Goal: Task Accomplishment & Management: Use online tool/utility

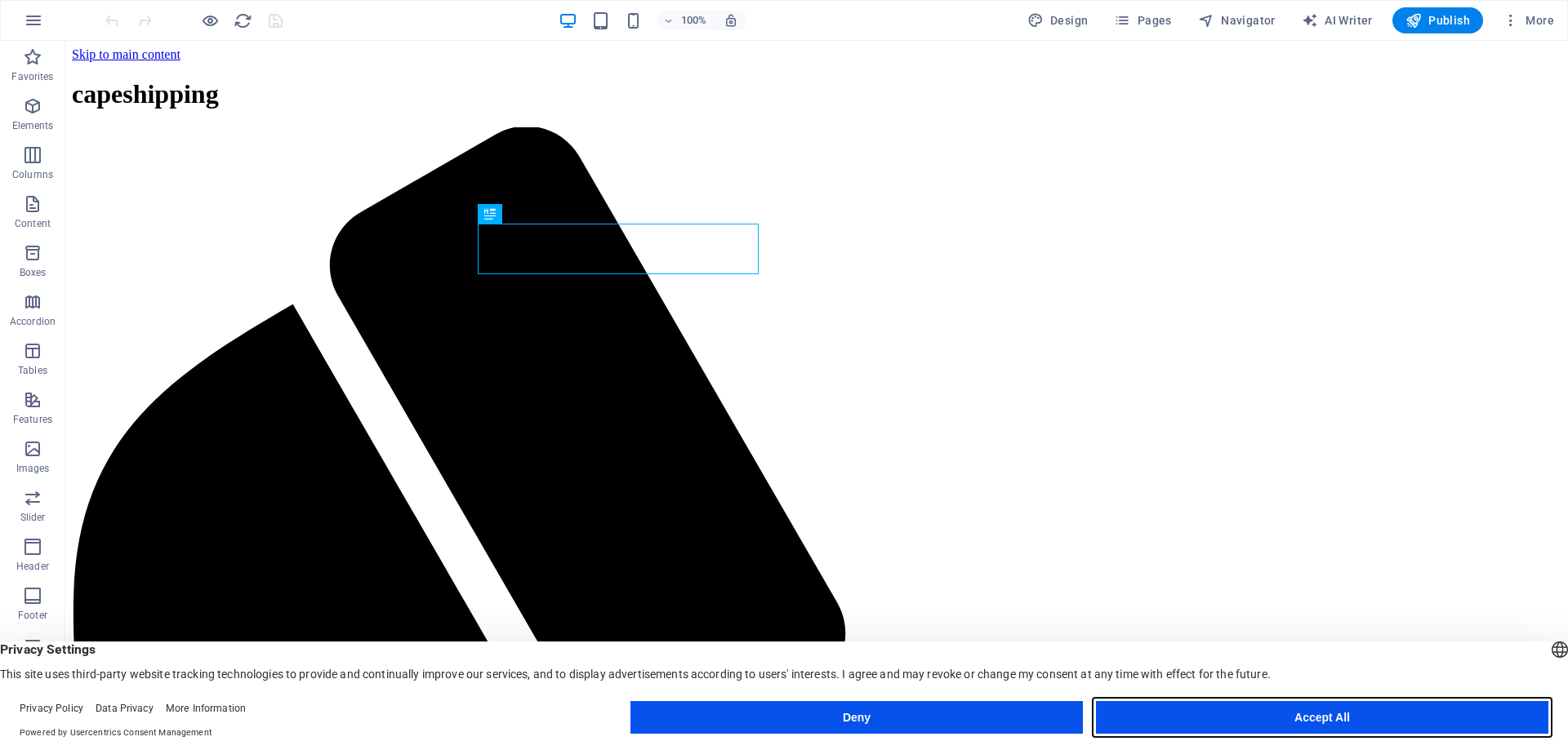
click at [1258, 721] on button "Accept All" at bounding box center [1322, 717] width 452 height 33
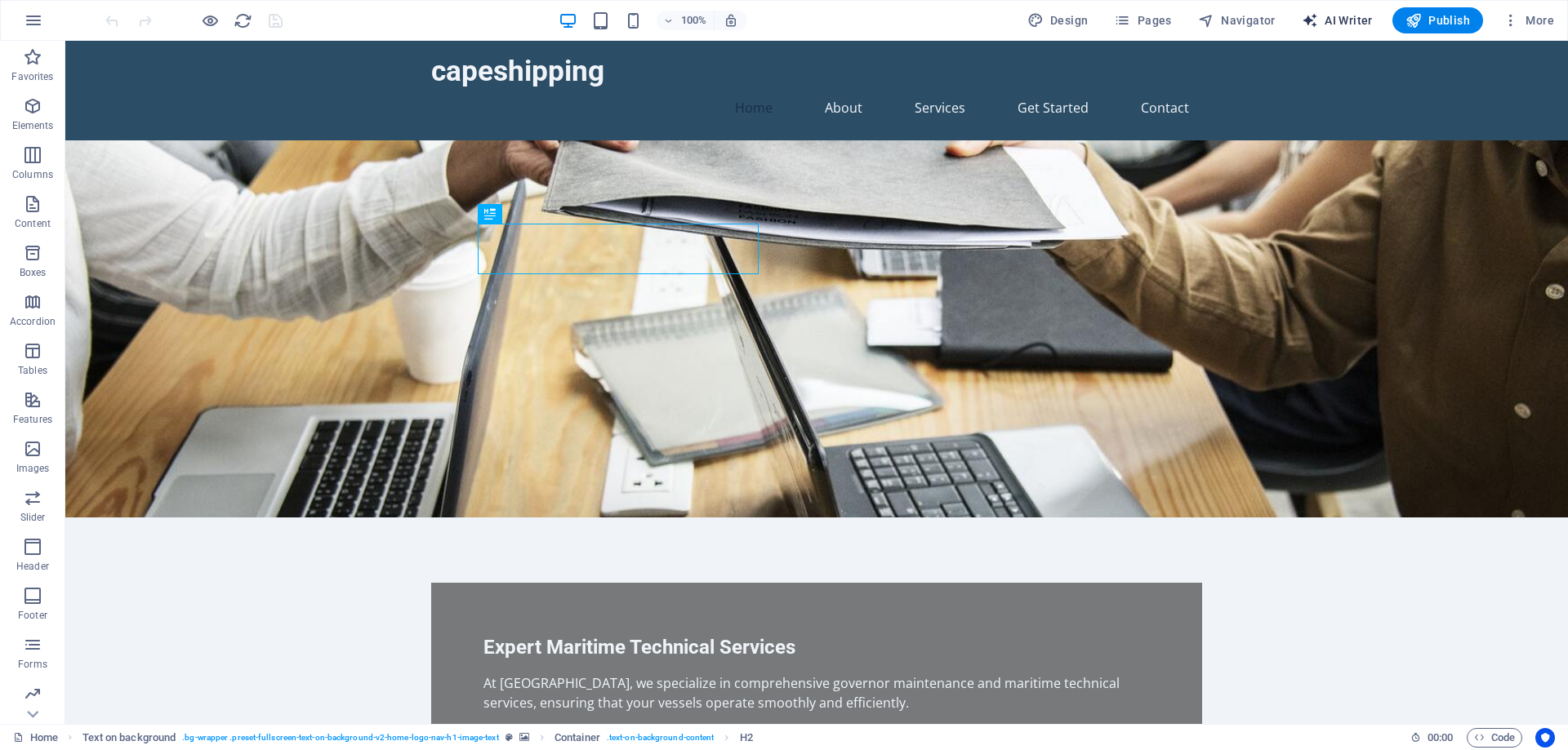
click at [1353, 21] on span "AI Writer" at bounding box center [1337, 19] width 71 height 16
select select "English"
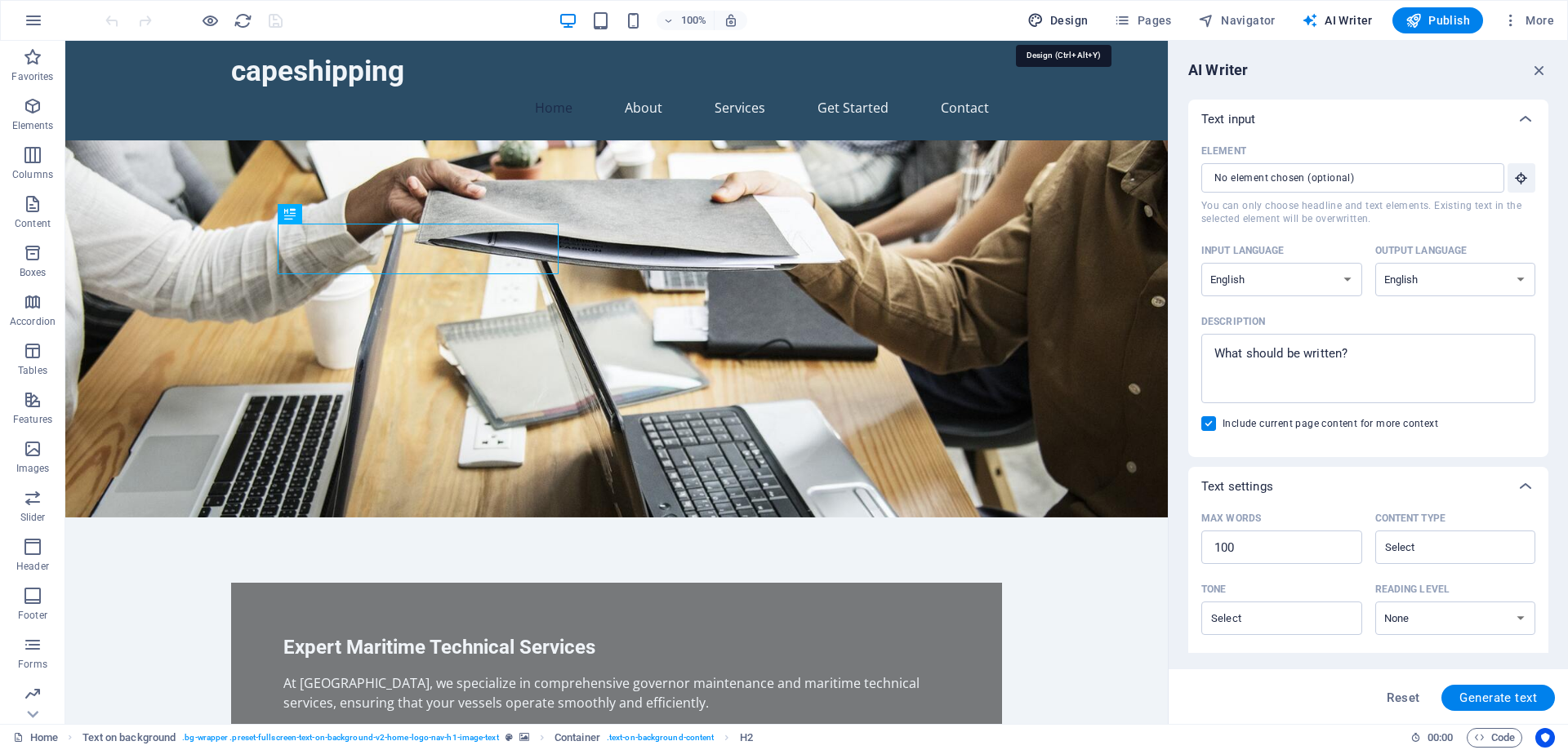
click at [1055, 23] on span "Design" at bounding box center [1058, 19] width 61 height 16
select select "px"
select select "200"
select select "px"
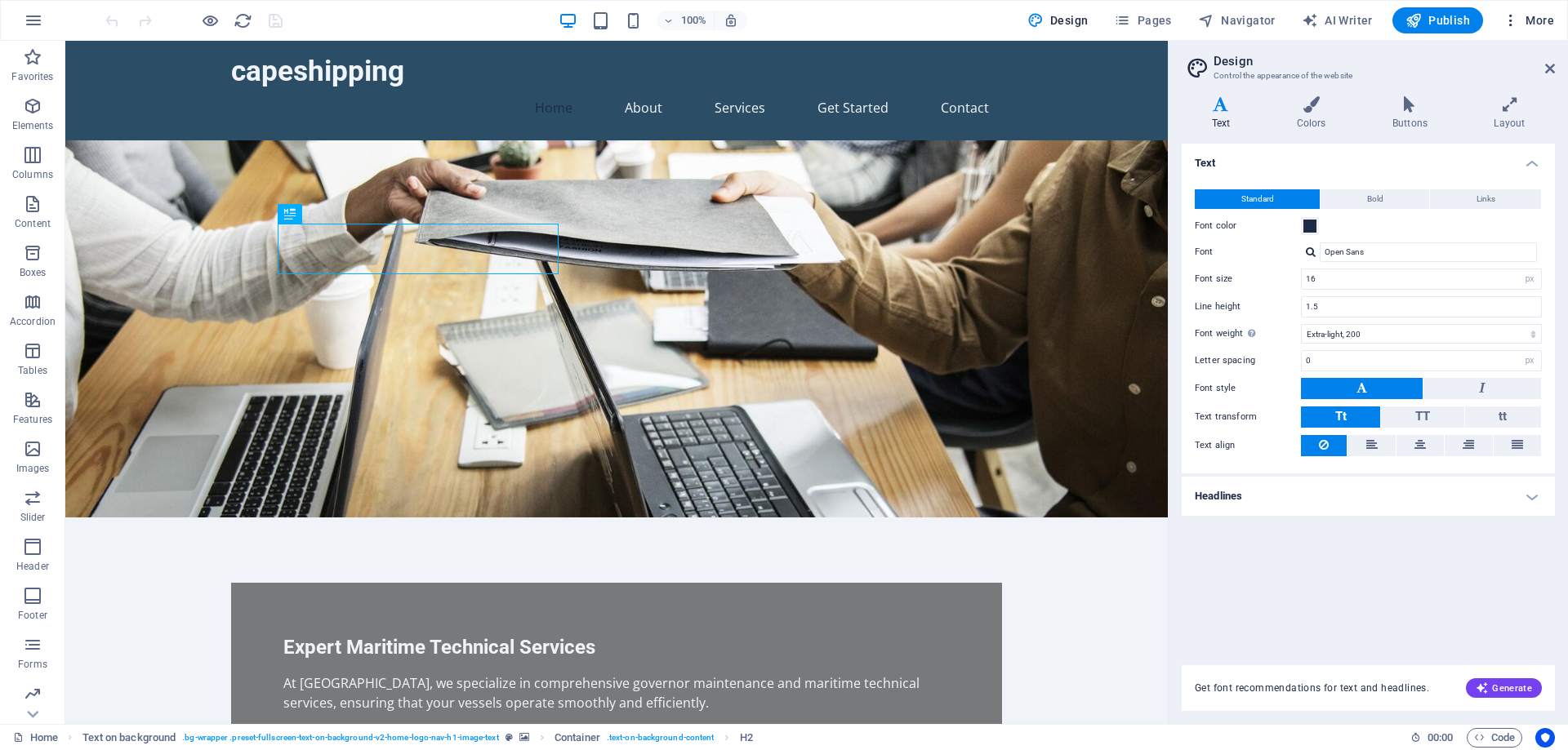
click at [1507, 23] on icon "button" at bounding box center [1510, 19] width 16 height 16
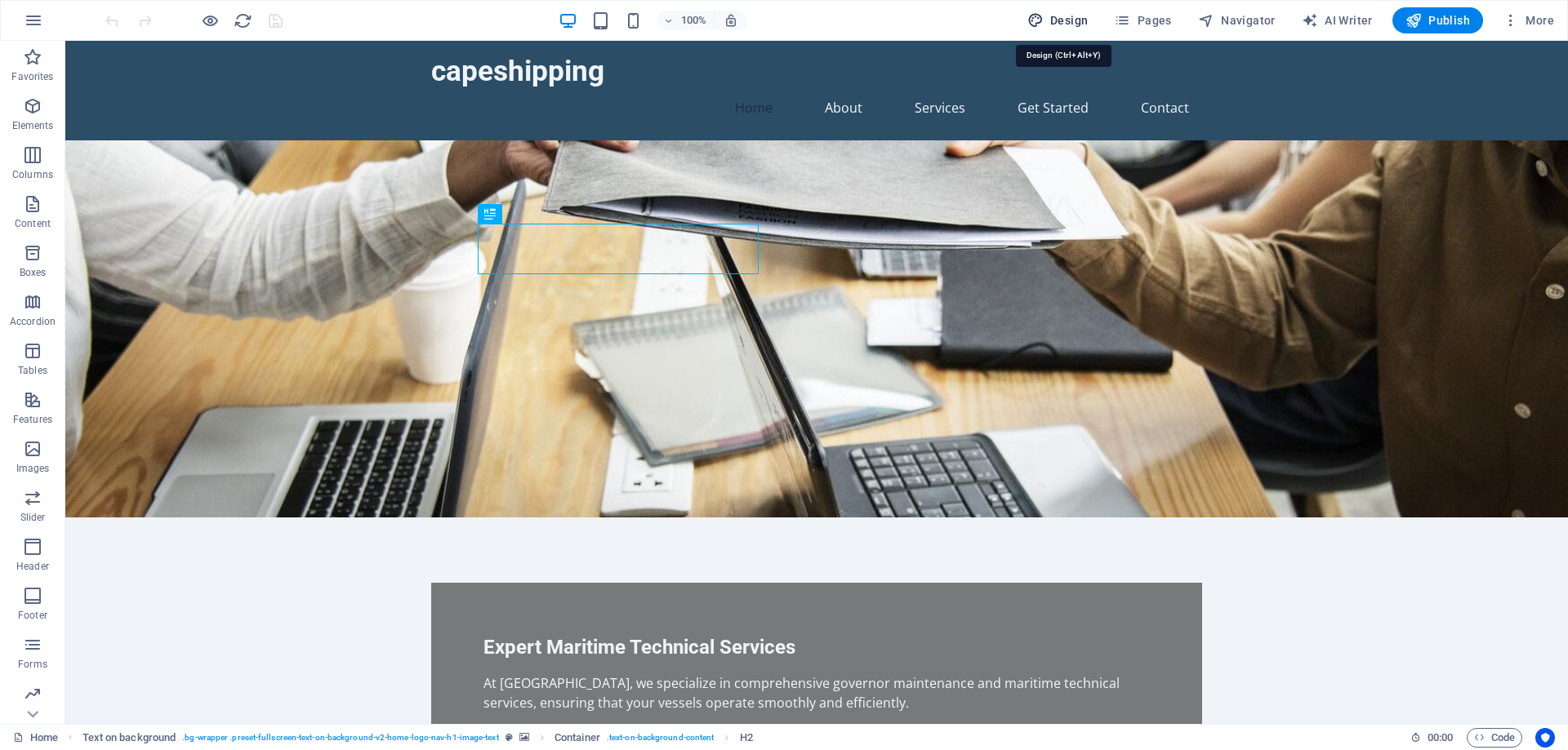
click at [1065, 24] on span "Design" at bounding box center [1058, 19] width 61 height 16
select select "px"
select select "200"
select select "px"
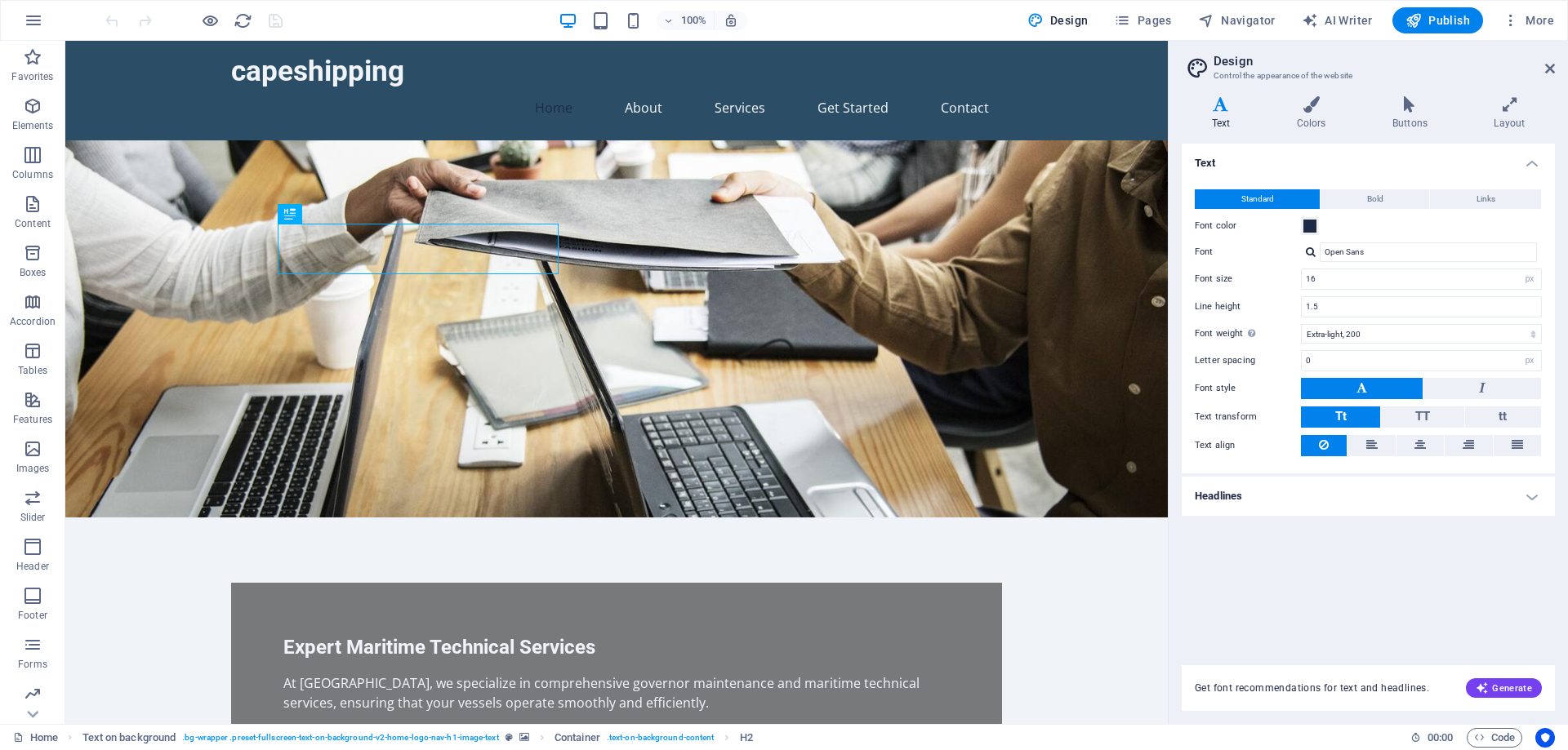
click at [1231, 73] on h3 "Control the appearance of the website" at bounding box center [1368, 75] width 309 height 14
click at [1547, 79] on header "Design Control the appearance of the website" at bounding box center [1369, 62] width 370 height 42
drag, startPoint x: 1548, startPoint y: 73, endPoint x: 1225, endPoint y: 19, distance: 327.5
click at [1548, 73] on icon at bounding box center [1550, 68] width 10 height 13
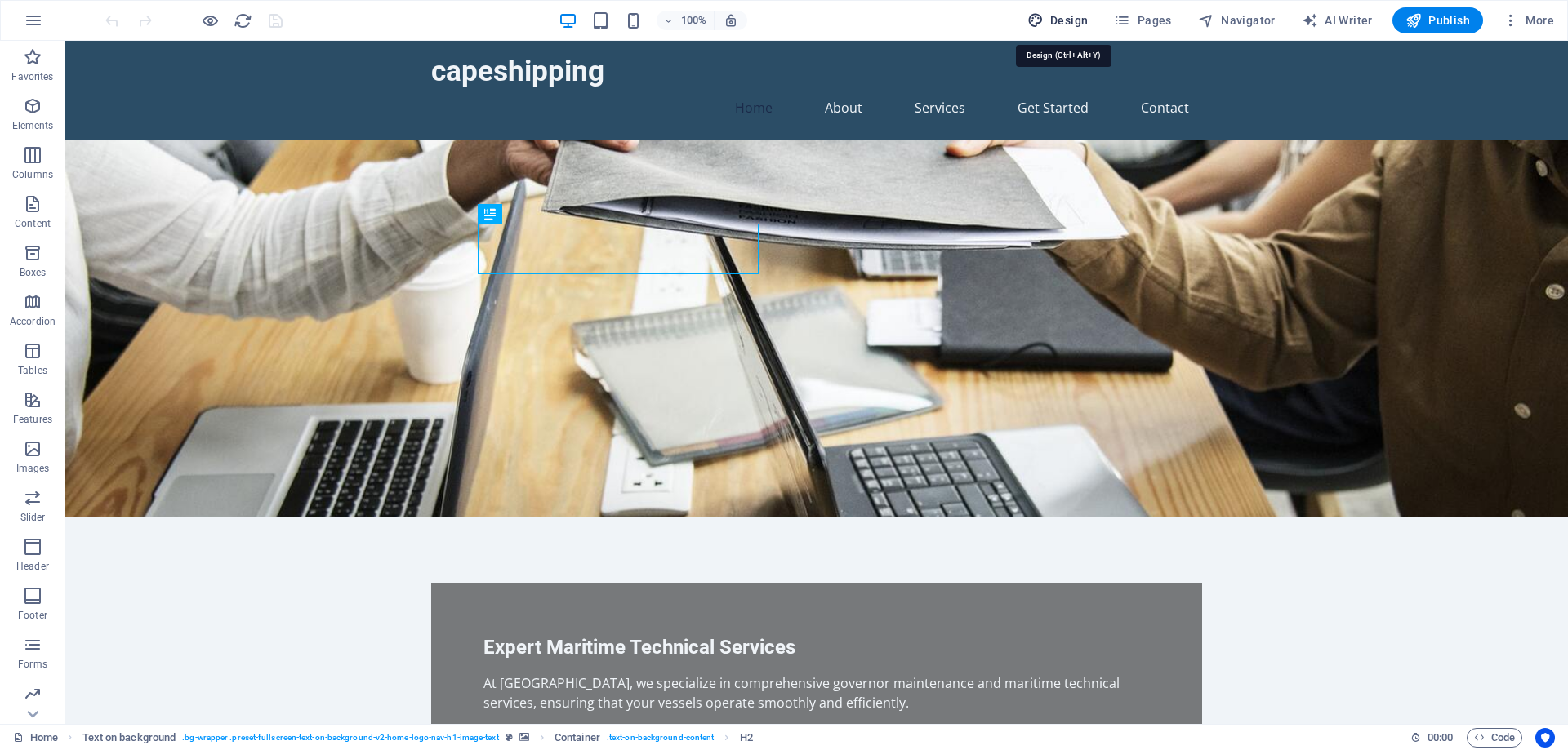
click at [1066, 8] on button "Design" at bounding box center [1058, 20] width 74 height 26
select select "px"
select select "200"
select select "px"
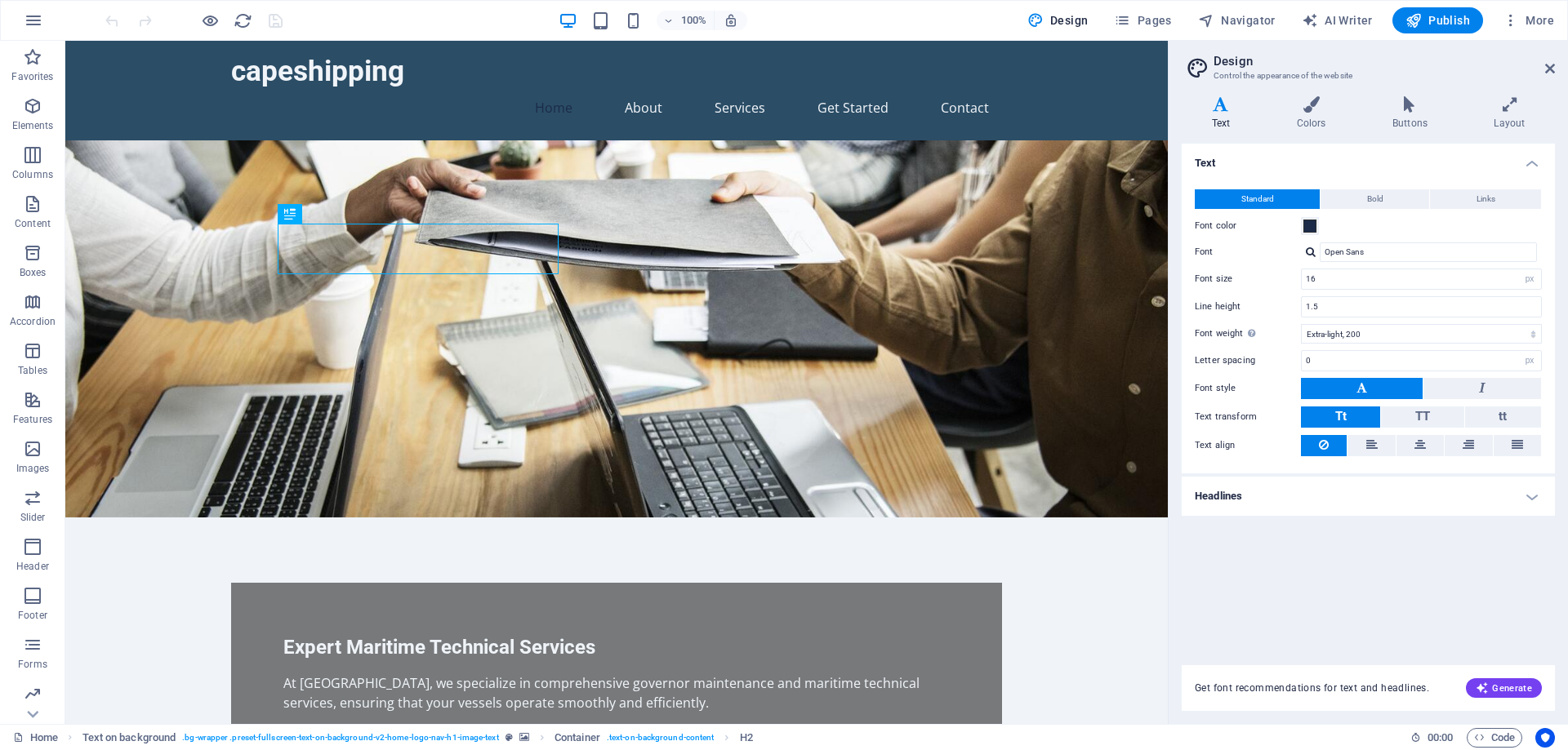
click at [1469, 562] on div "Text Standard Bold Links Font color Font Open Sans Font size 16 rem px Line hei…" at bounding box center [1368, 395] width 373 height 502
click at [1510, 691] on span "Generate" at bounding box center [1504, 687] width 57 height 13
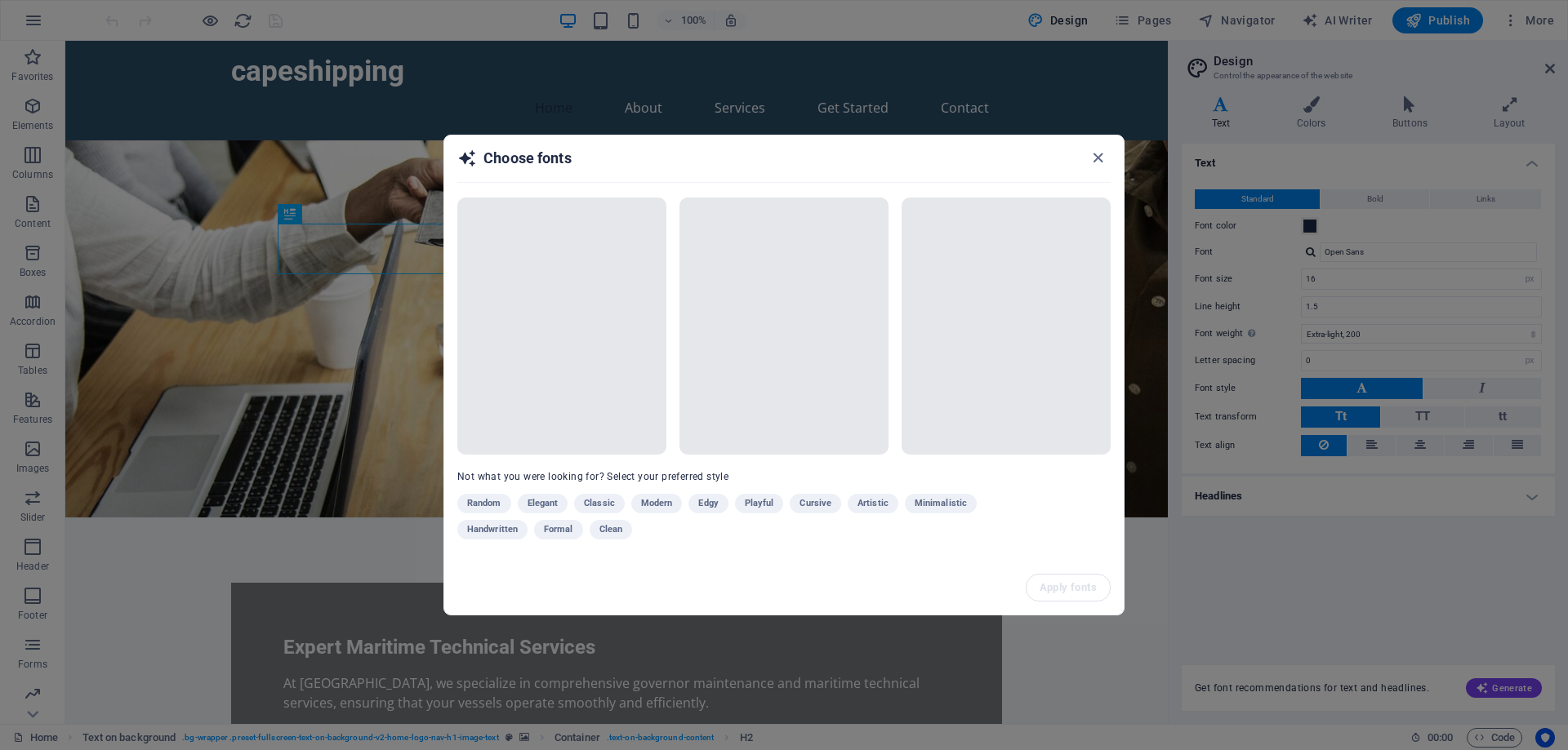
click at [554, 502] on div "Random Elegant Classic Modern Edgy Playful Cursive Artistic Minimalistic Handwr…" at bounding box center [743, 520] width 572 height 52
click at [1100, 163] on icon "button" at bounding box center [1098, 158] width 19 height 19
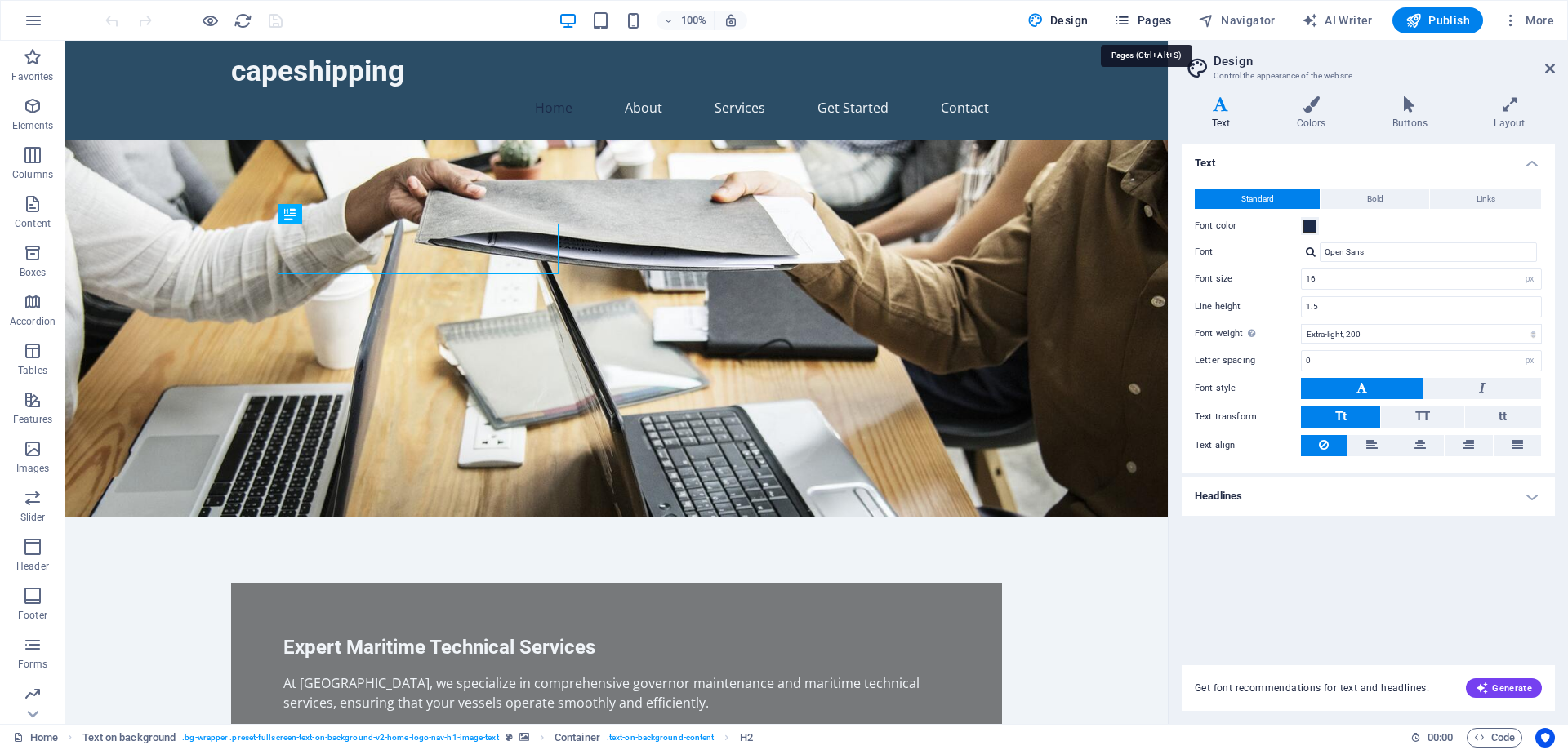
click at [1174, 23] on button "Pages" at bounding box center [1142, 20] width 70 height 26
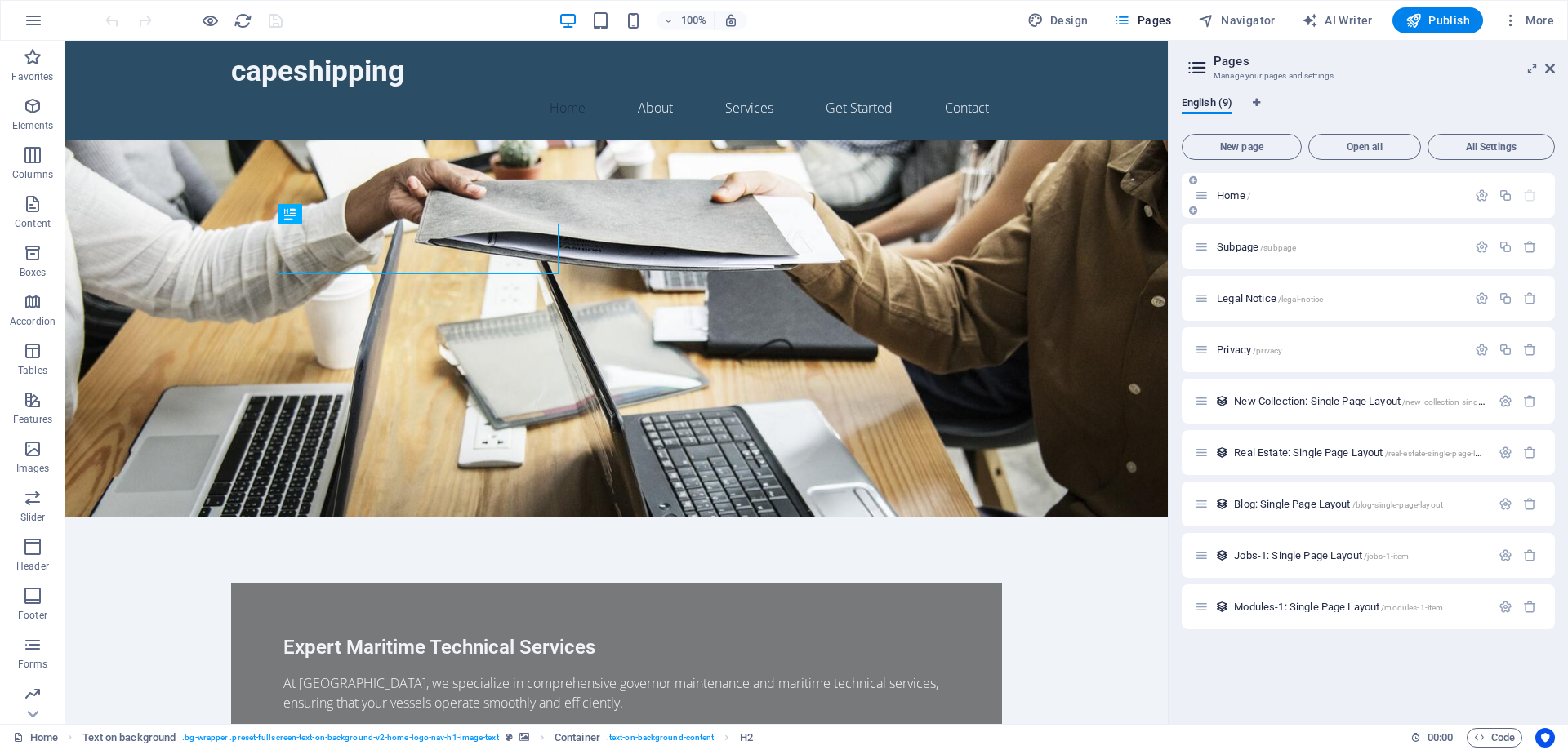
click at [1300, 201] on div "Home /" at bounding box center [1330, 195] width 272 height 19
click at [1203, 199] on icon at bounding box center [1201, 195] width 14 height 14
click at [1485, 196] on icon "button" at bounding box center [1482, 195] width 14 height 14
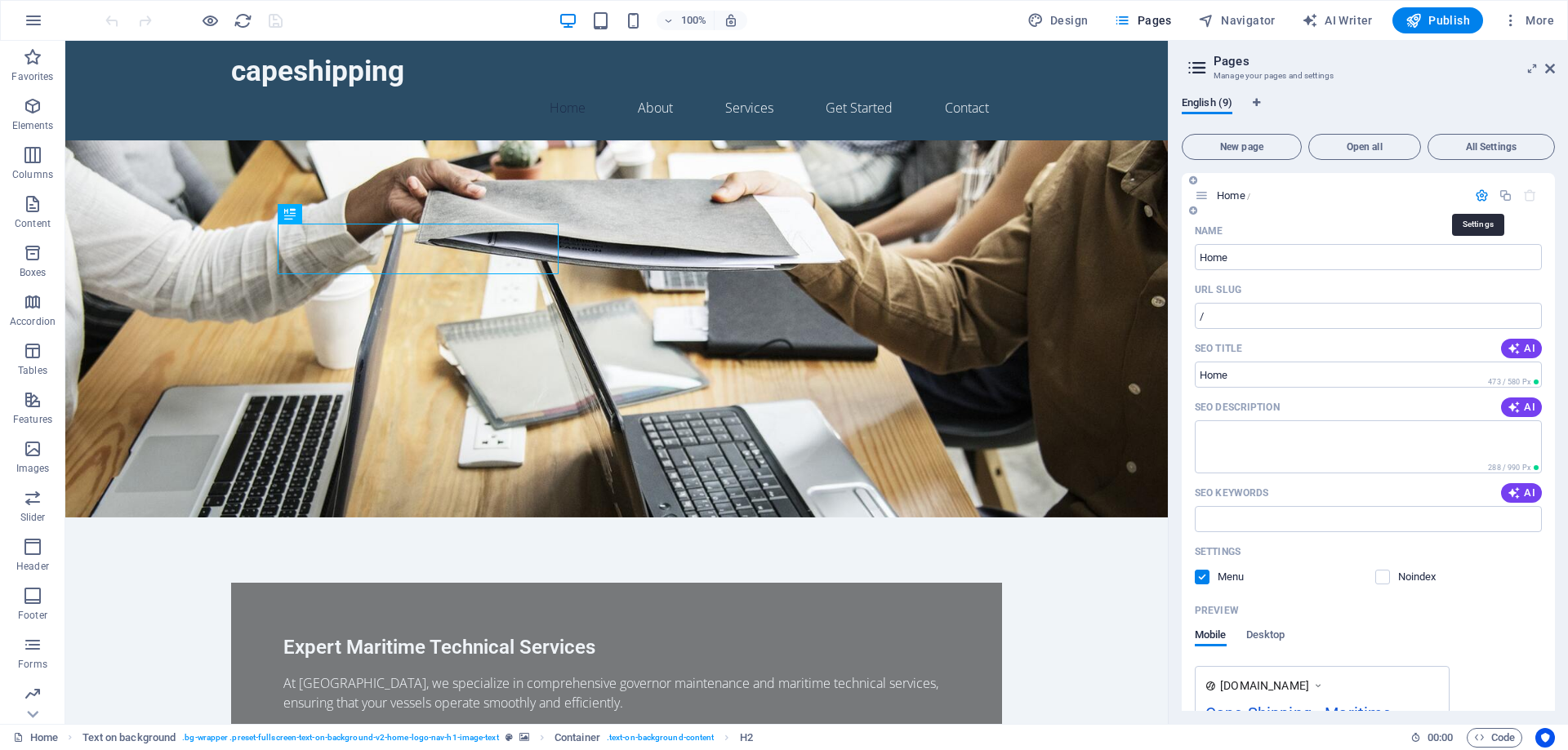
click at [1482, 196] on icon "button" at bounding box center [1482, 195] width 14 height 14
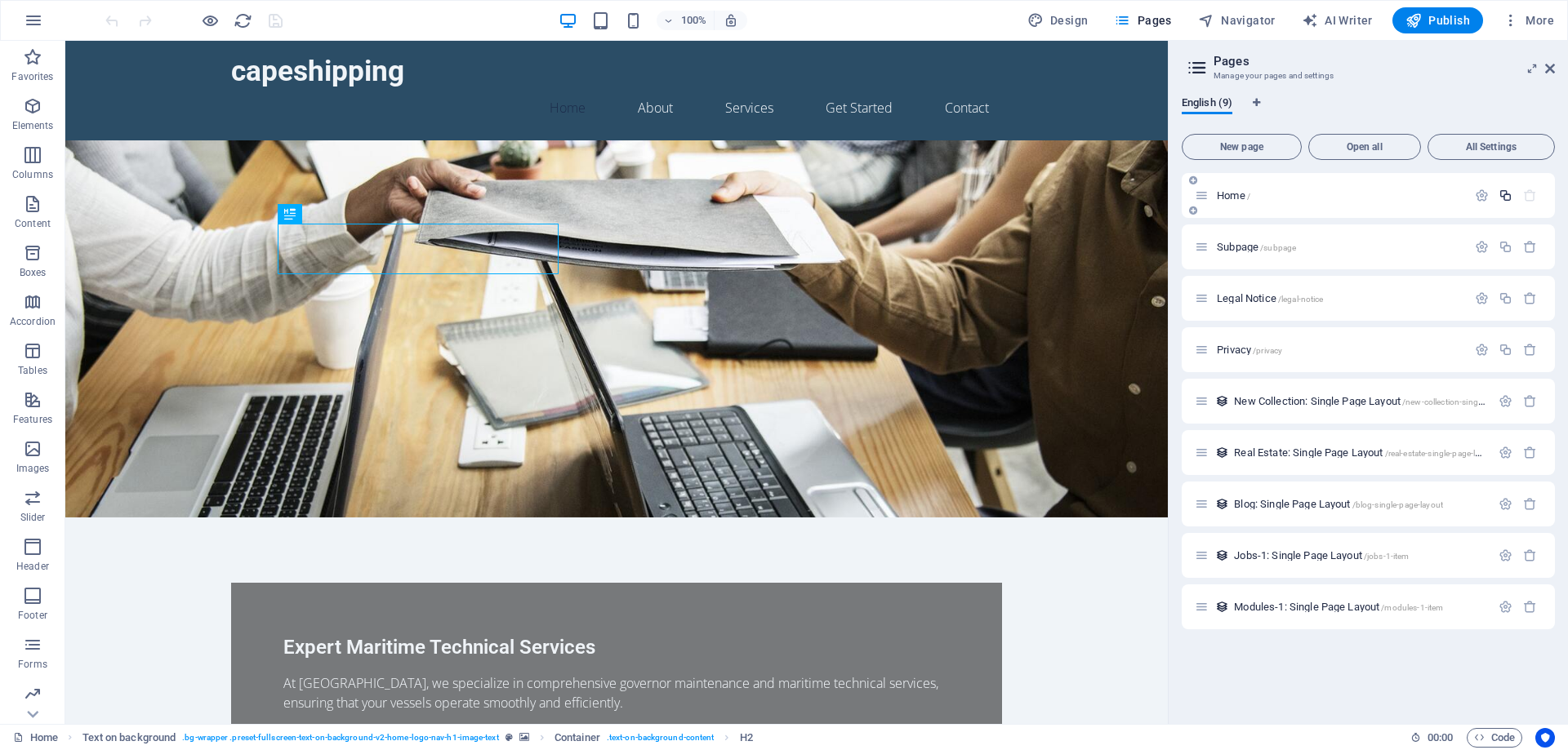
click at [1496, 193] on button "button" at bounding box center [1505, 195] width 24 height 14
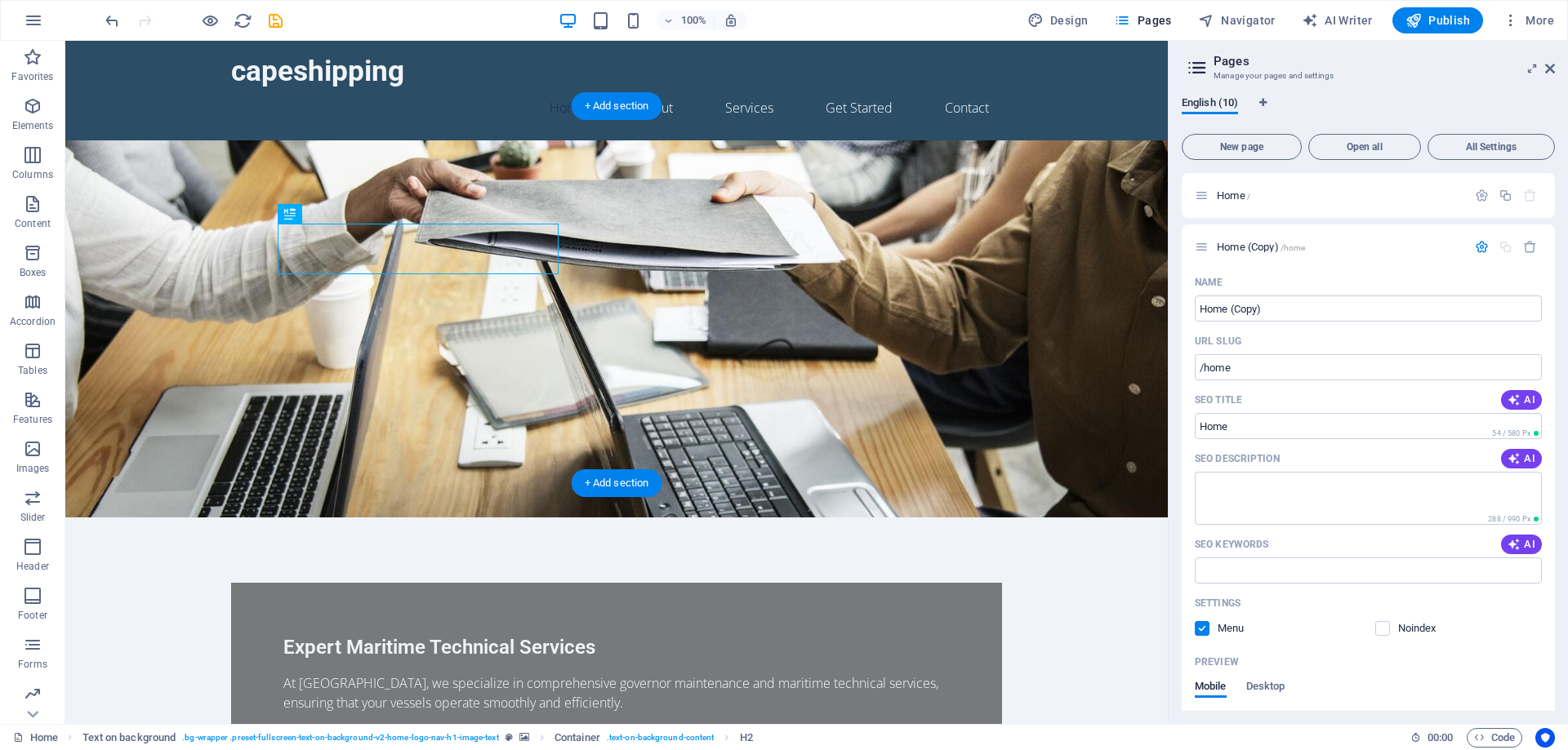
click at [655, 249] on figure at bounding box center [616, 329] width 1102 height 377
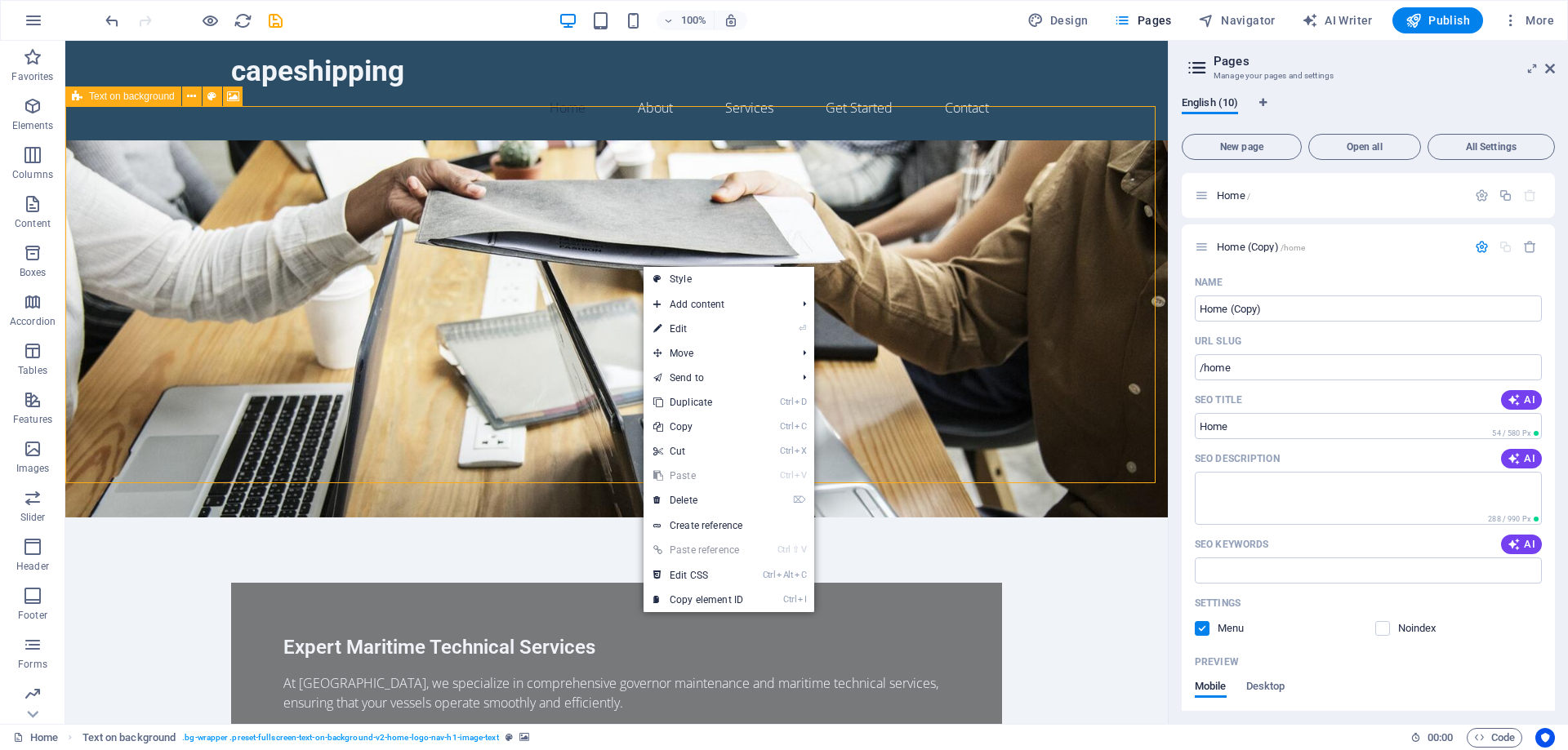
click at [78, 97] on icon at bounding box center [77, 96] width 11 height 19
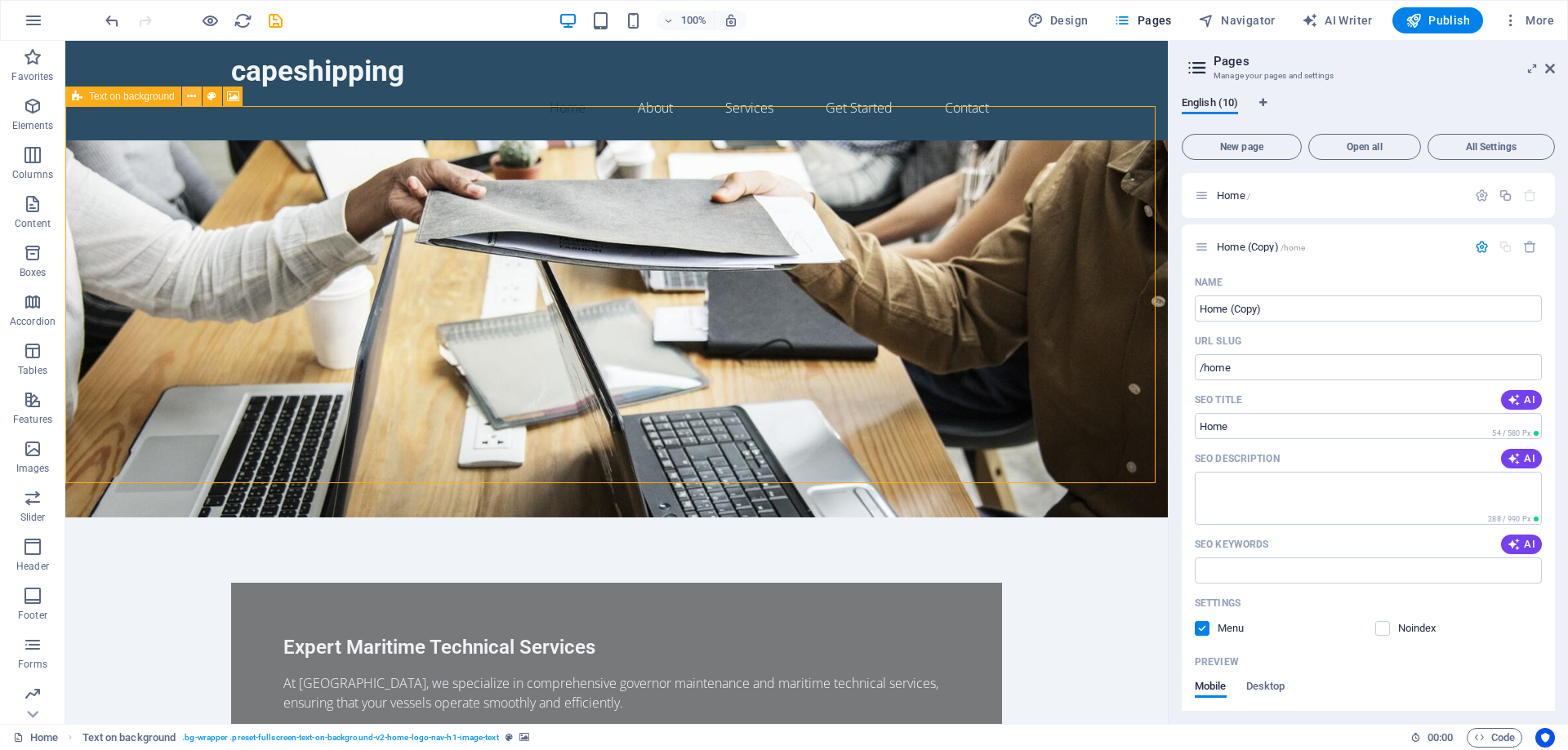
click at [189, 96] on icon at bounding box center [191, 96] width 9 height 17
click at [41, 602] on icon "button" at bounding box center [32, 595] width 19 height 19
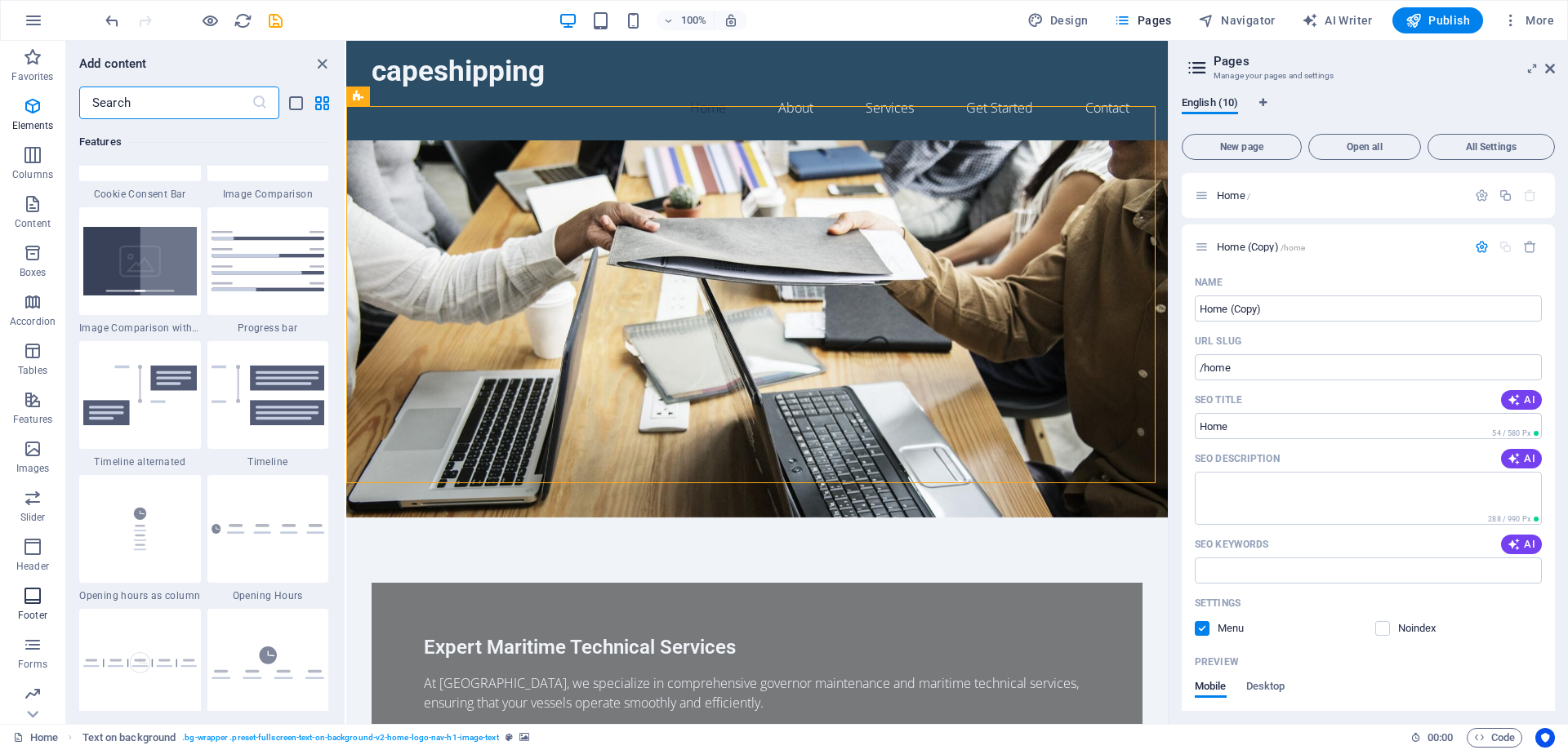
scroll to position [10808, 0]
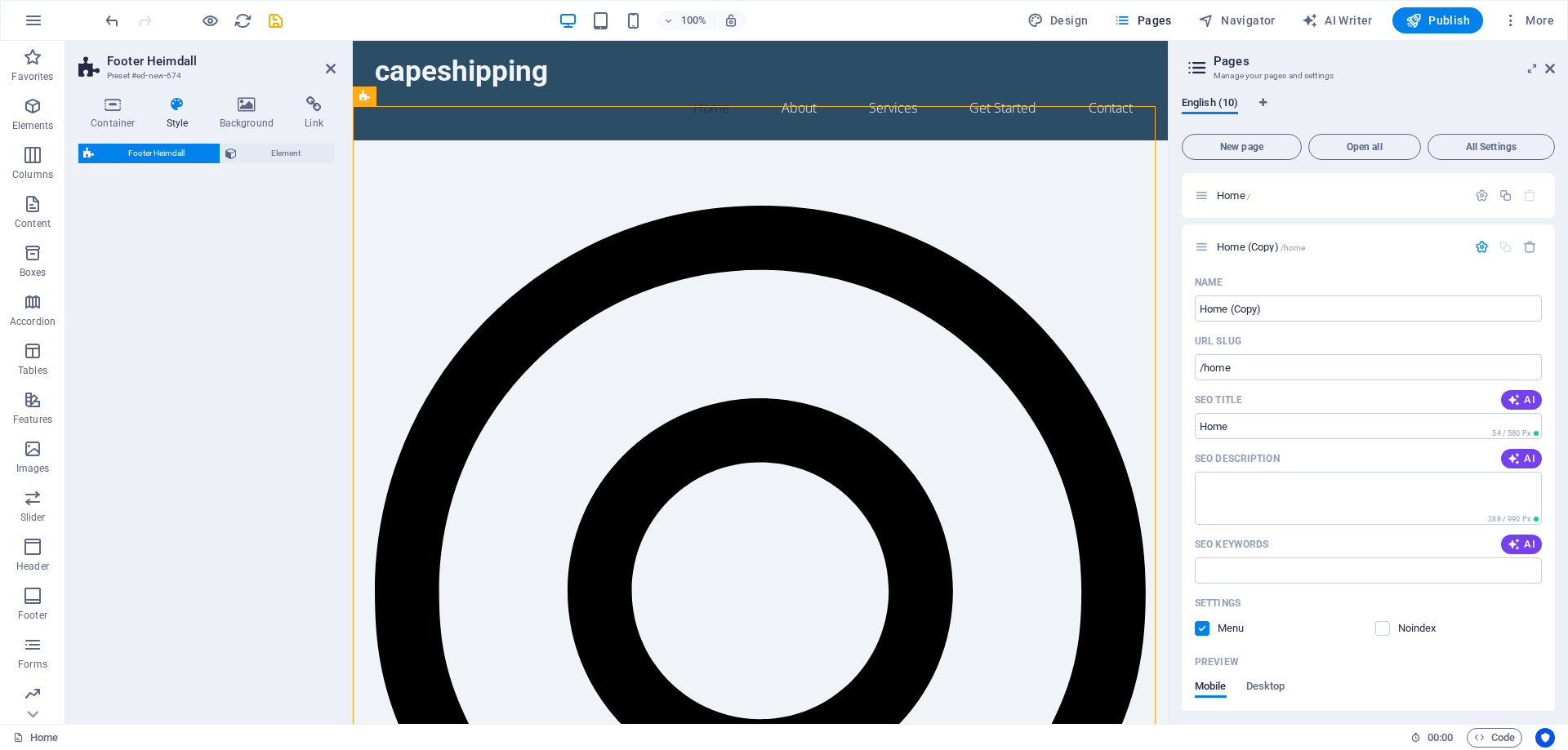
select select "rem"
select select "preset-footer-heimdall-v2-alignments"
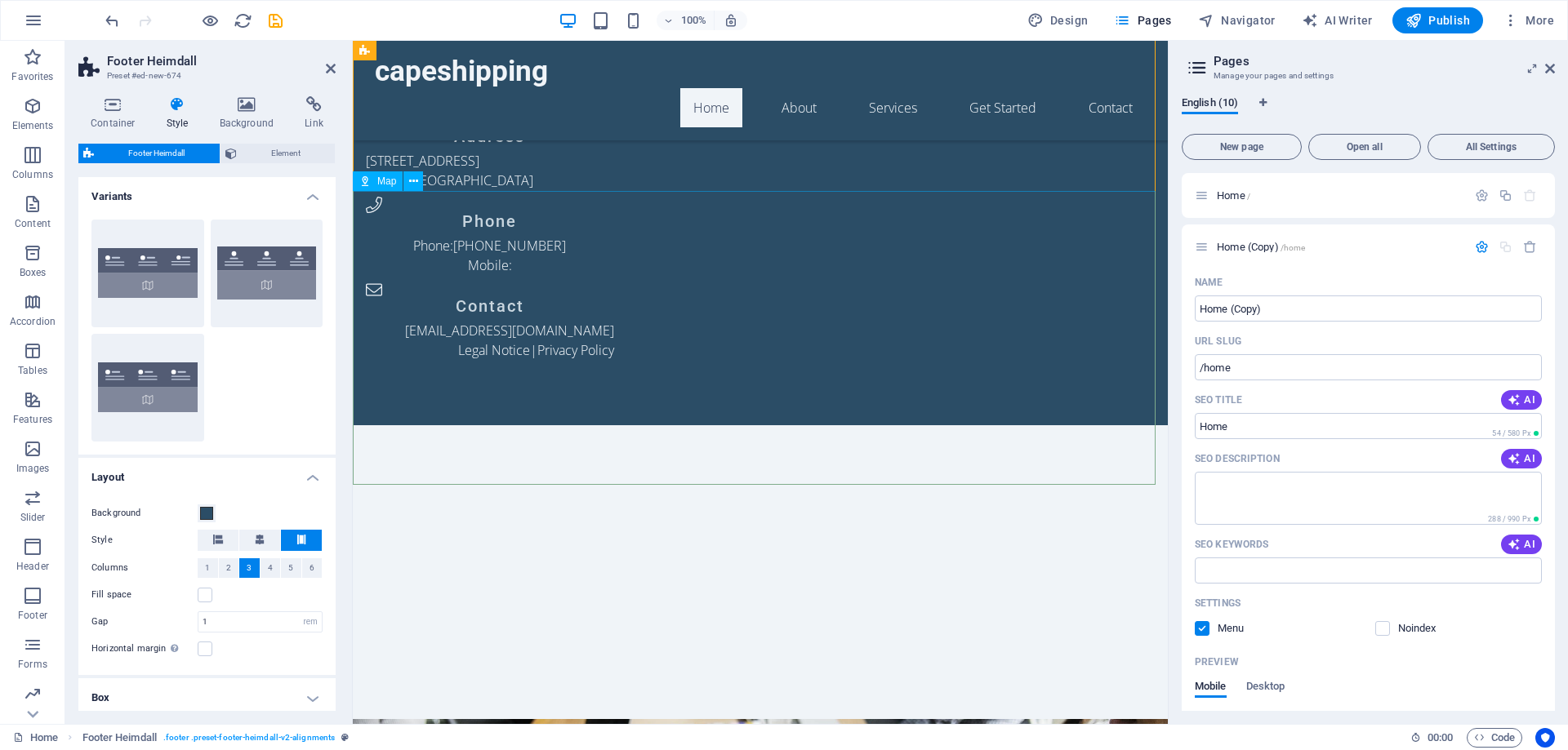
scroll to position [0, 0]
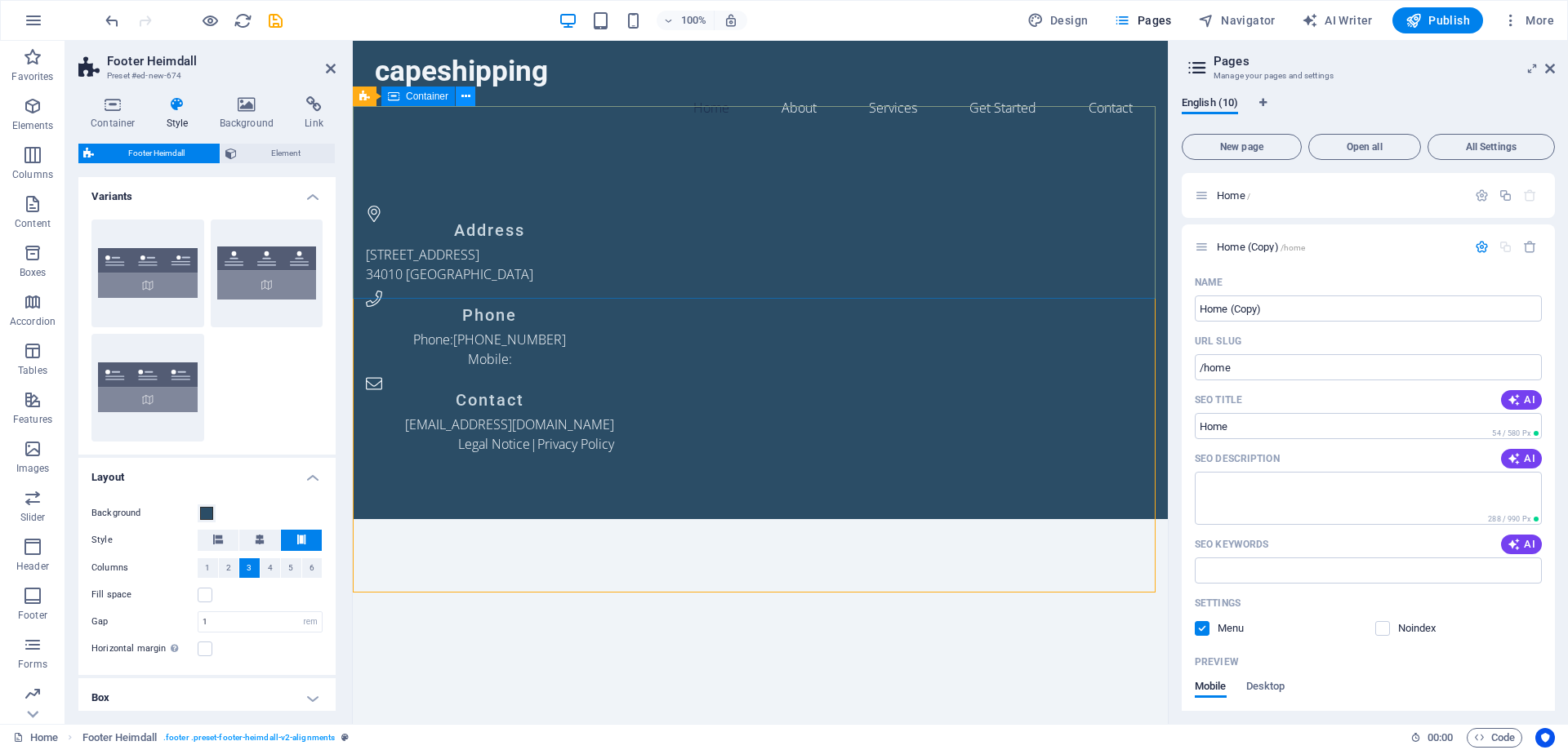
click at [471, 101] on button at bounding box center [465, 96] width 19 height 19
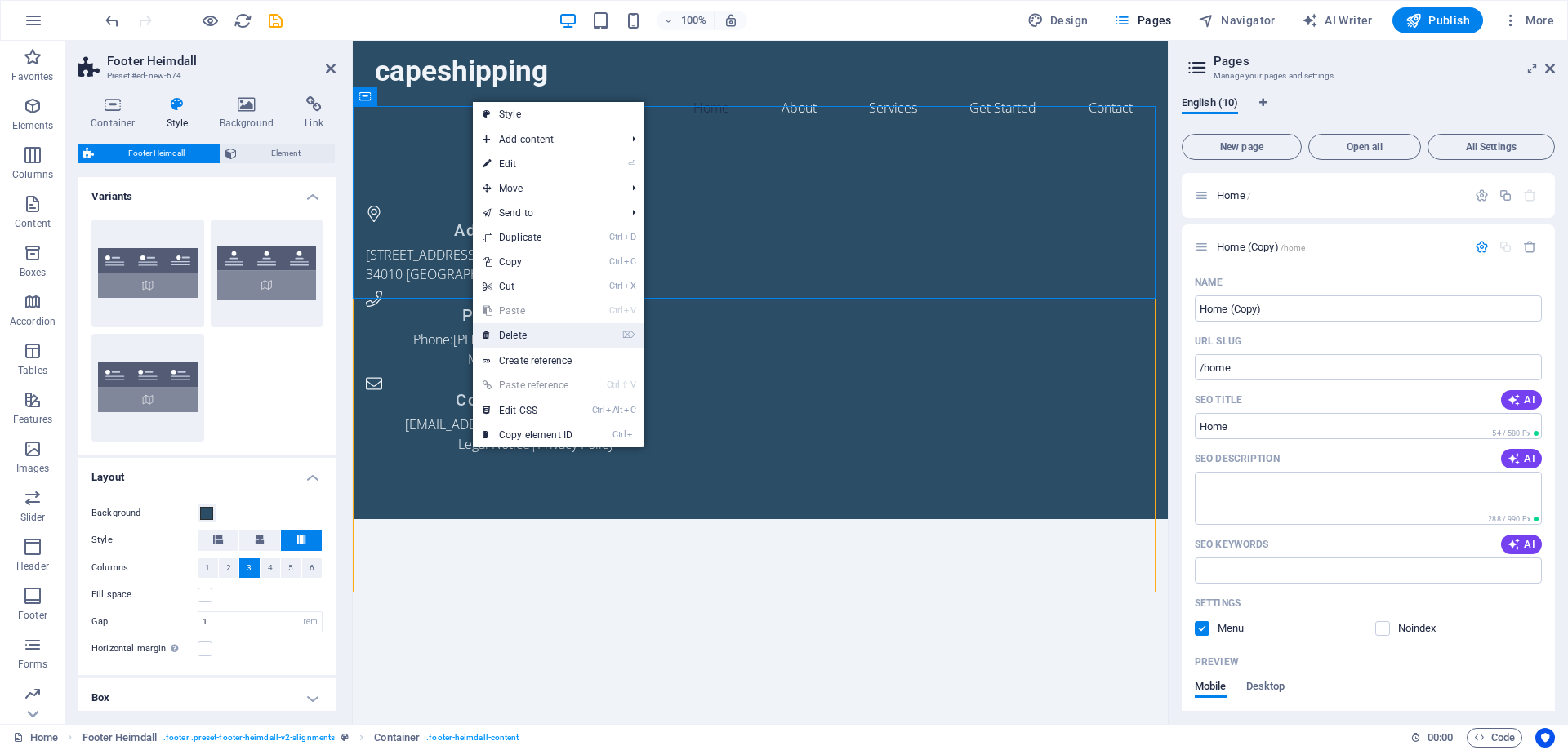
click at [546, 337] on link "⌦ Delete" at bounding box center [527, 335] width 109 height 25
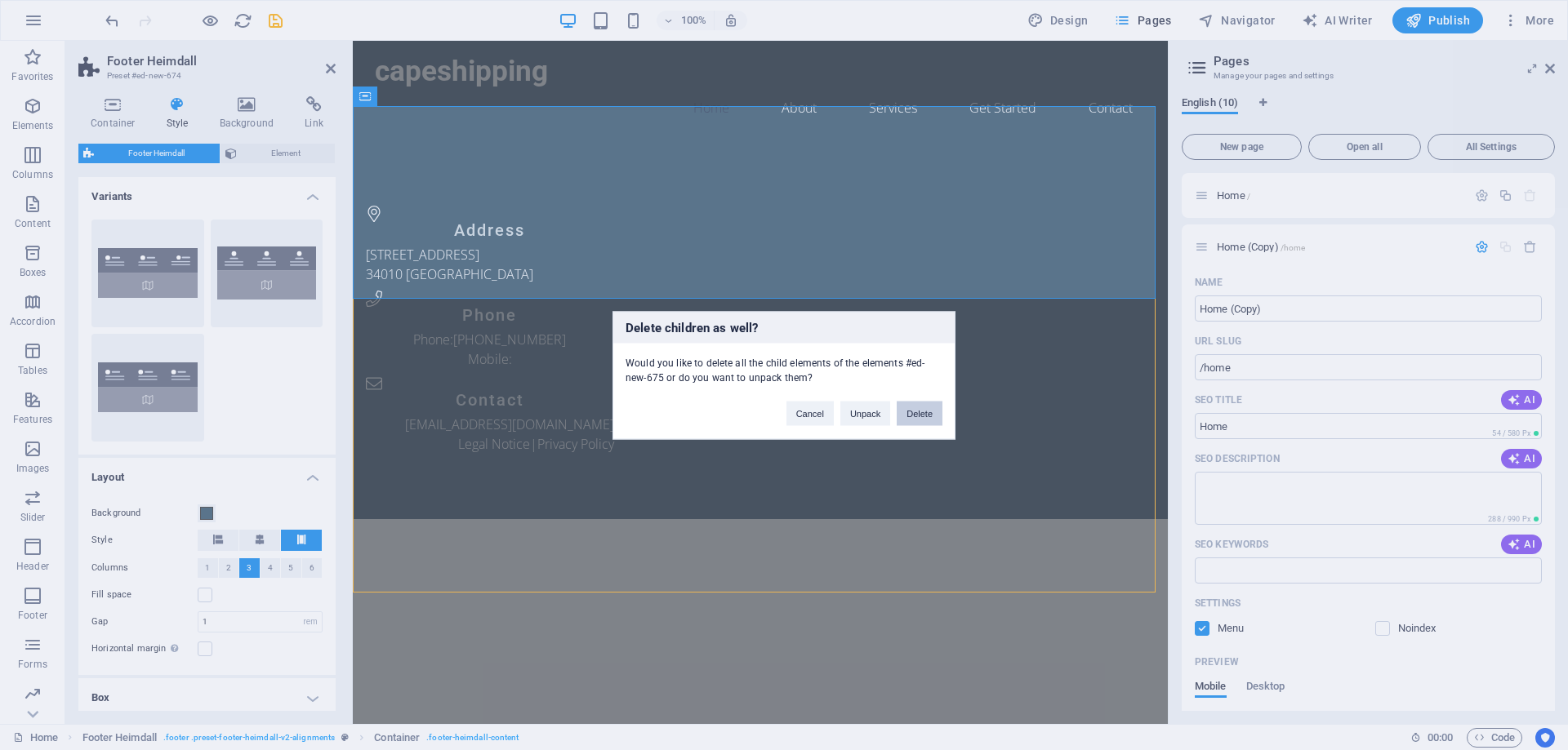
click at [912, 419] on button "Delete" at bounding box center [919, 413] width 46 height 25
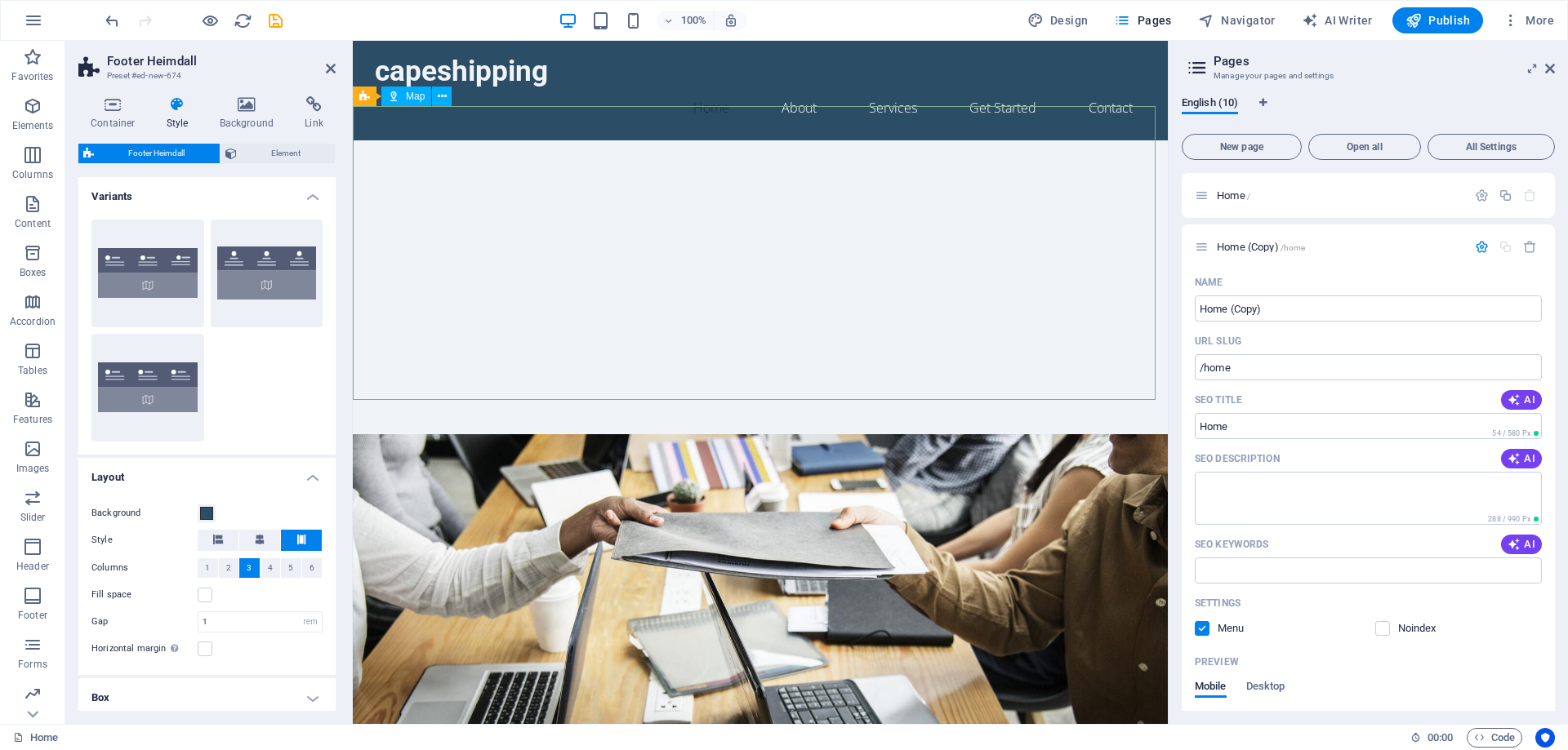
drag, startPoint x: 863, startPoint y: 182, endPoint x: 792, endPoint y: 184, distance: 71.0
click at [863, 182] on div at bounding box center [760, 287] width 815 height 294
click at [441, 95] on icon at bounding box center [441, 96] width 9 height 17
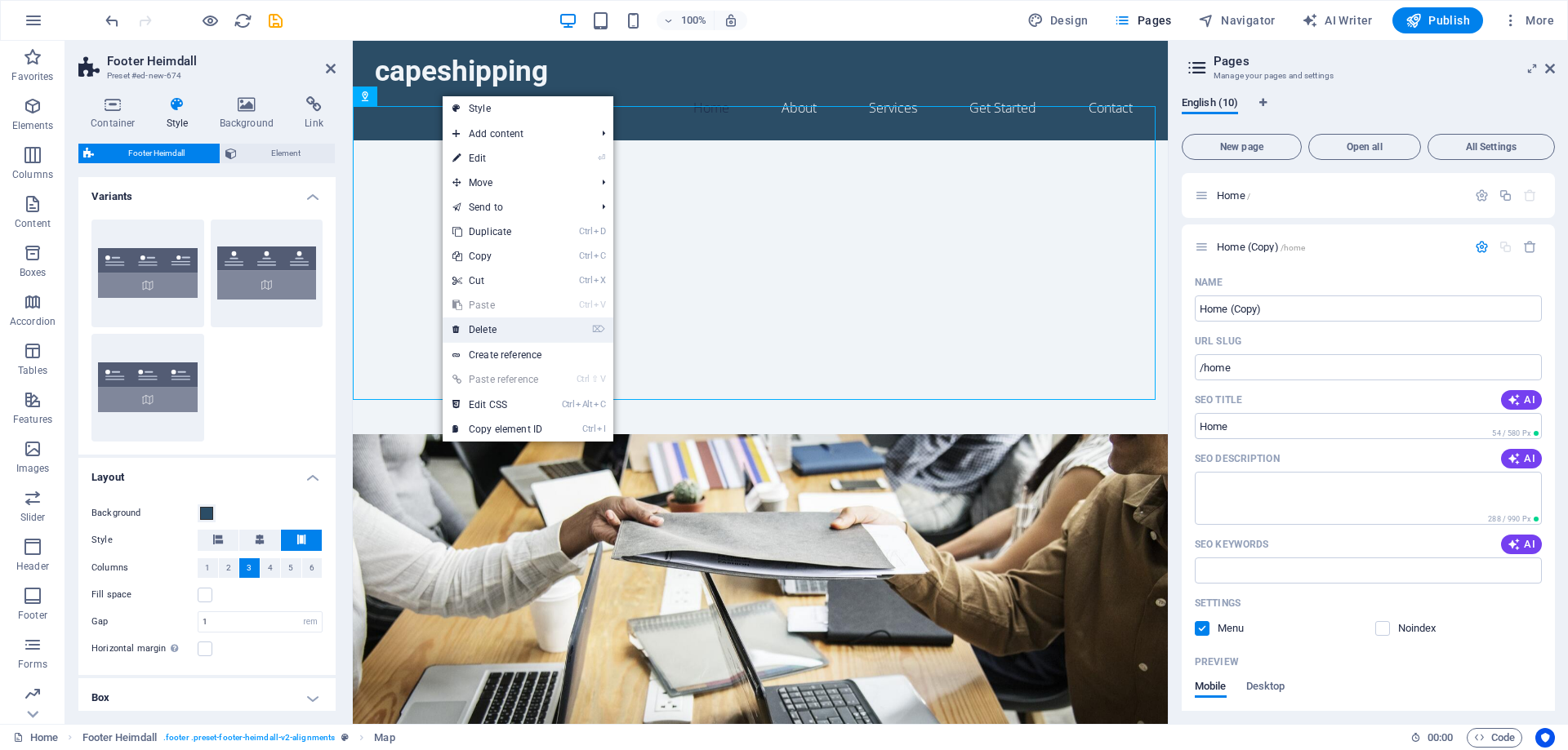
drag, startPoint x: 528, startPoint y: 335, endPoint x: 213, endPoint y: 295, distance: 317.5
click at [528, 335] on link "⌦ Delete" at bounding box center [496, 330] width 109 height 25
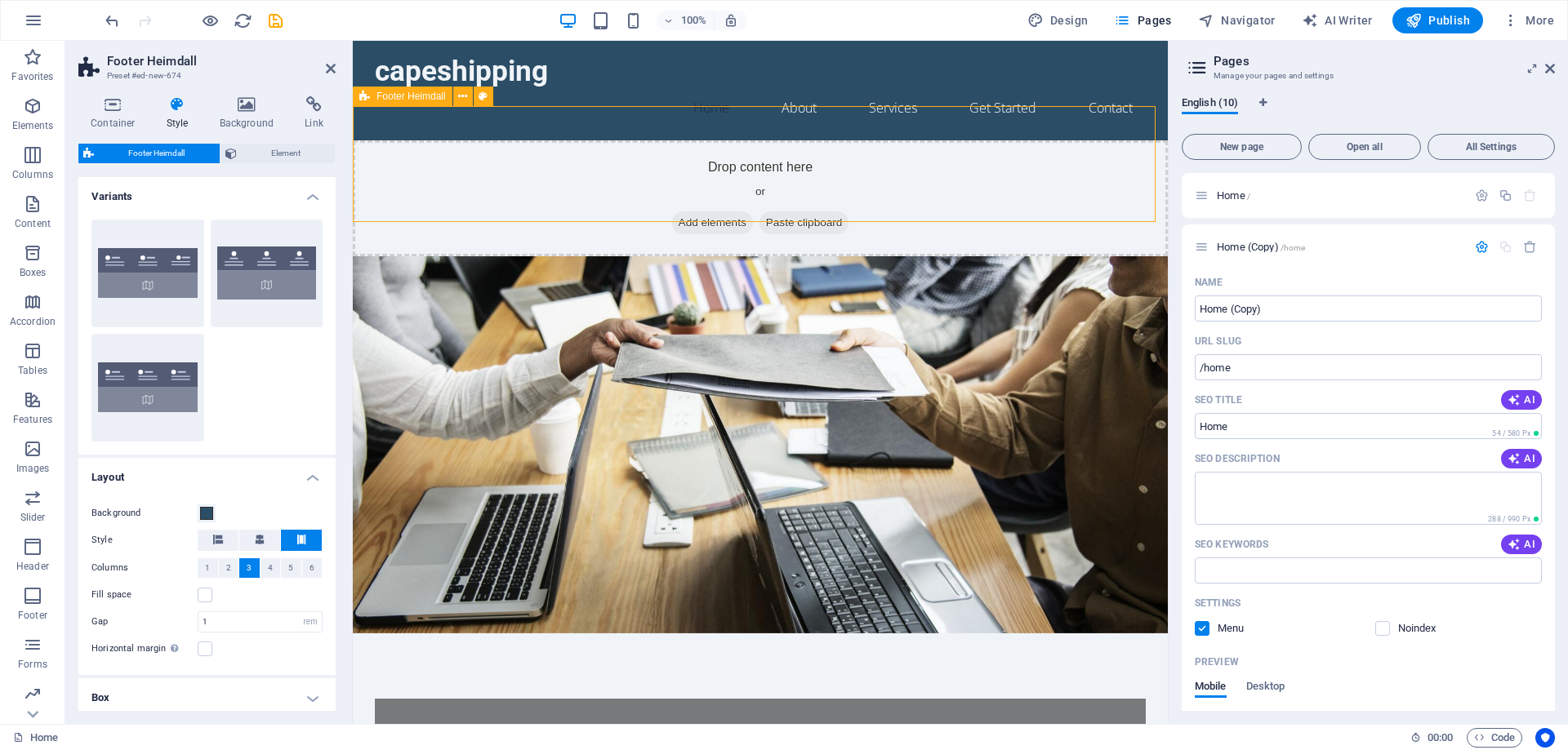
click at [704, 211] on span "Add elements" at bounding box center [713, 222] width 81 height 23
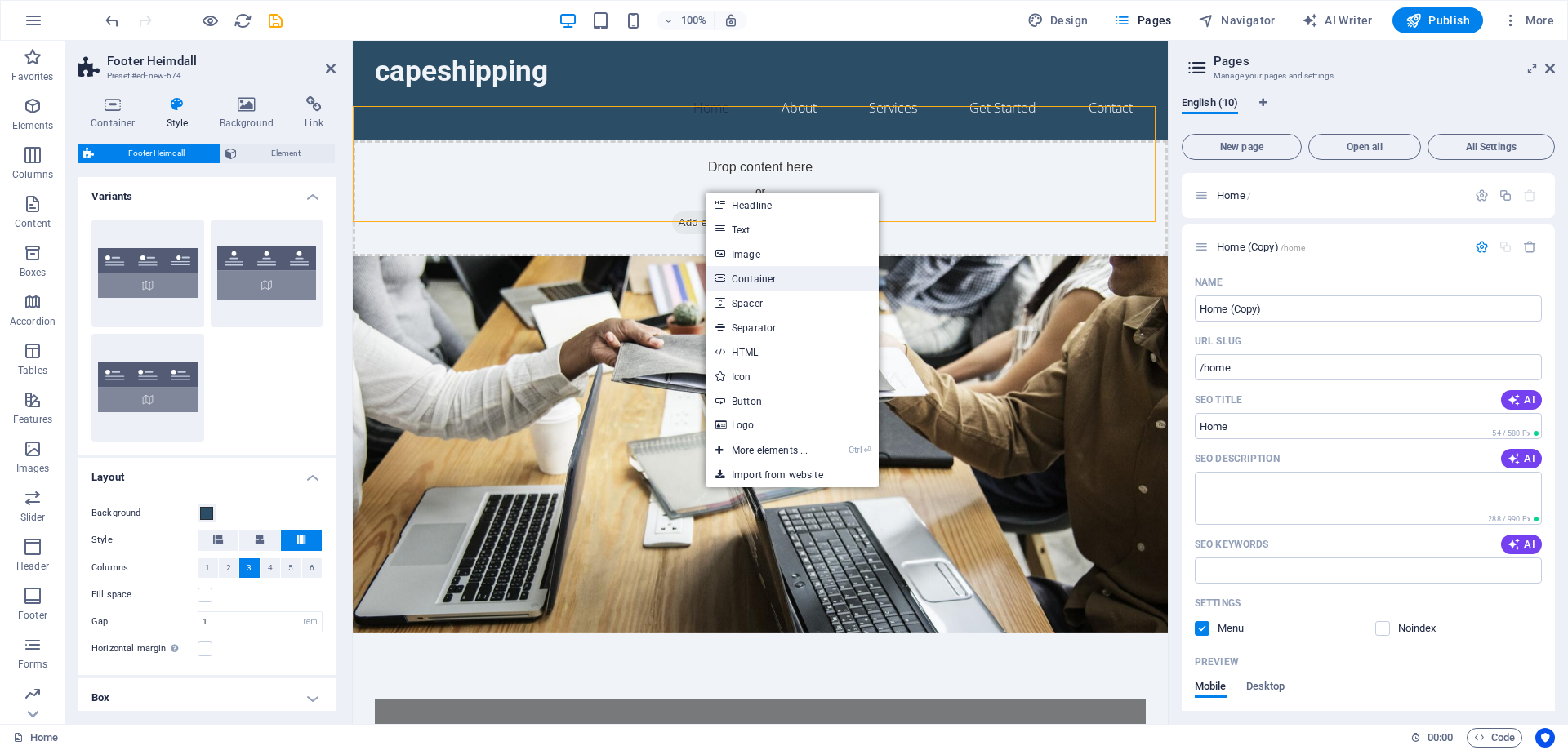
click at [773, 276] on link "Container" at bounding box center [792, 278] width 173 height 25
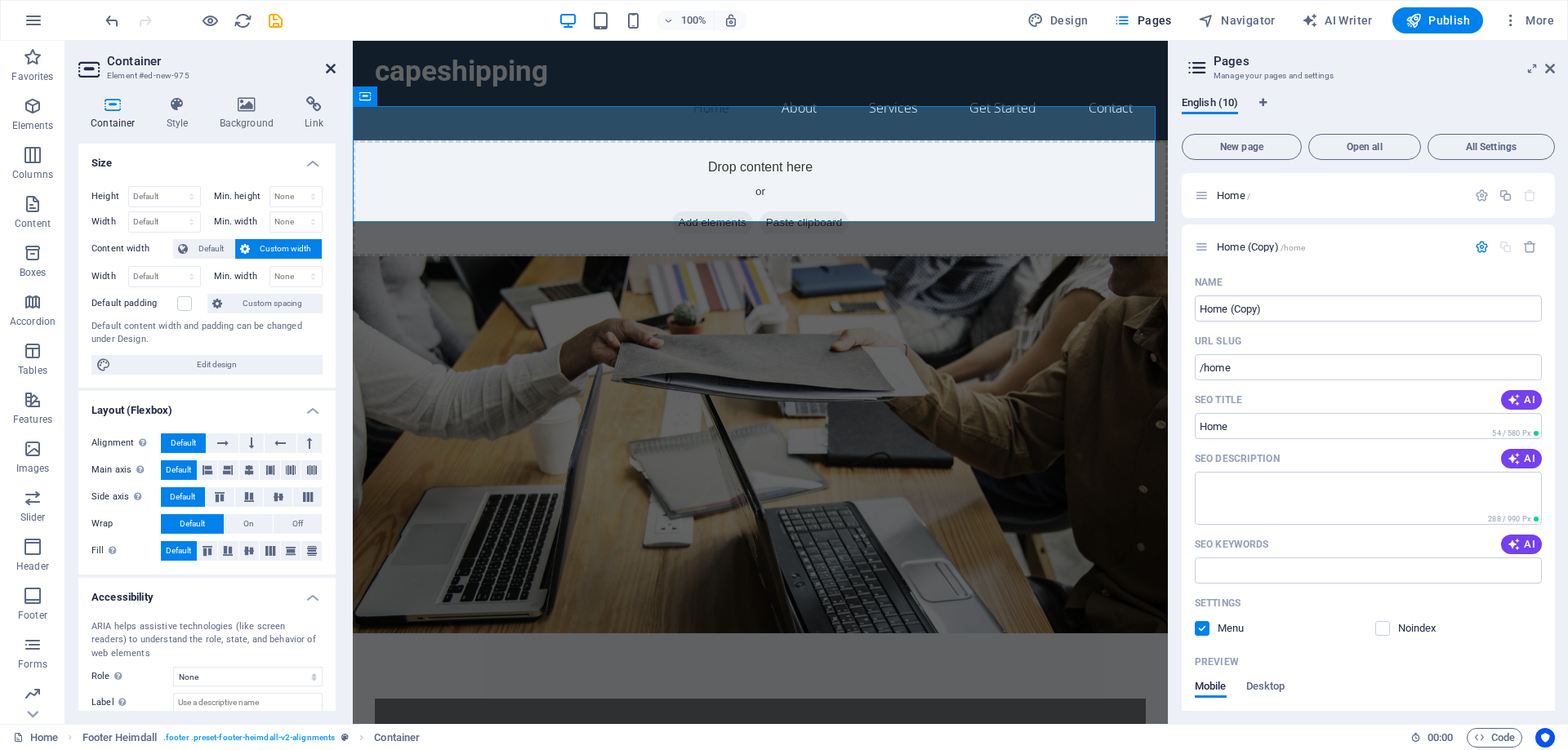
click at [331, 72] on icon at bounding box center [331, 68] width 10 height 13
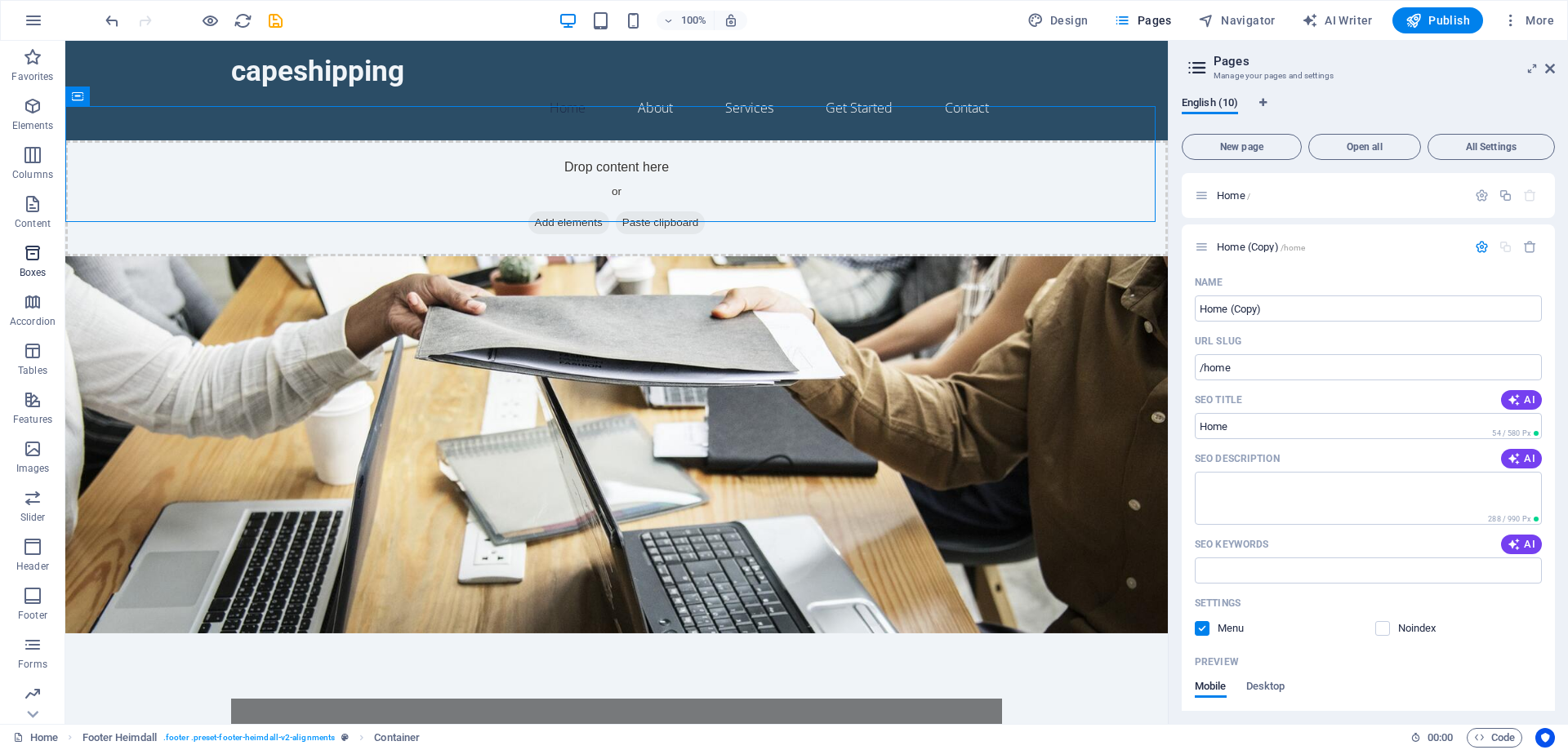
click at [21, 255] on span "Boxes" at bounding box center [32, 263] width 65 height 39
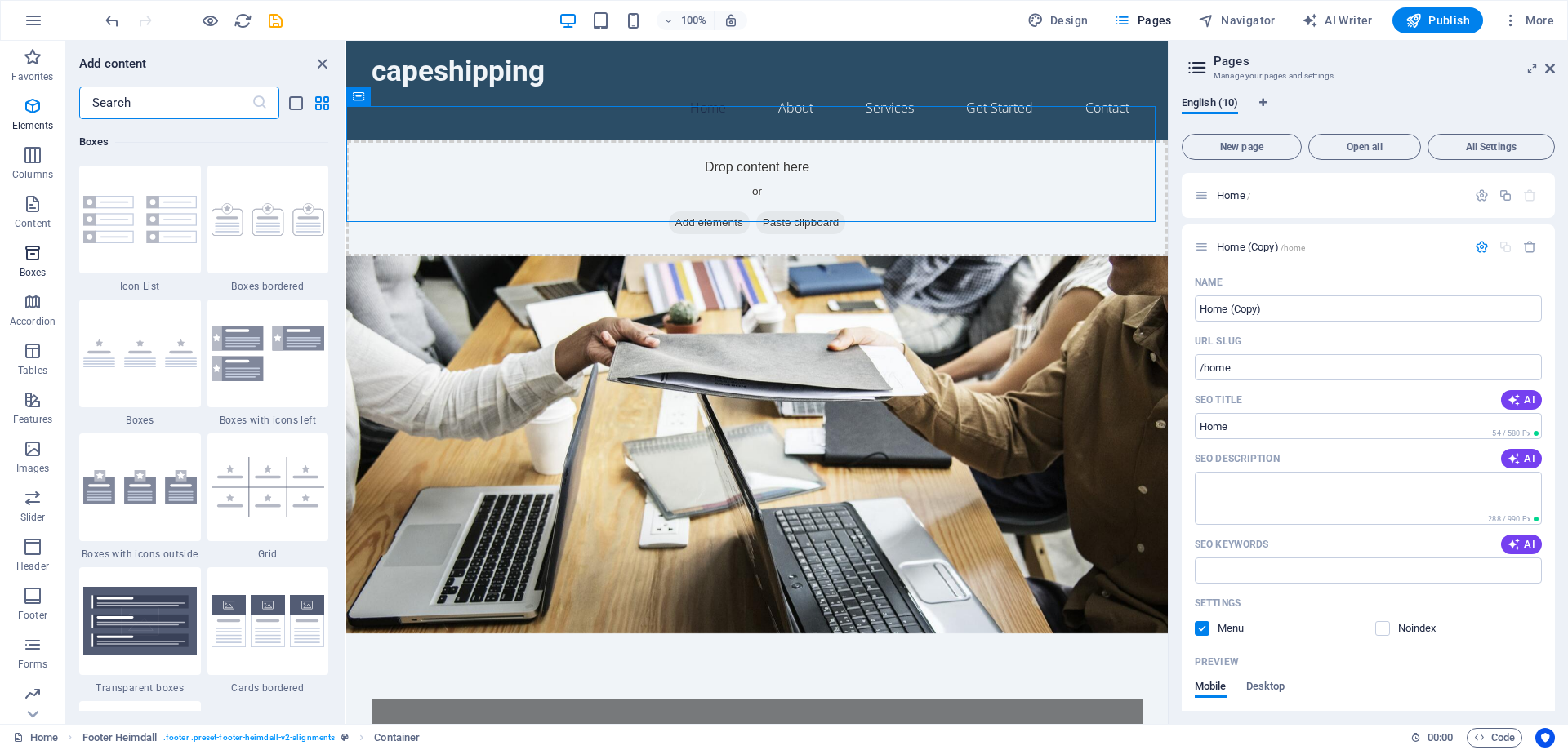
scroll to position [4503, 0]
click at [32, 490] on icon "button" at bounding box center [32, 497] width 19 height 19
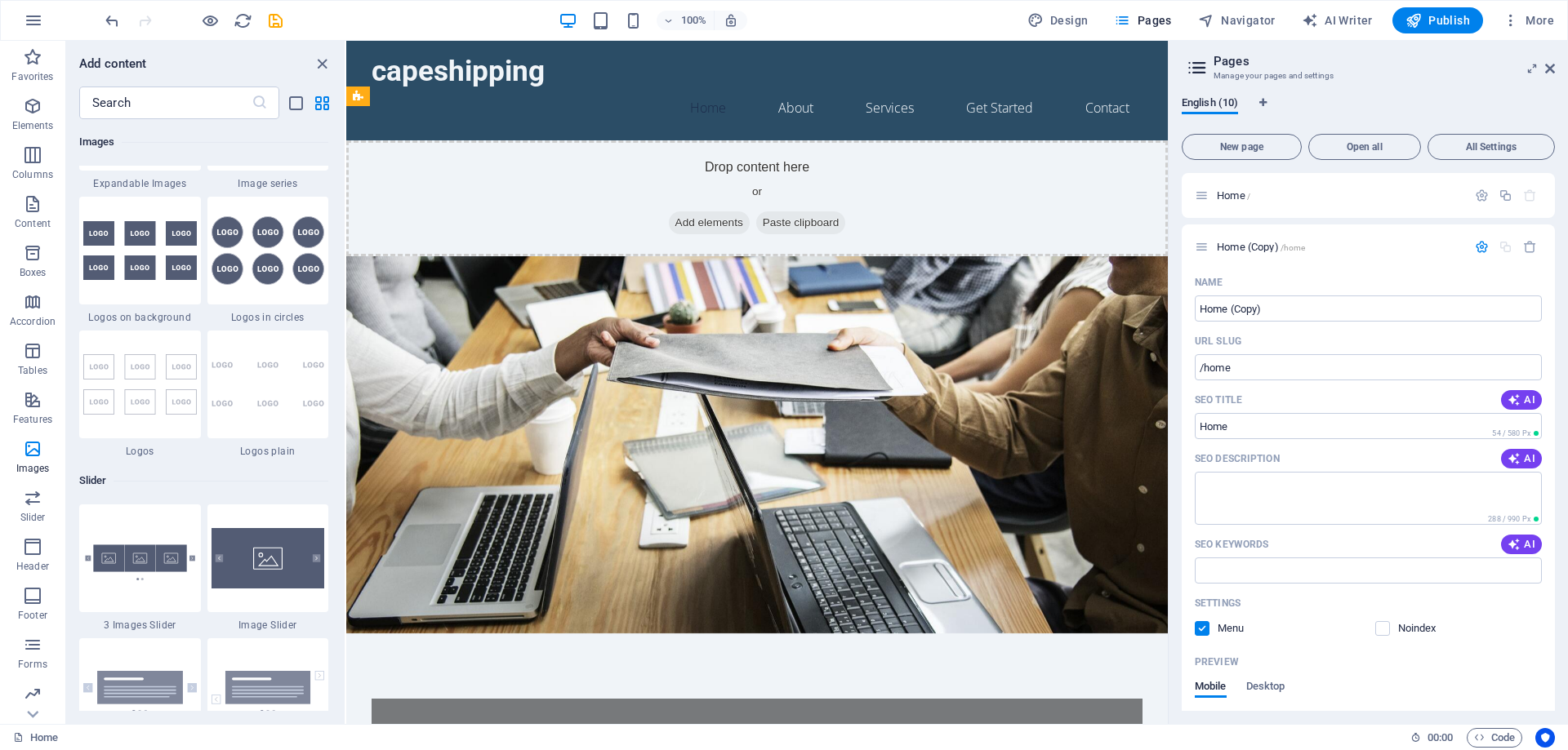
scroll to position [8928, 0]
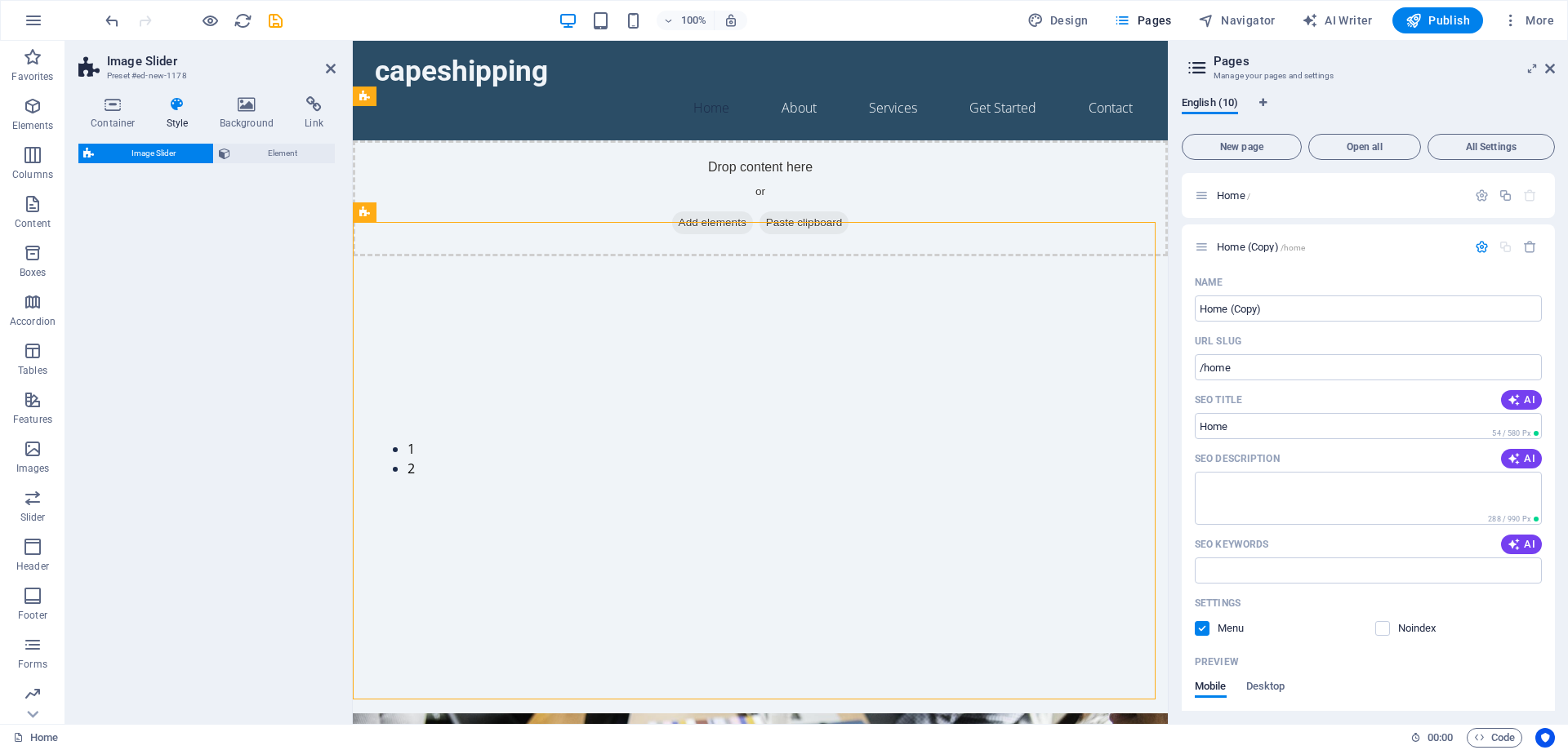
select select "rem"
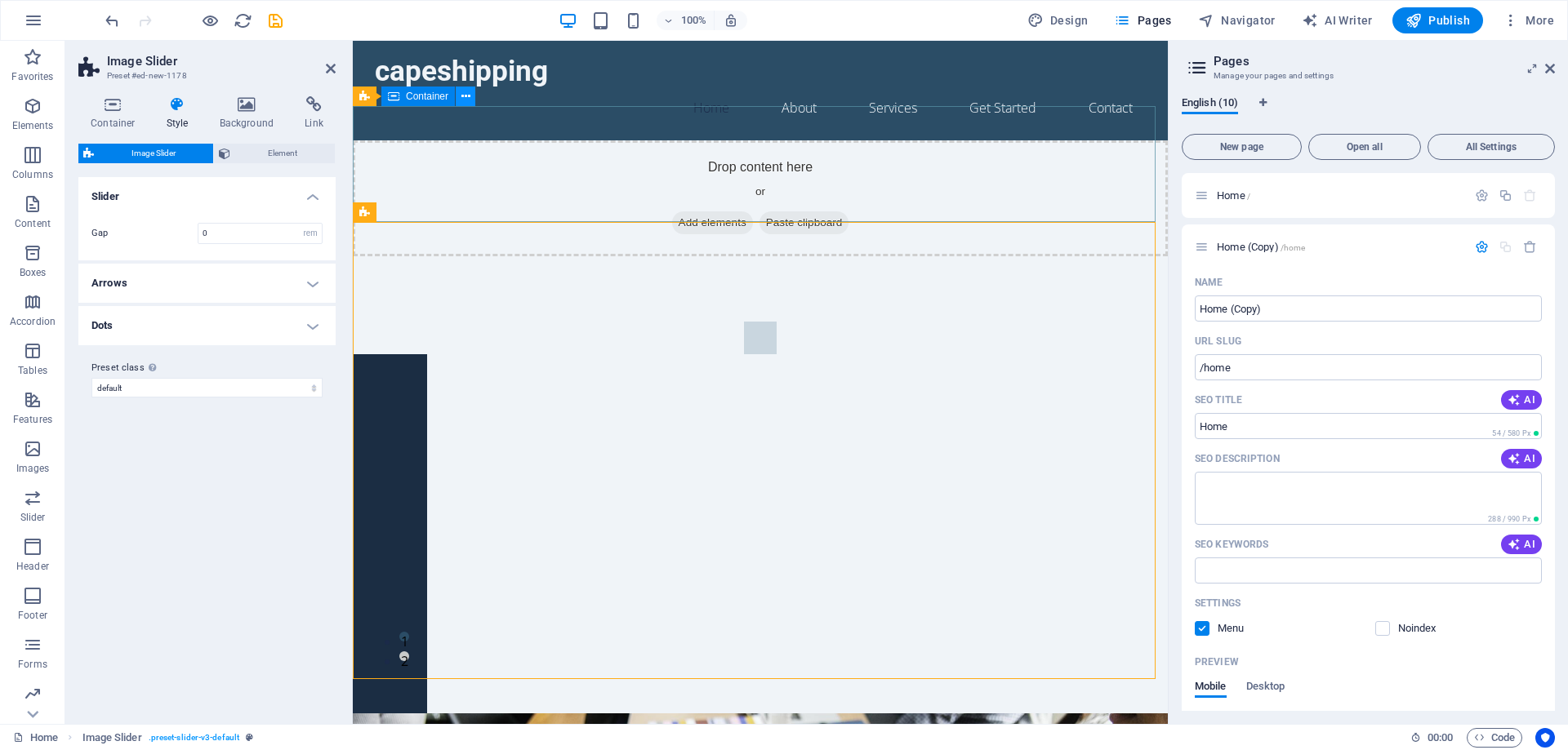
click at [463, 100] on icon at bounding box center [465, 96] width 9 height 17
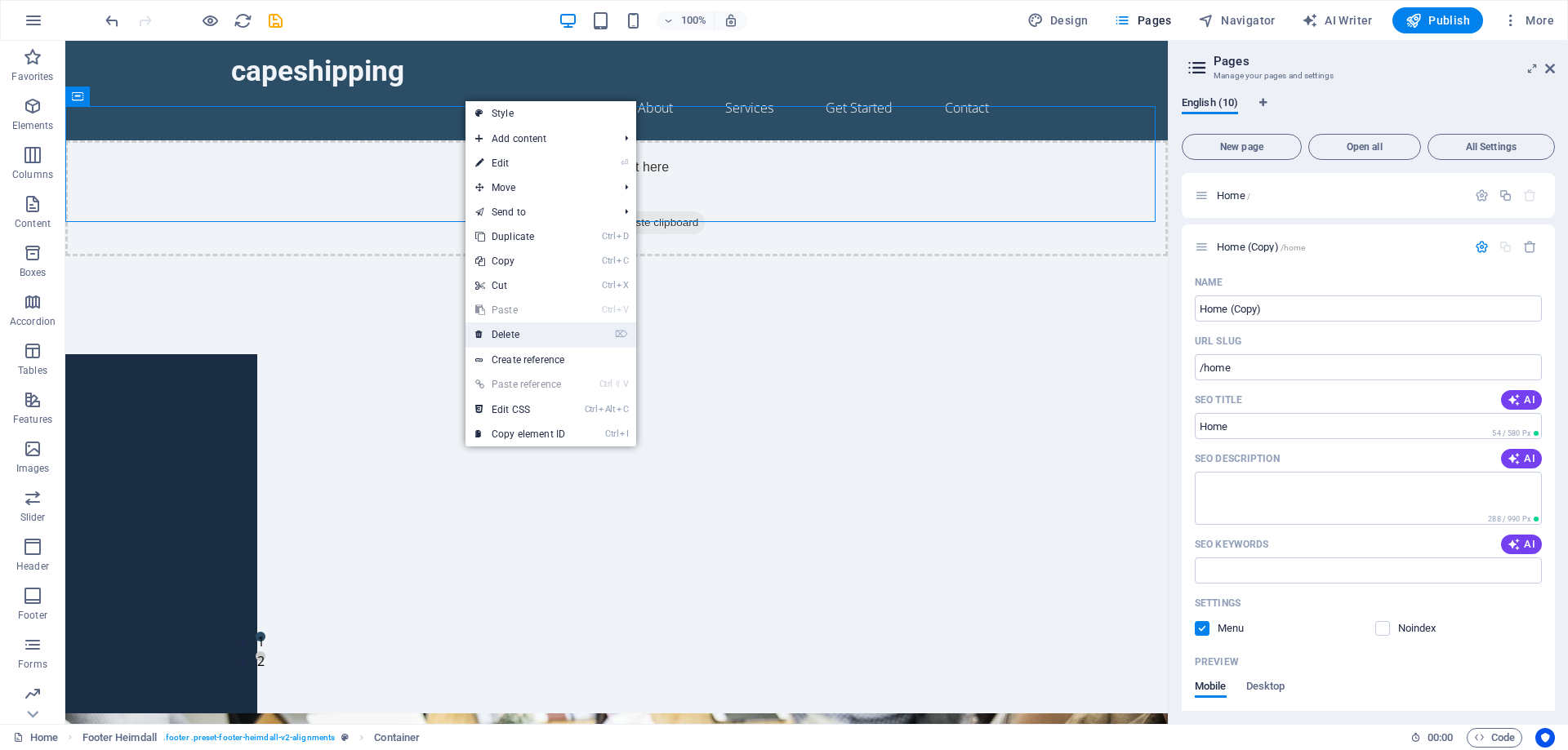
click at [513, 328] on link "⌦ Delete" at bounding box center [519, 334] width 109 height 25
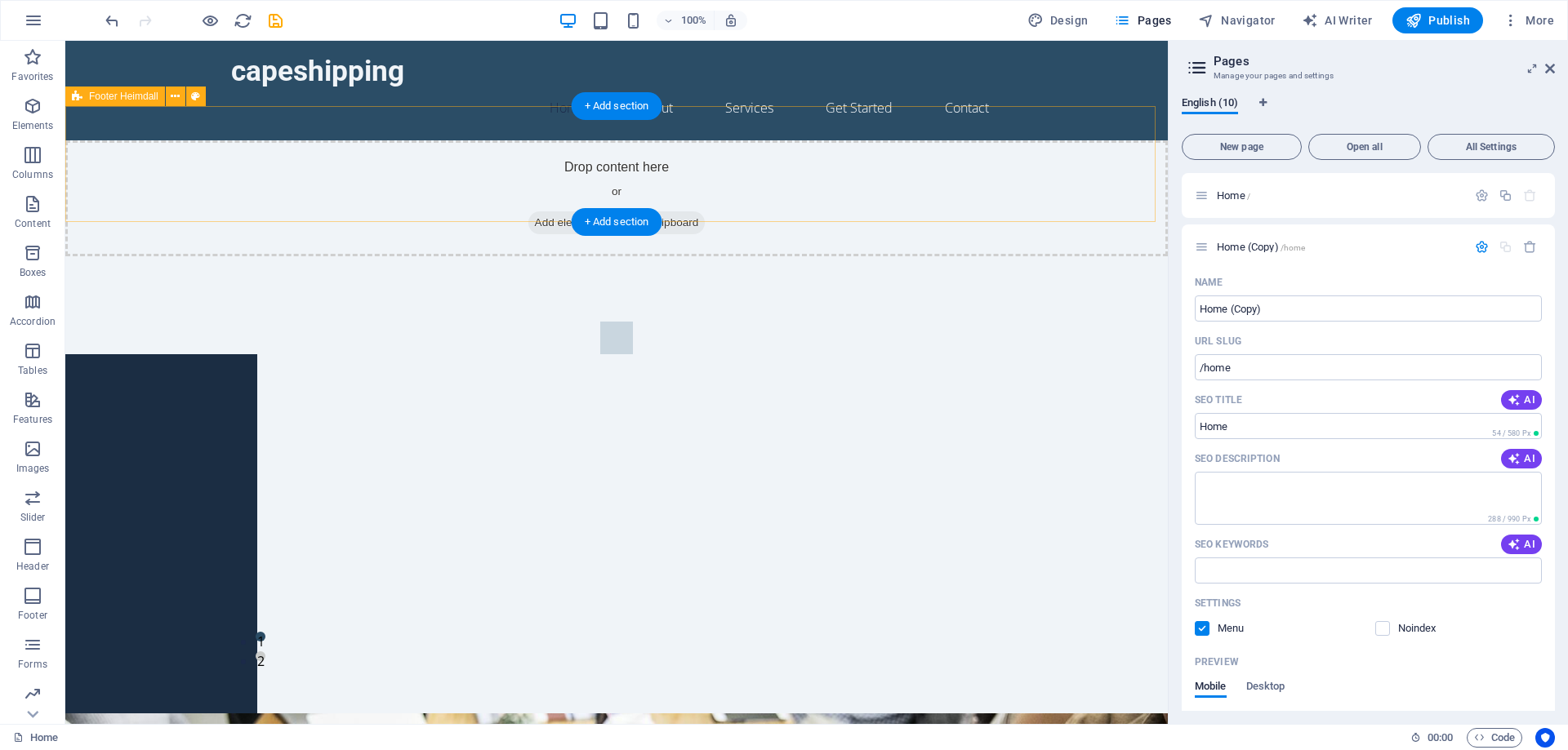
click at [596, 149] on div "Drop content here or Add elements Paste clipboard" at bounding box center [616, 198] width 1102 height 116
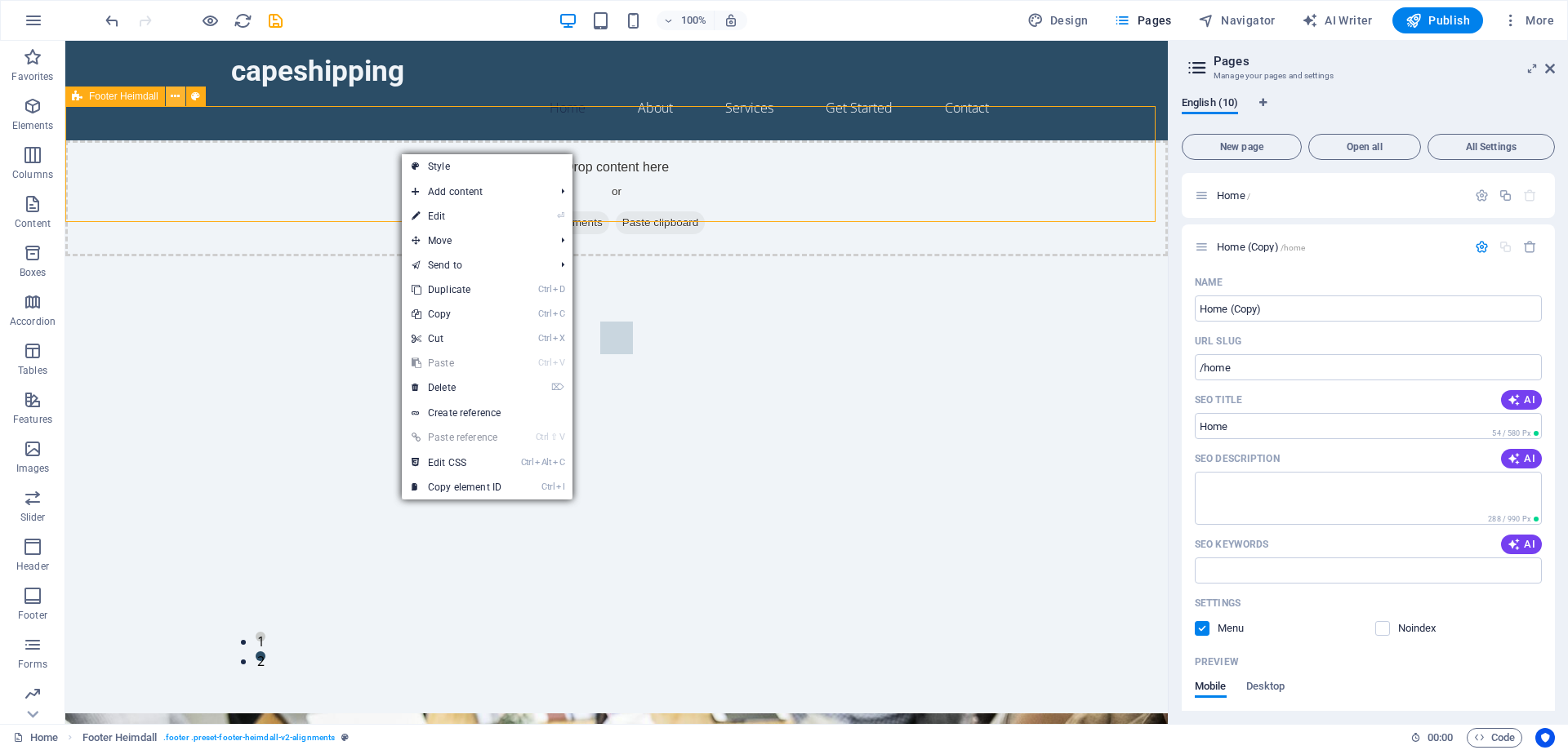
click at [178, 101] on icon at bounding box center [175, 96] width 9 height 17
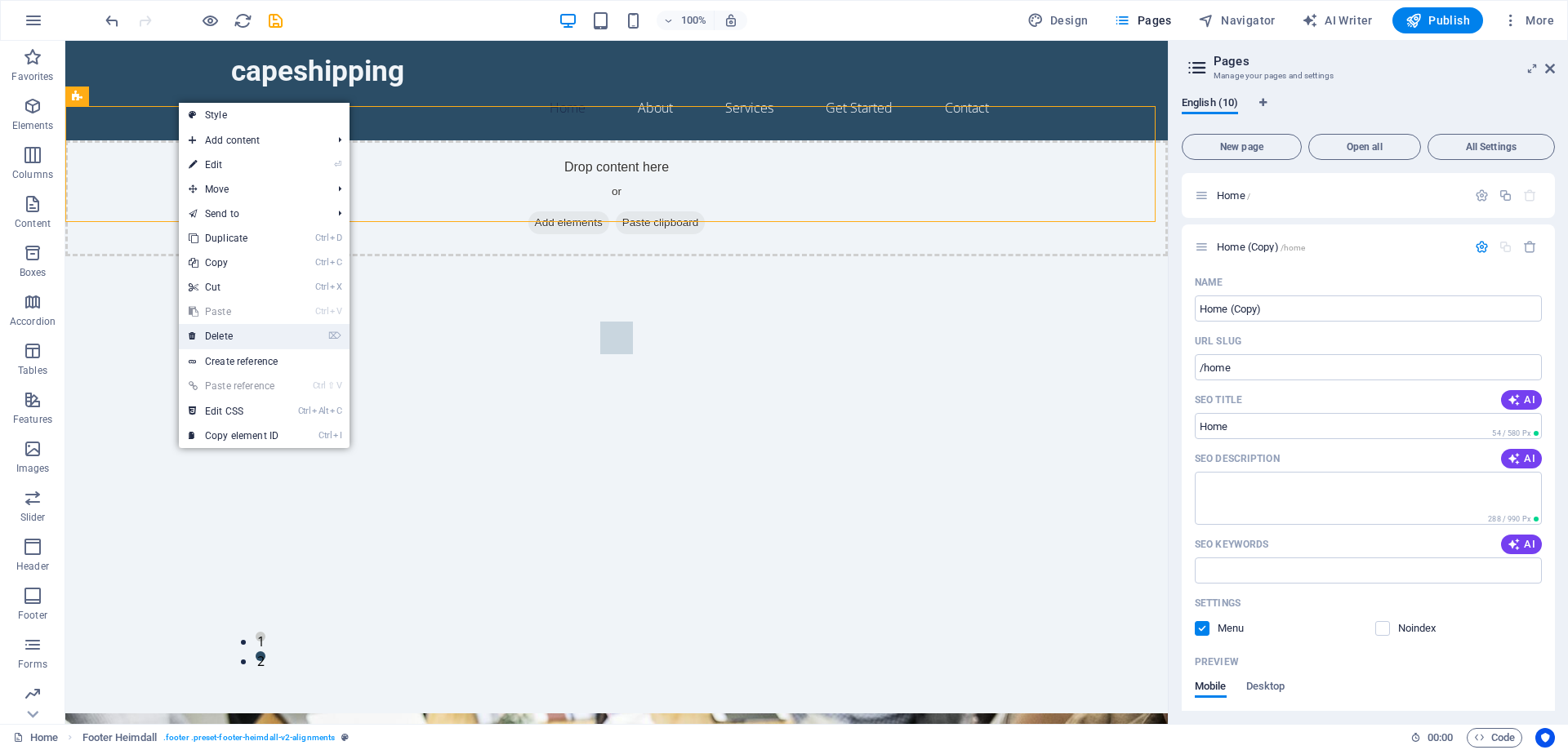
click at [244, 329] on link "⌦ Delete" at bounding box center [233, 336] width 109 height 25
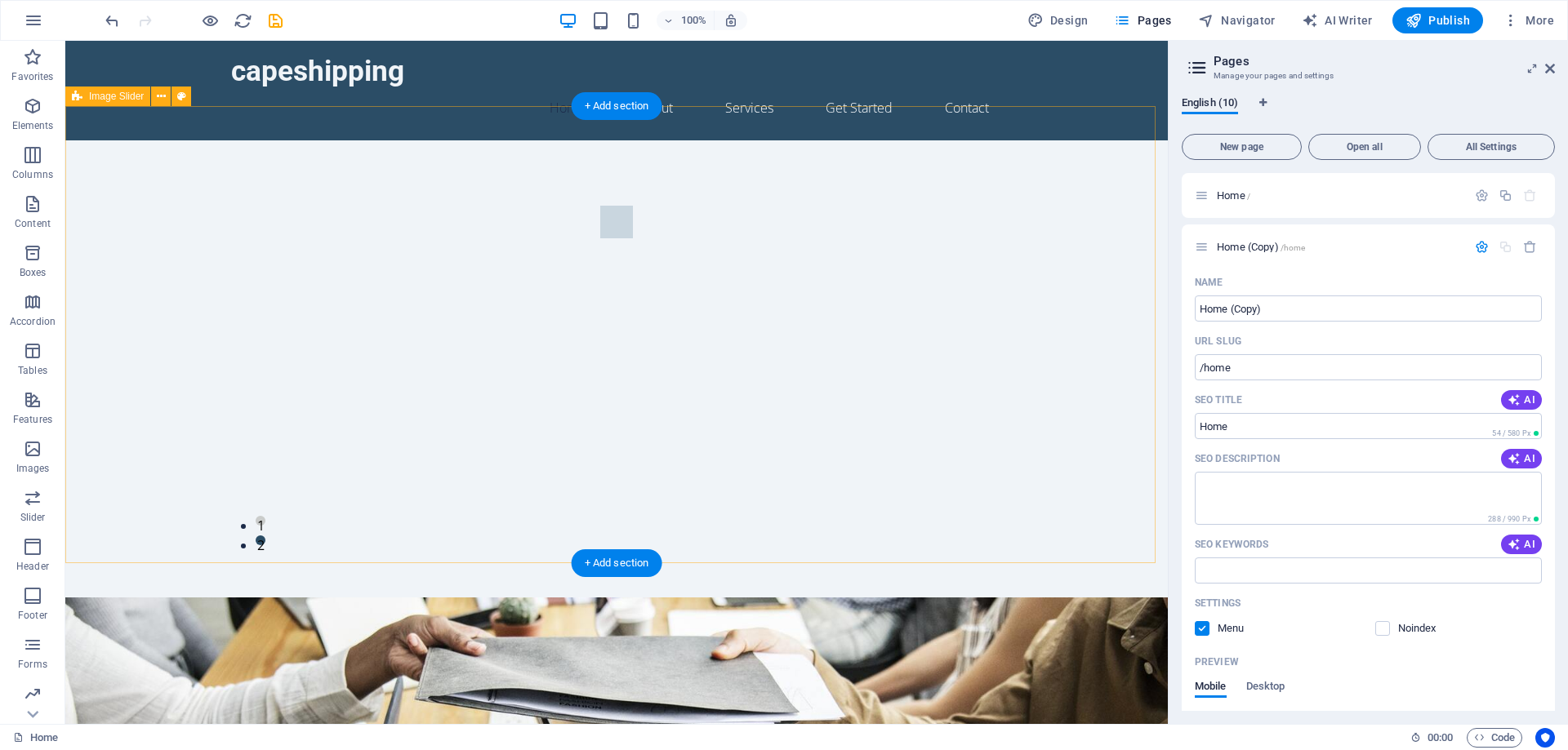
drag, startPoint x: 85, startPoint y: 269, endPoint x: 272, endPoint y: 268, distance: 187.0
click at [90, 268] on div "1 2" at bounding box center [616, 369] width 1102 height 457
click at [1554, 70] on aside "Pages Manage your pages and settings English (10) New page Open all All Setting…" at bounding box center [1368, 382] width 400 height 683
click at [1550, 68] on icon at bounding box center [1550, 68] width 10 height 13
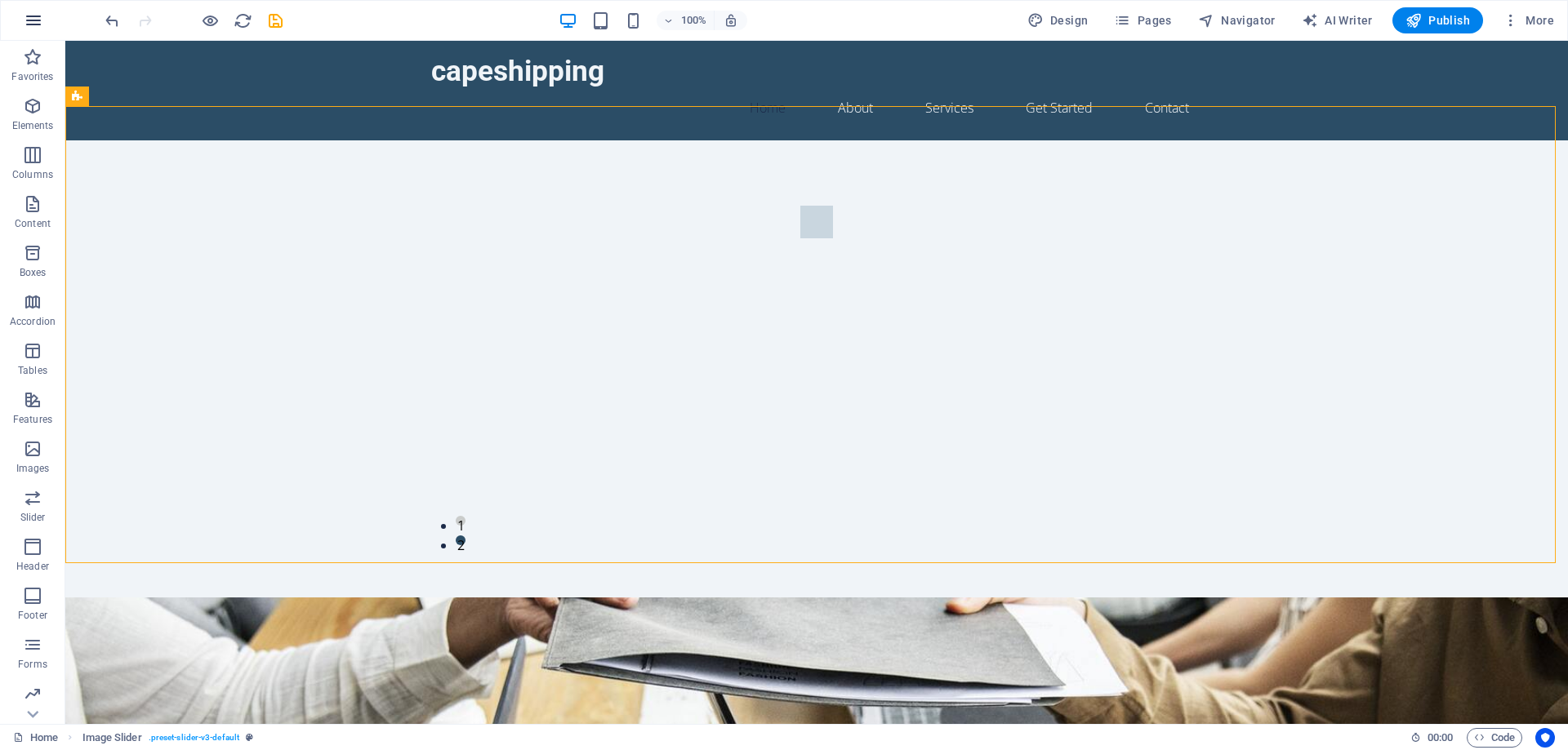
click at [37, 24] on icon "button" at bounding box center [33, 20] width 19 height 19
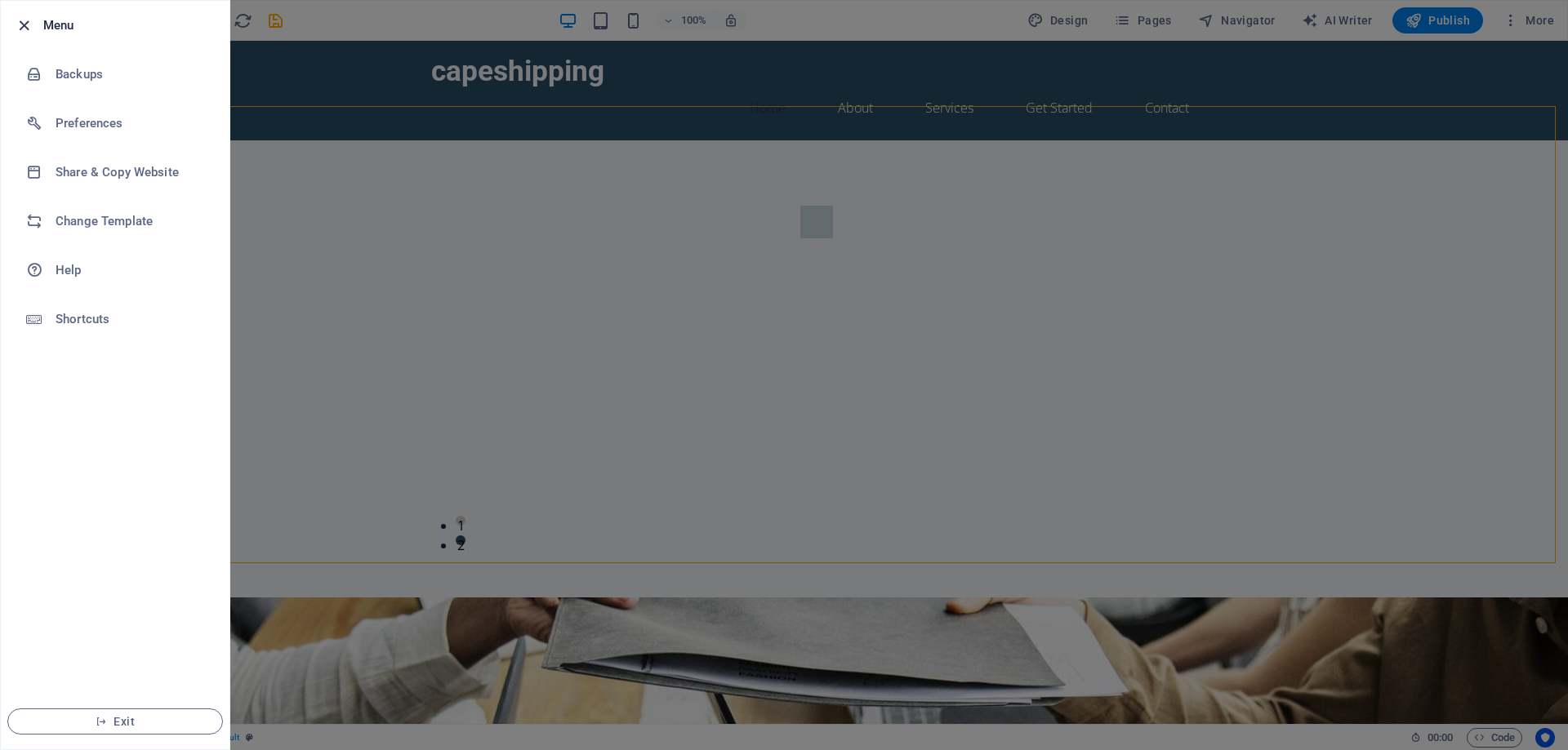
click at [30, 23] on icon "button" at bounding box center [24, 25] width 19 height 19
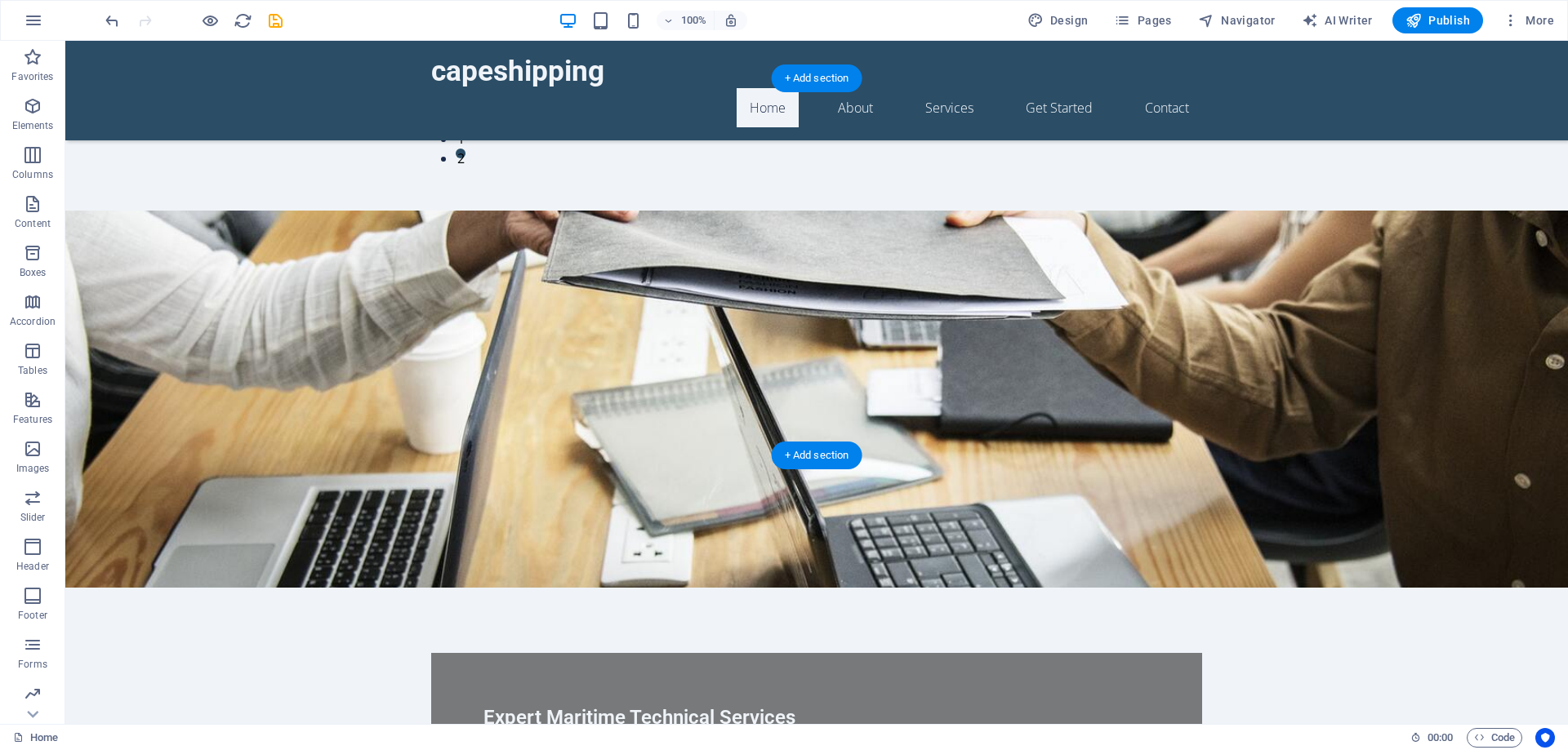
scroll to position [245, 0]
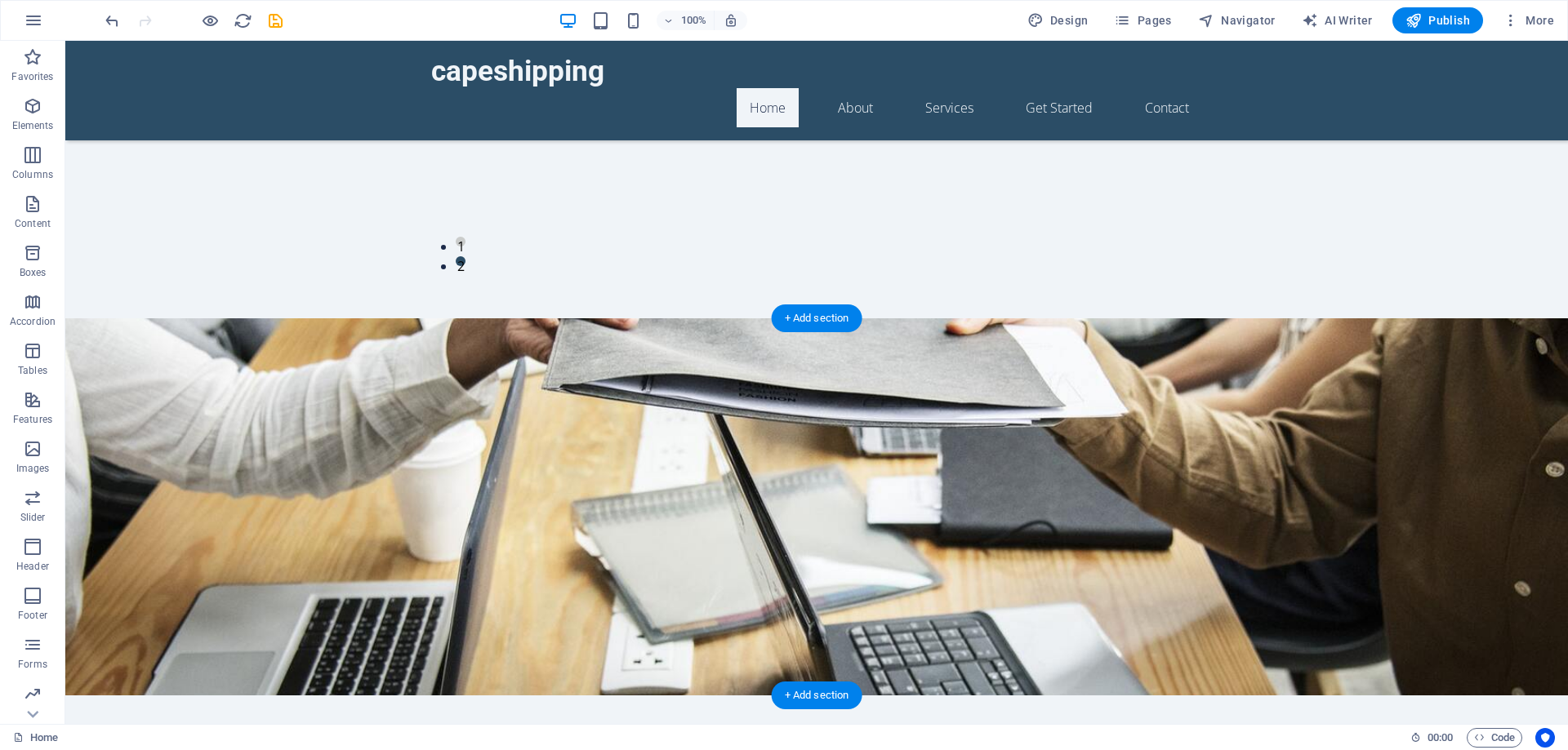
click at [280, 397] on figure at bounding box center [816, 507] width 1502 height 377
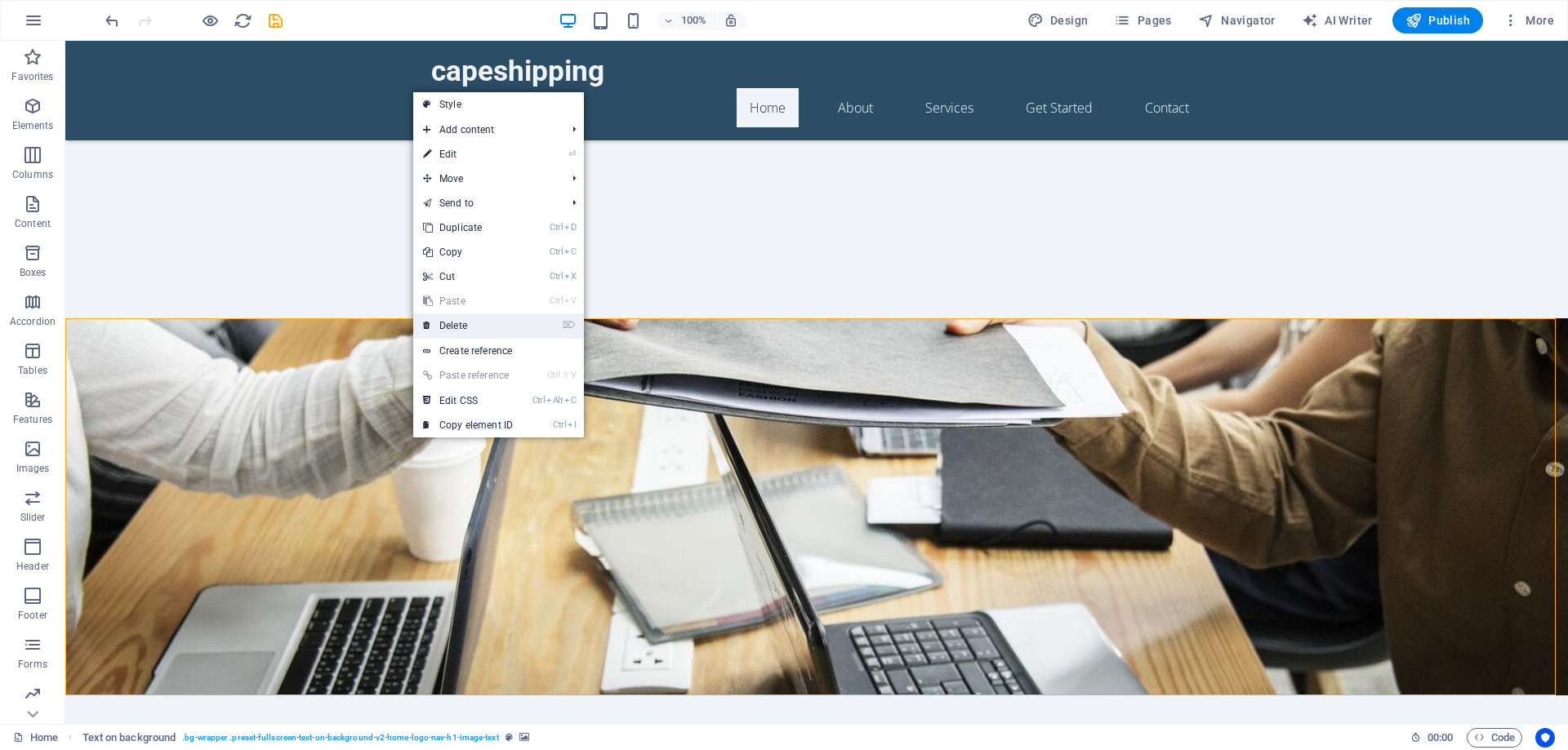
click at [448, 315] on link "⌦ Delete" at bounding box center [468, 326] width 109 height 25
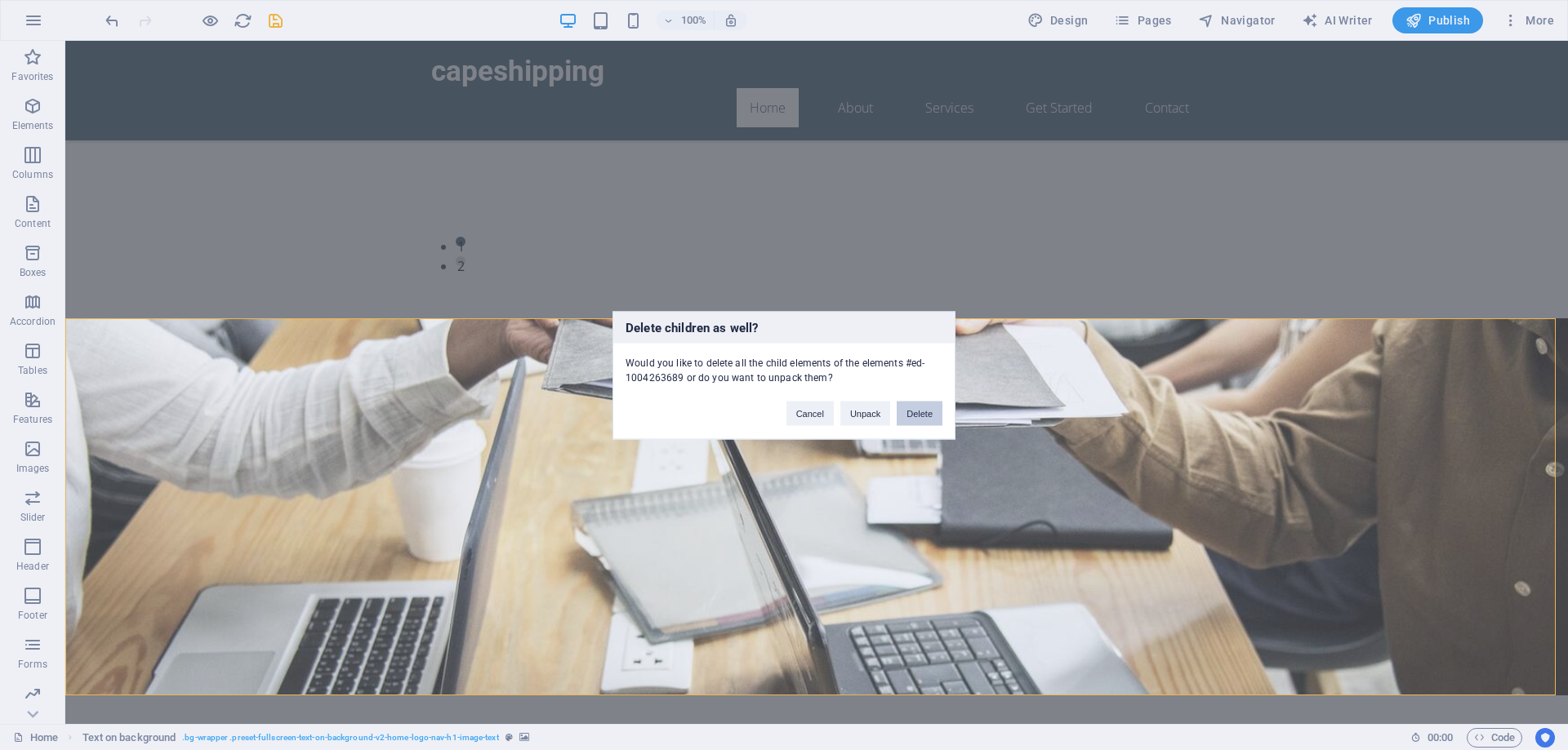
click at [920, 413] on button "Delete" at bounding box center [919, 413] width 46 height 25
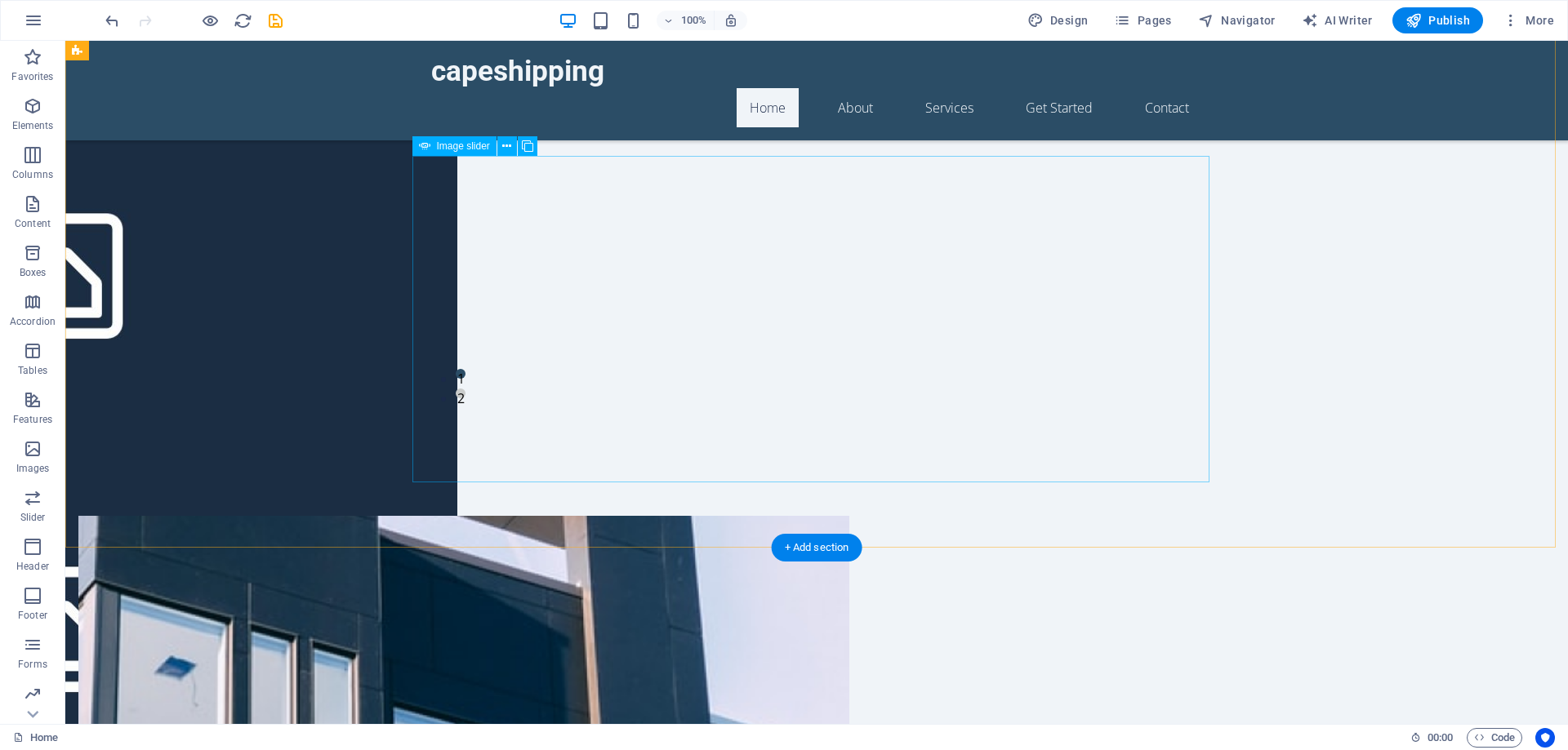
scroll to position [0, 0]
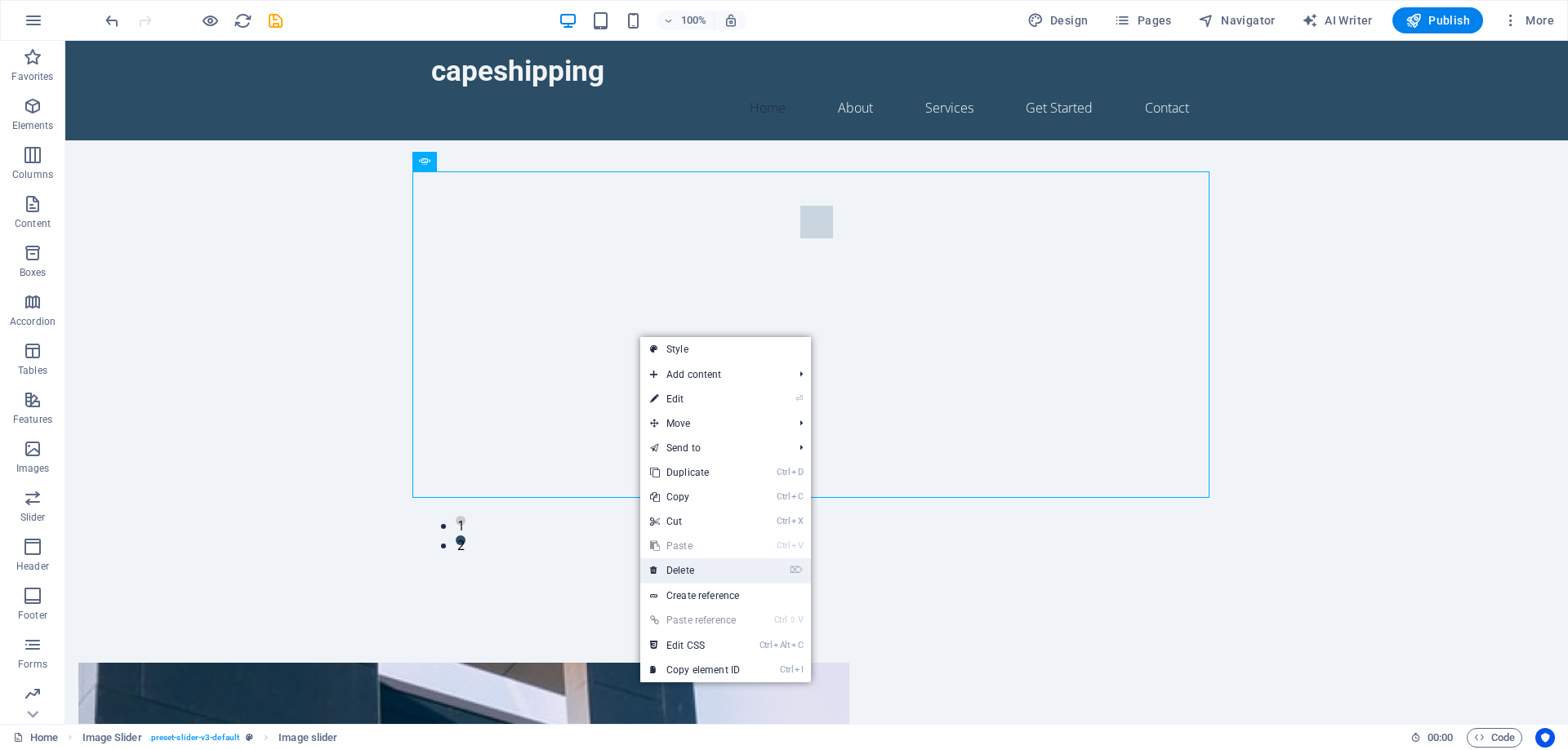
click at [687, 567] on link "⌦ Delete" at bounding box center [694, 570] width 109 height 25
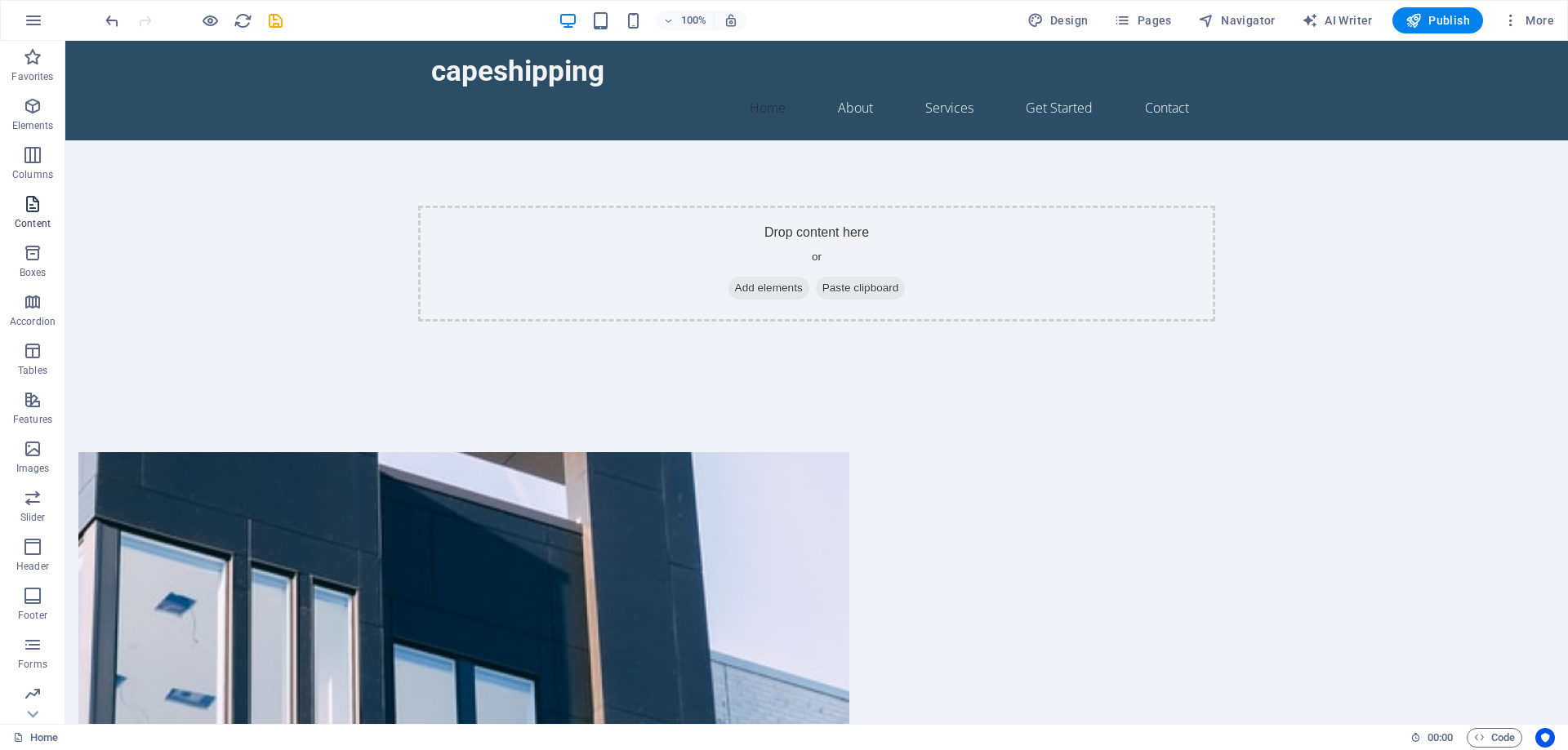
click at [18, 216] on span "Content" at bounding box center [32, 214] width 65 height 39
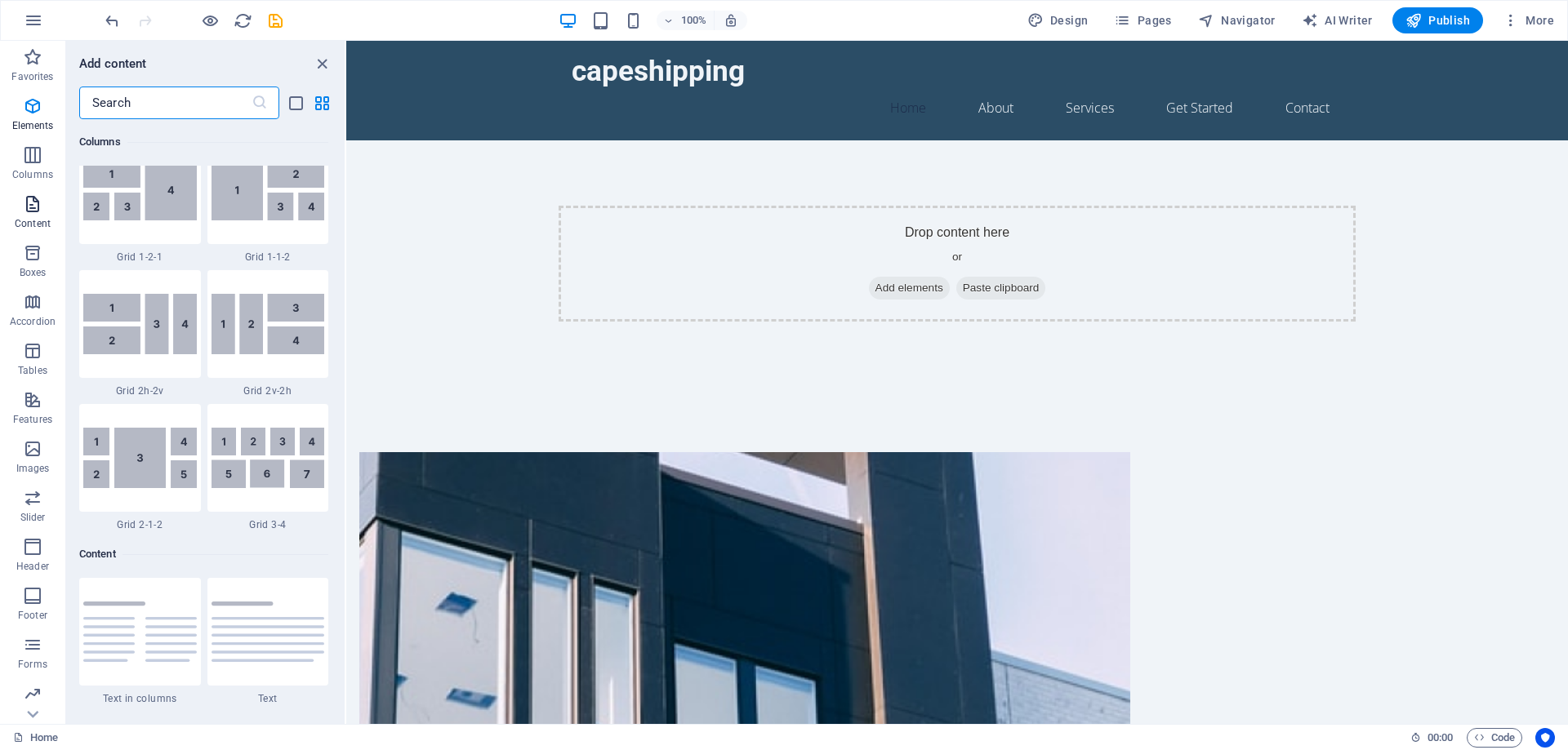
scroll to position [2856, 0]
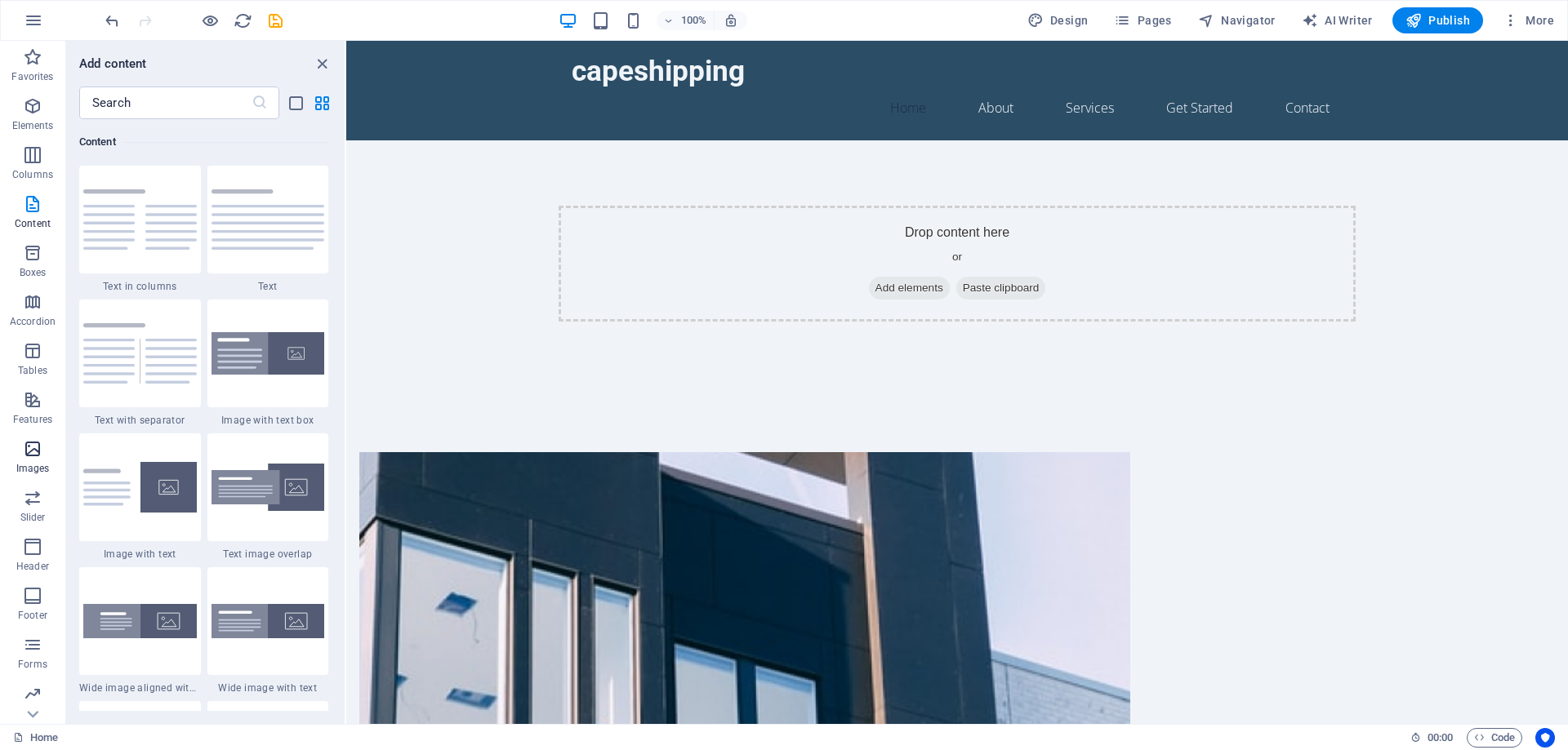
click at [41, 469] on p "Images" at bounding box center [33, 468] width 34 height 13
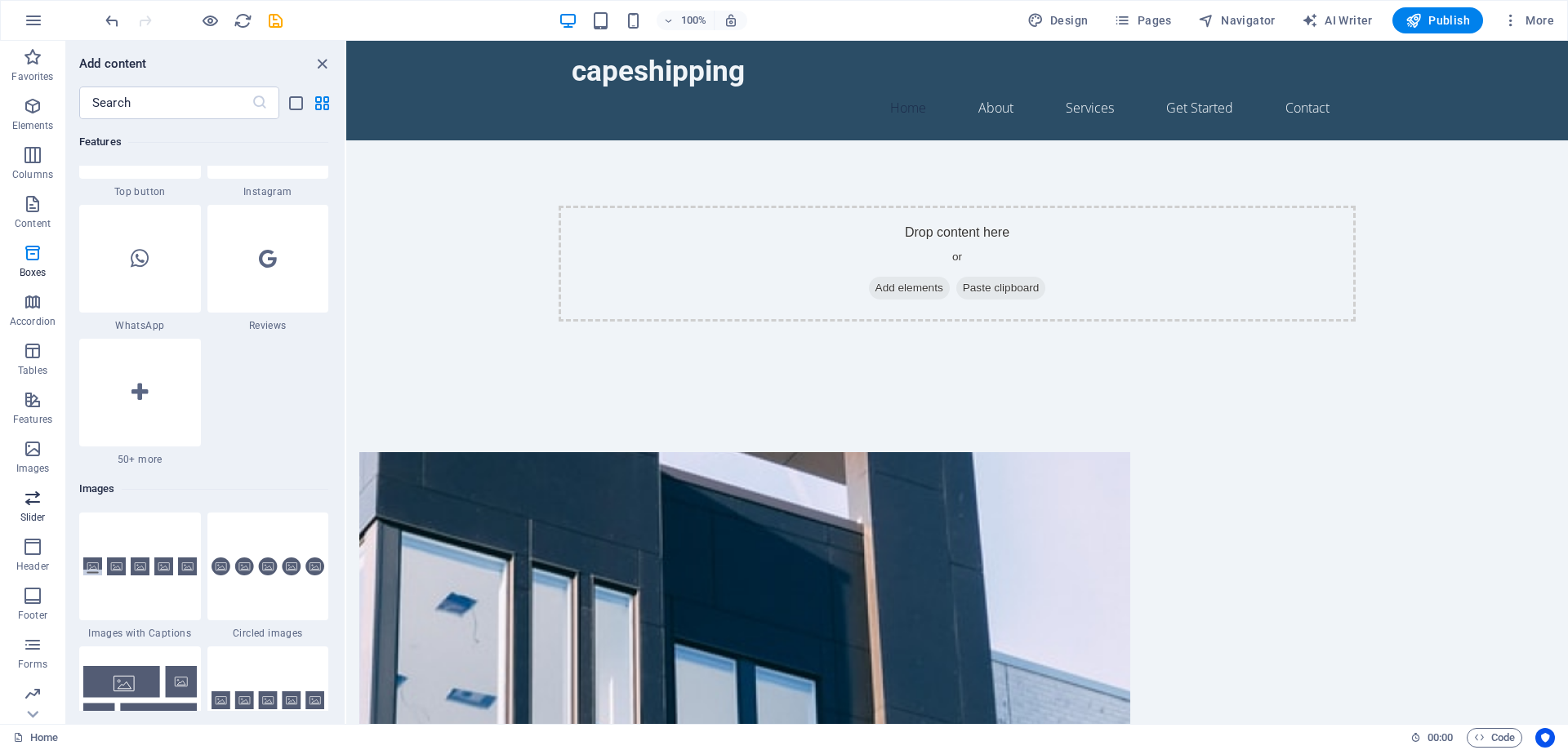
click at [36, 517] on p "Slider" at bounding box center [33, 517] width 25 height 13
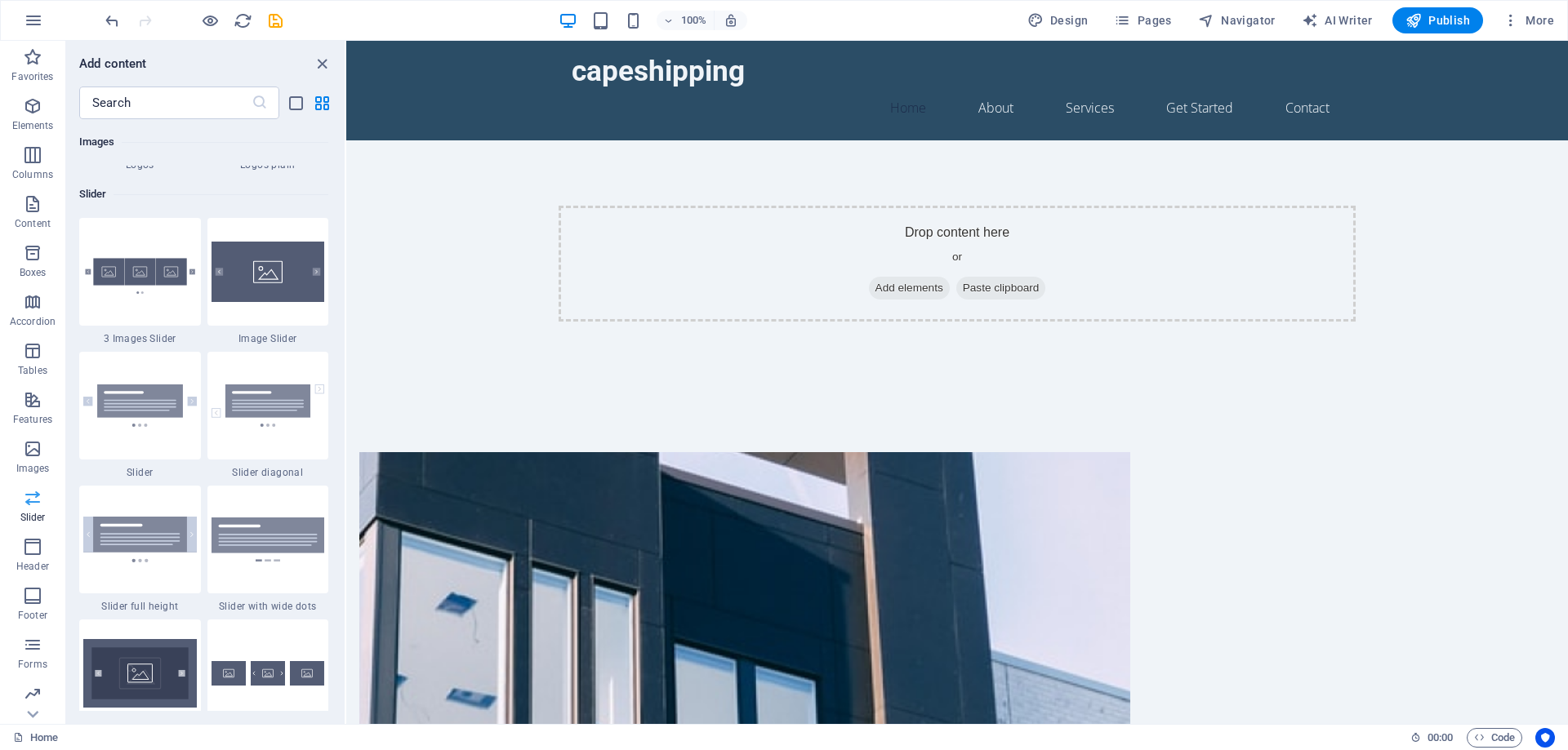
scroll to position [9255, 0]
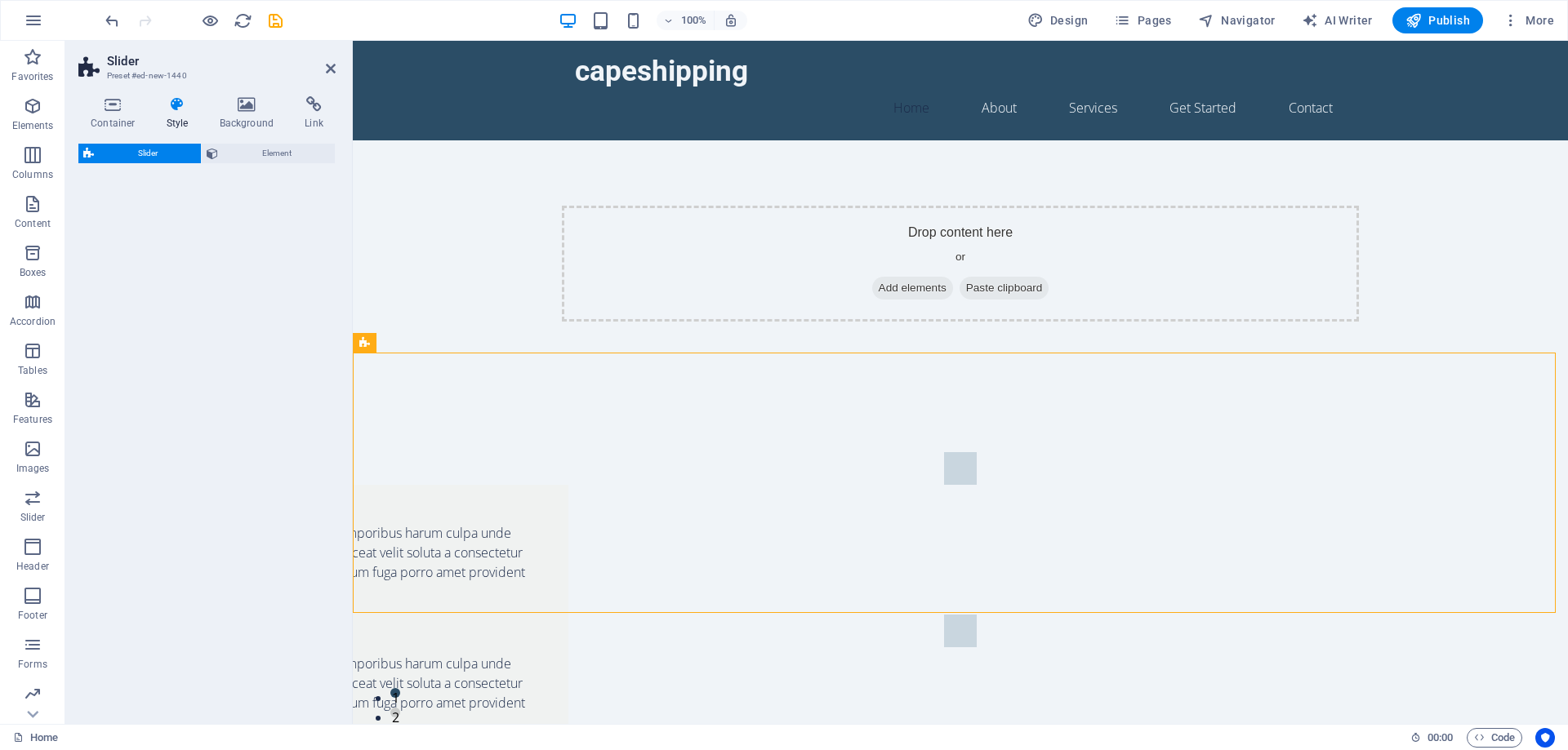
select select "rem"
select select "px"
select select "preset-slider-content-v3-default"
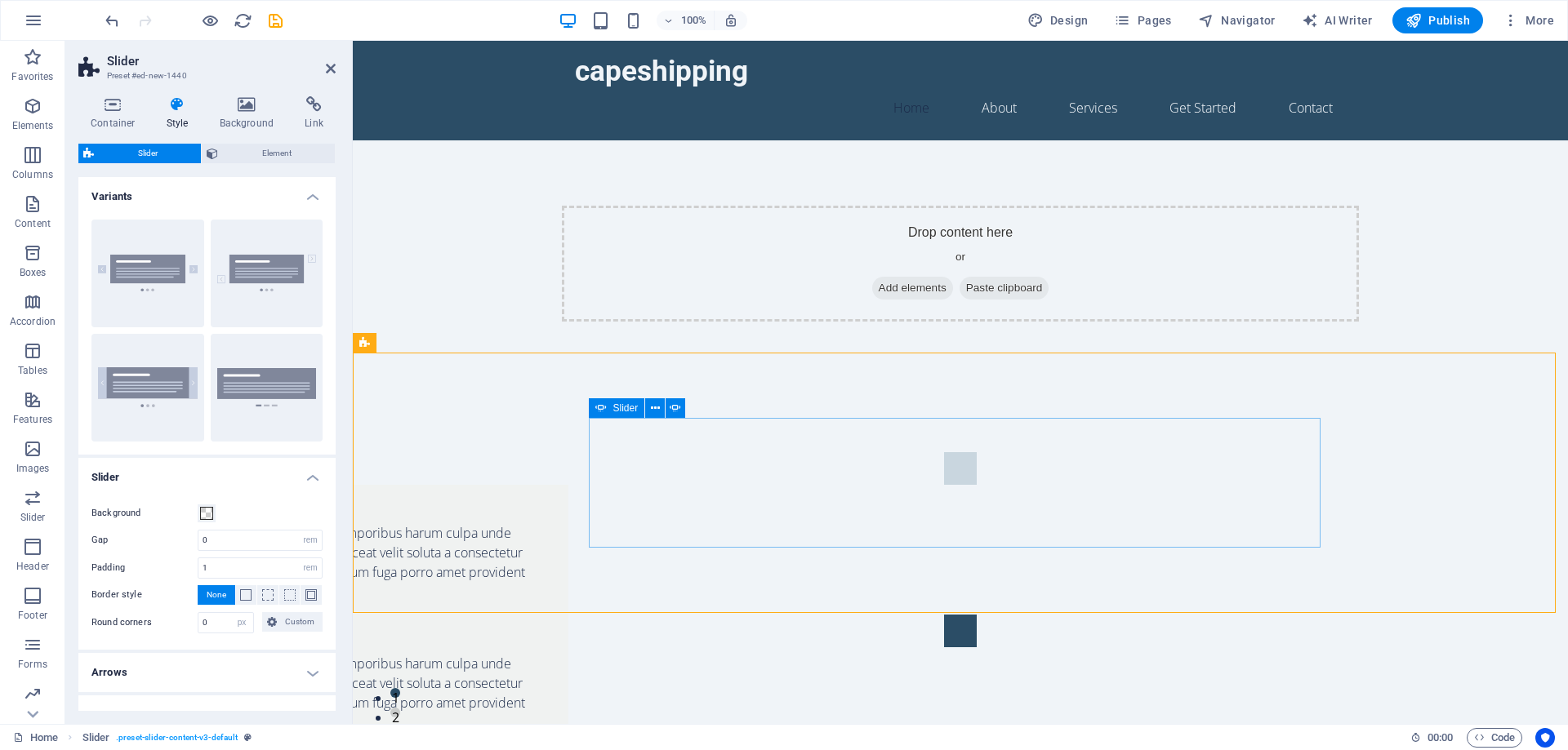
click at [977, 615] on button "Content Slider" at bounding box center [960, 631] width 33 height 33
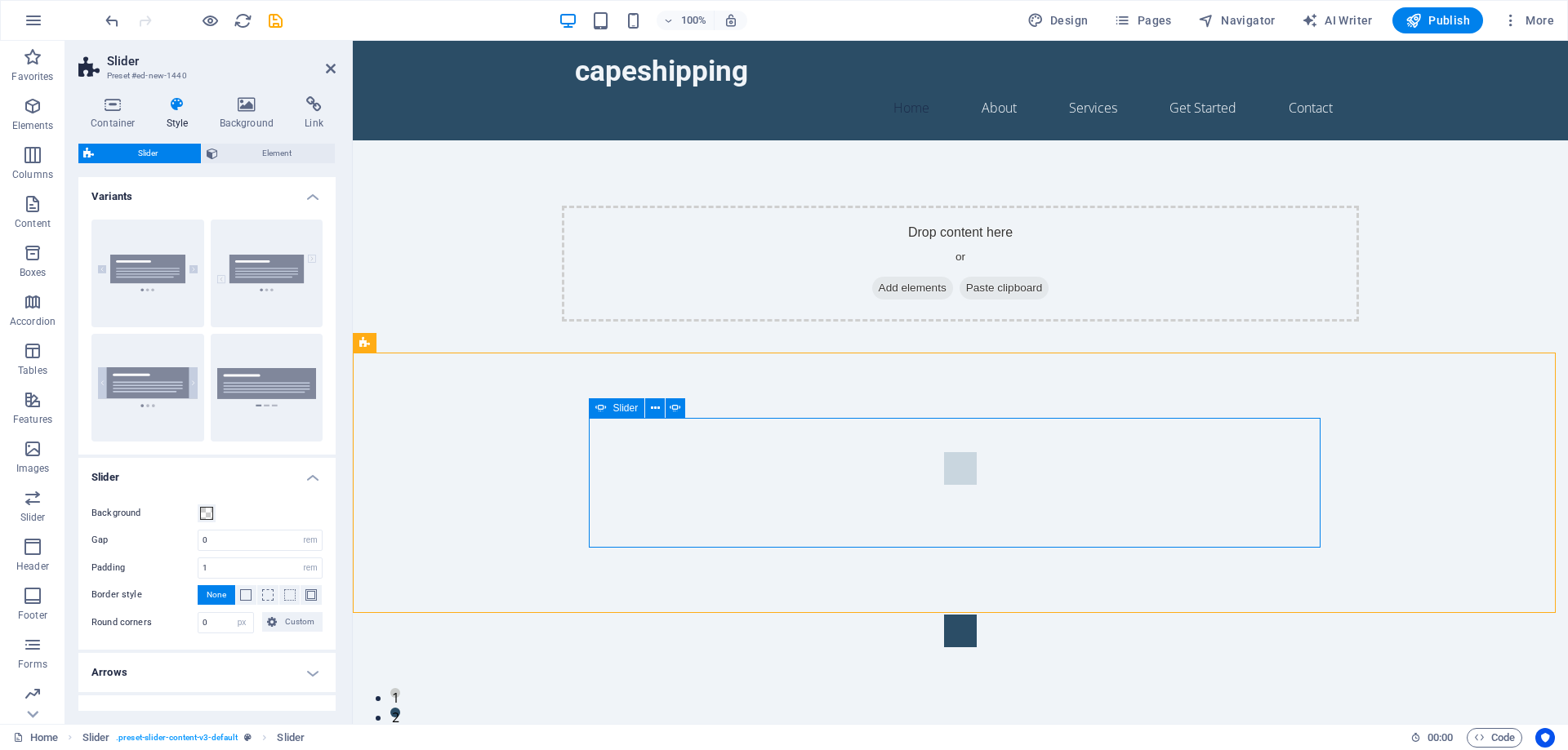
click at [977, 615] on button "Content Slider" at bounding box center [960, 631] width 33 height 33
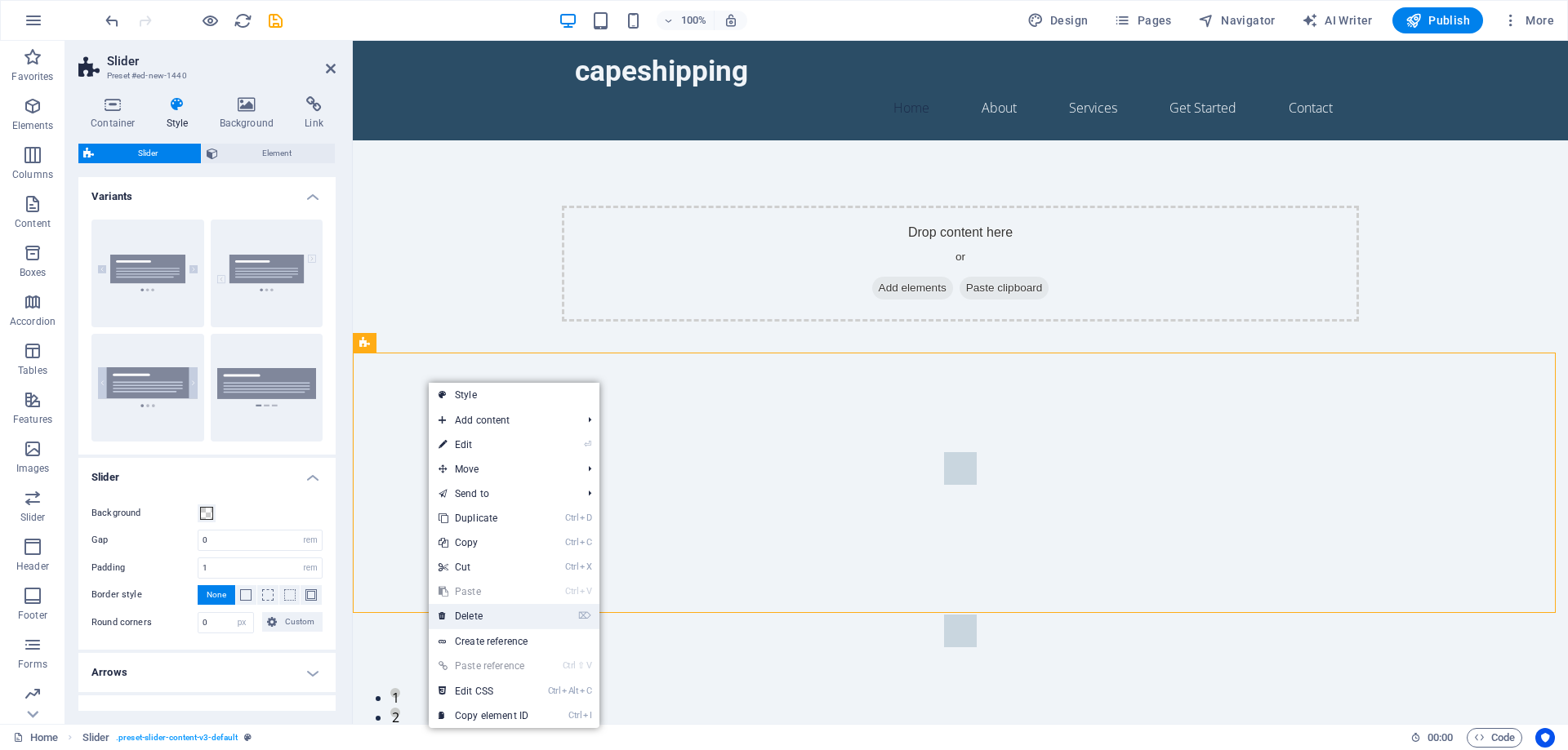
click at [480, 611] on link "⌦ Delete" at bounding box center [483, 616] width 109 height 25
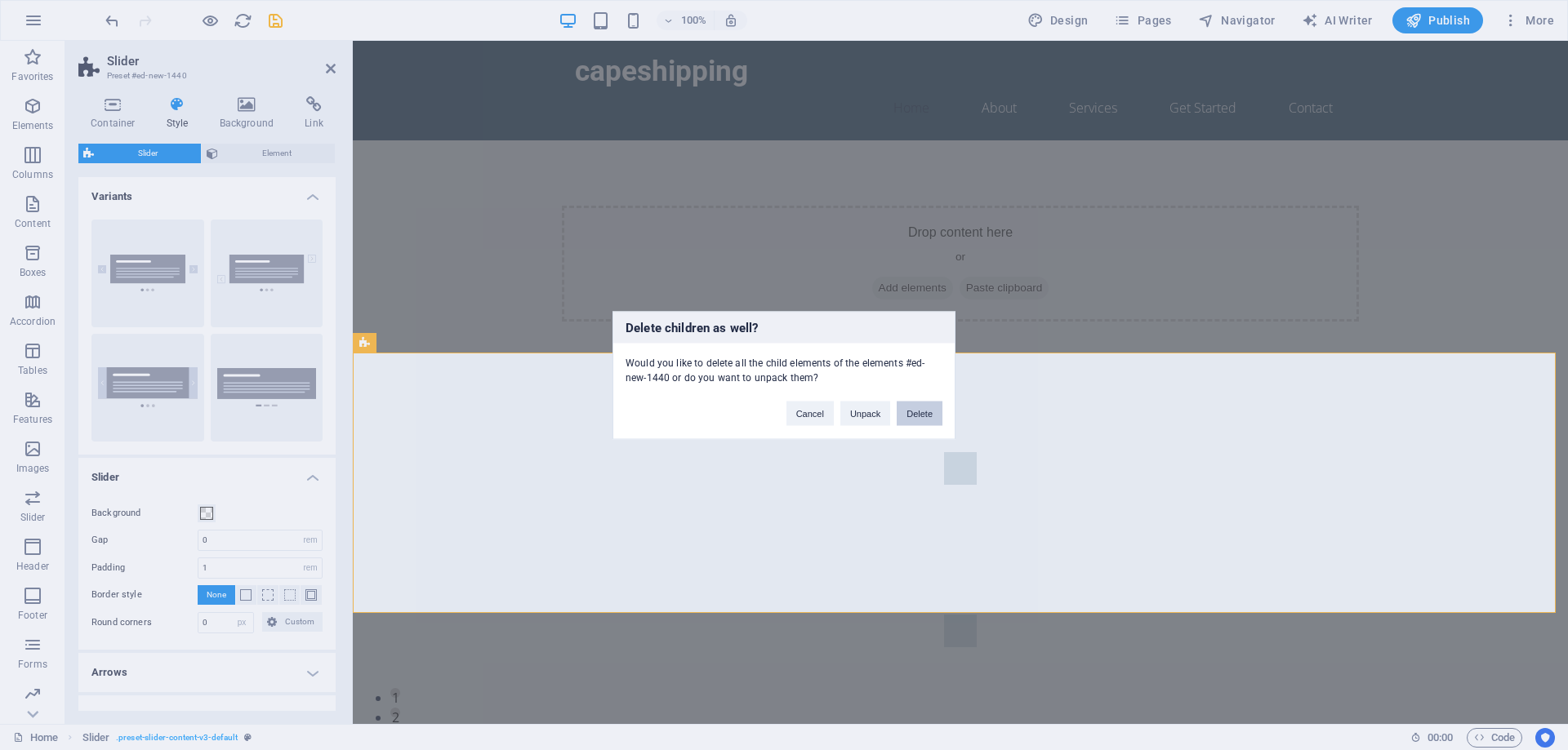
drag, startPoint x: 911, startPoint y: 415, endPoint x: 440, endPoint y: 233, distance: 504.9
click at [911, 415] on button "Delete" at bounding box center [919, 413] width 46 height 25
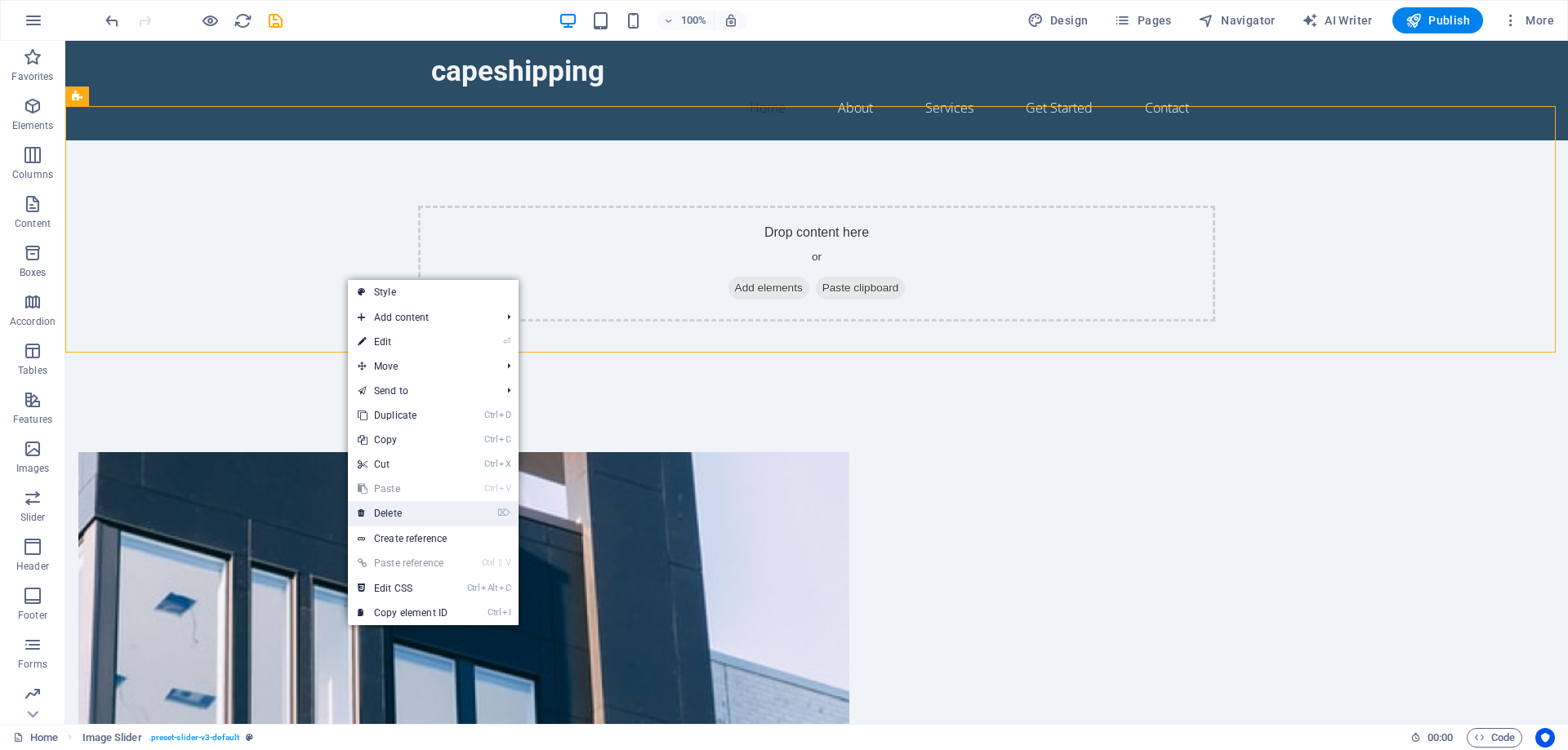
drag, startPoint x: 418, startPoint y: 520, endPoint x: 355, endPoint y: 479, distance: 75.2
click at [418, 520] on link "⌦ Delete" at bounding box center [402, 513] width 109 height 25
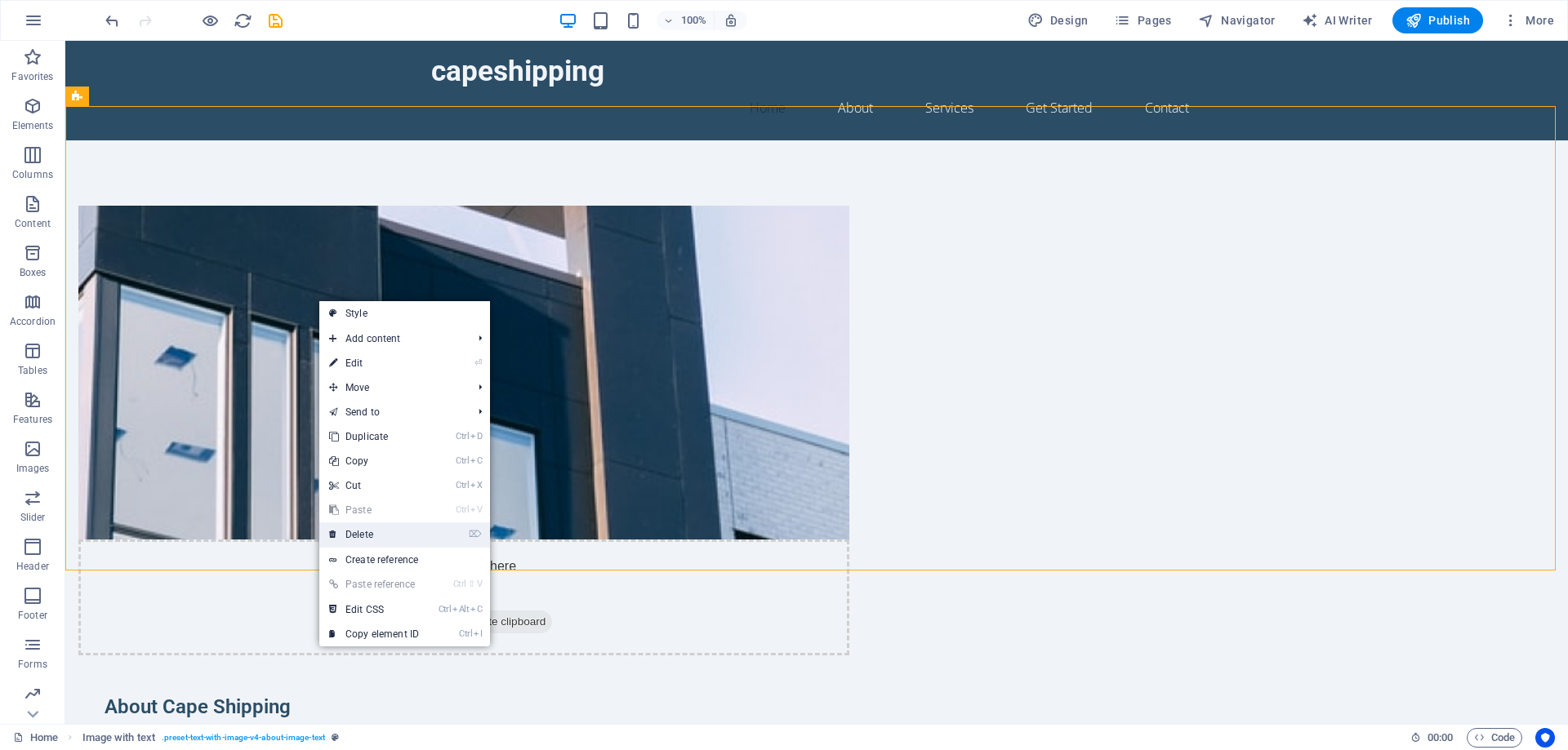
click at [398, 532] on link "⌦ Delete" at bounding box center [374, 534] width 109 height 25
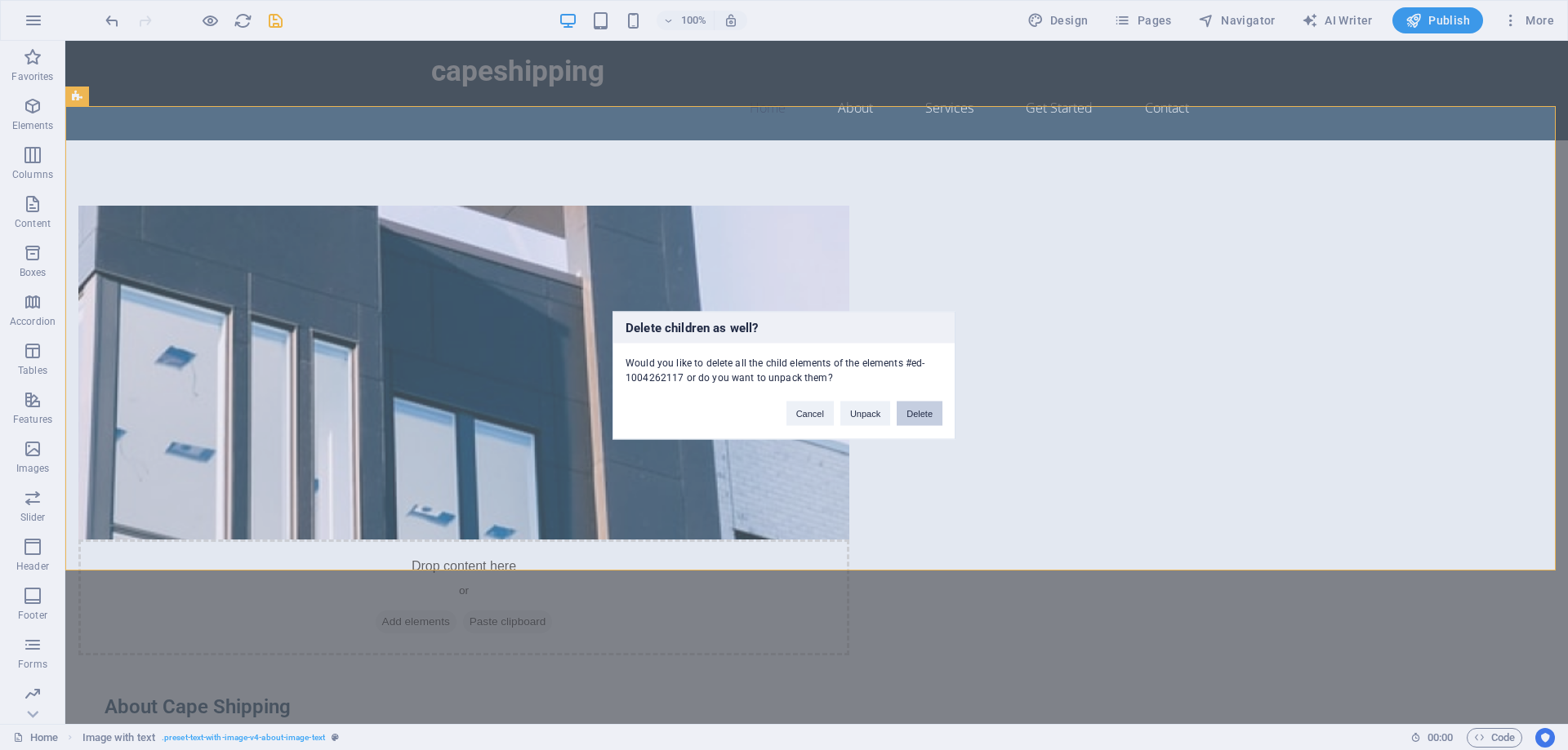
click at [911, 413] on button "Delete" at bounding box center [919, 413] width 46 height 25
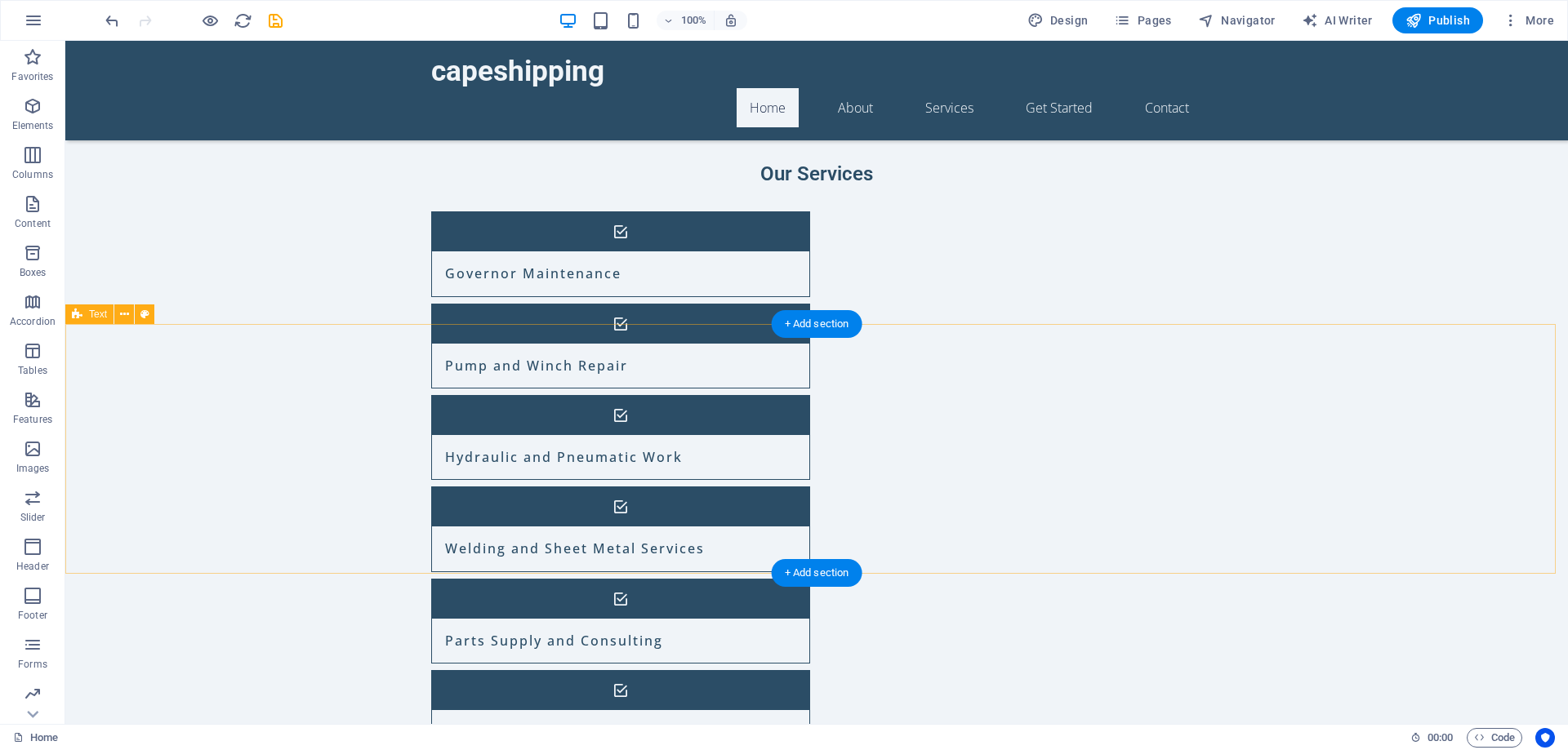
scroll to position [0, 0]
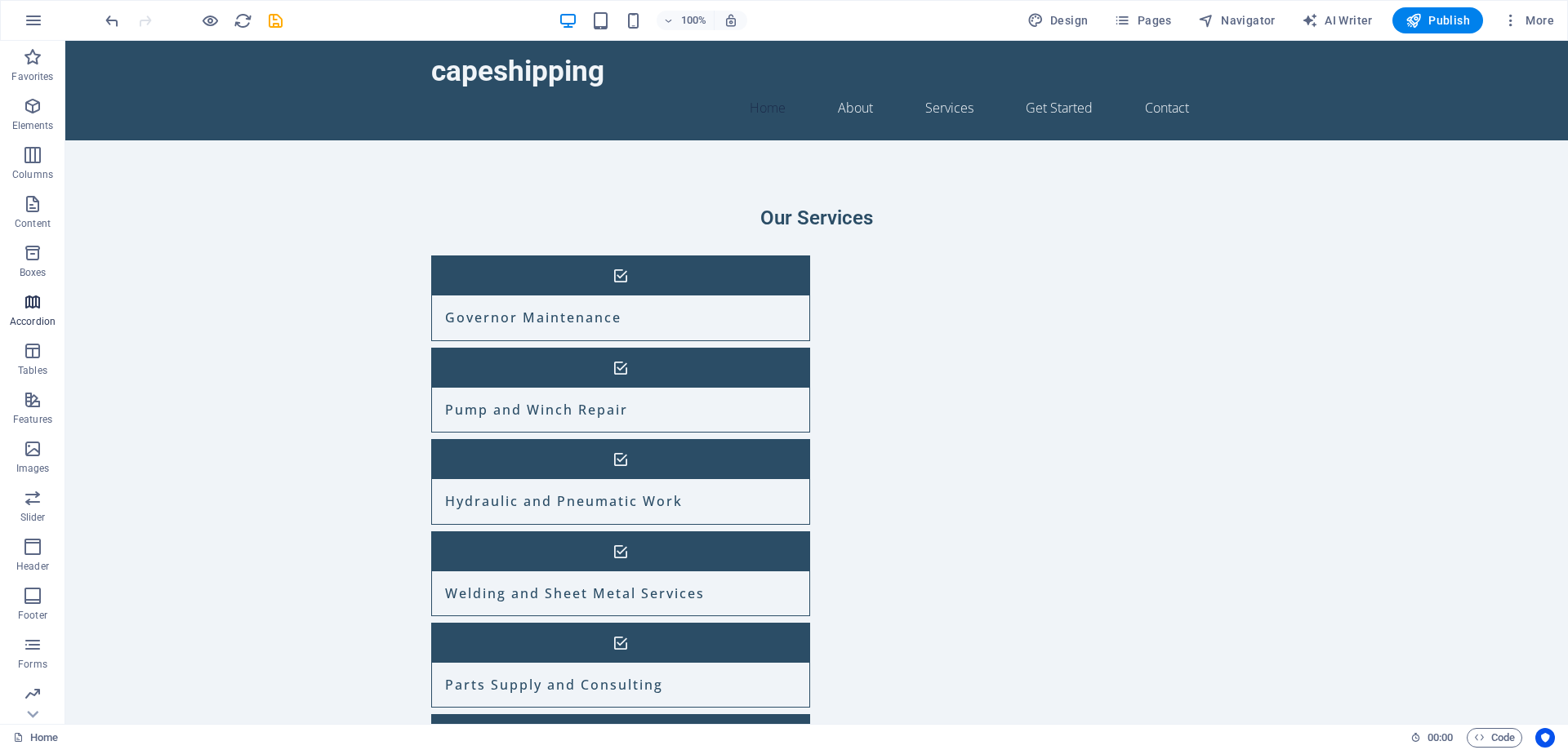
click at [42, 320] on p "Accordion" at bounding box center [33, 321] width 46 height 13
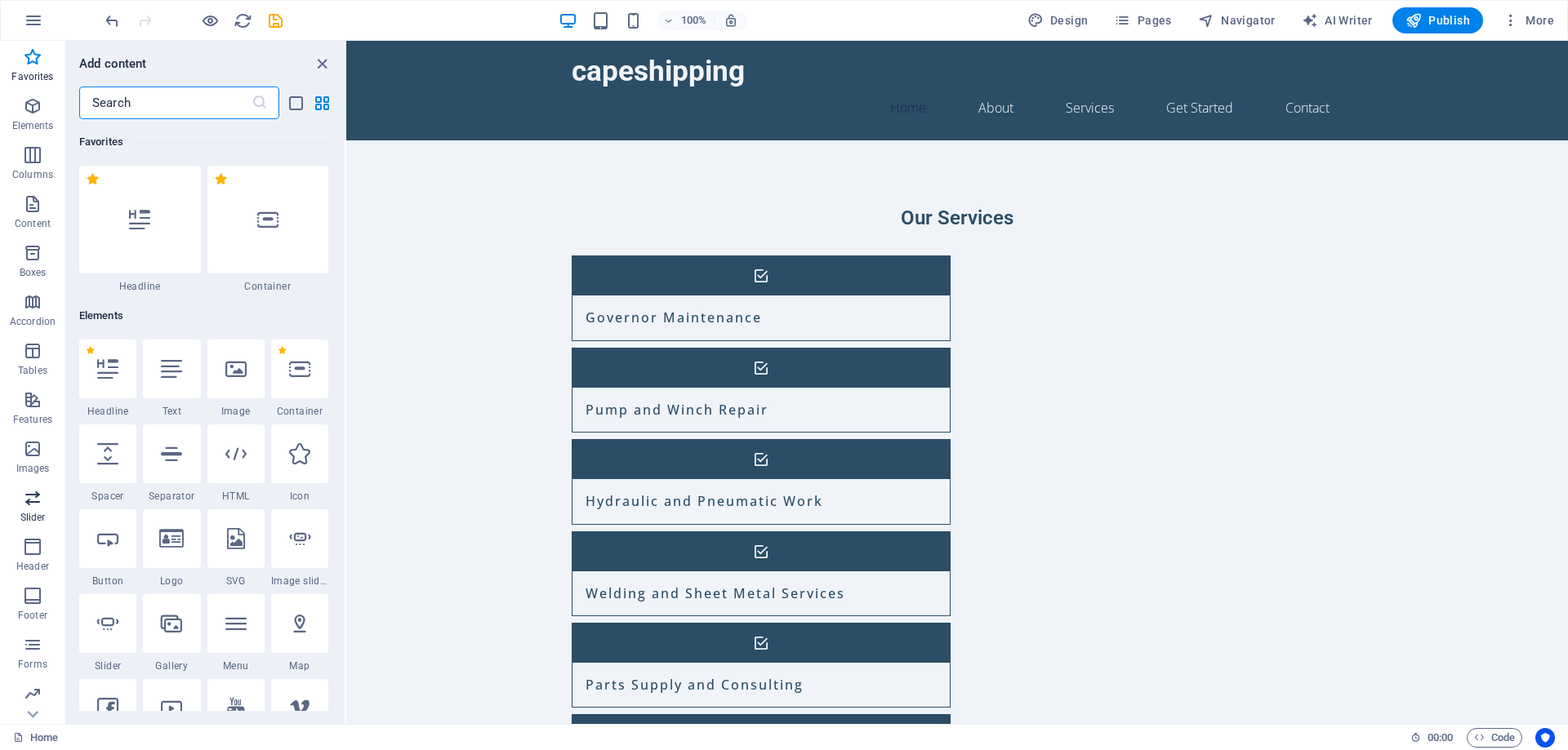
click at [34, 513] on p "Slider" at bounding box center [33, 517] width 25 height 13
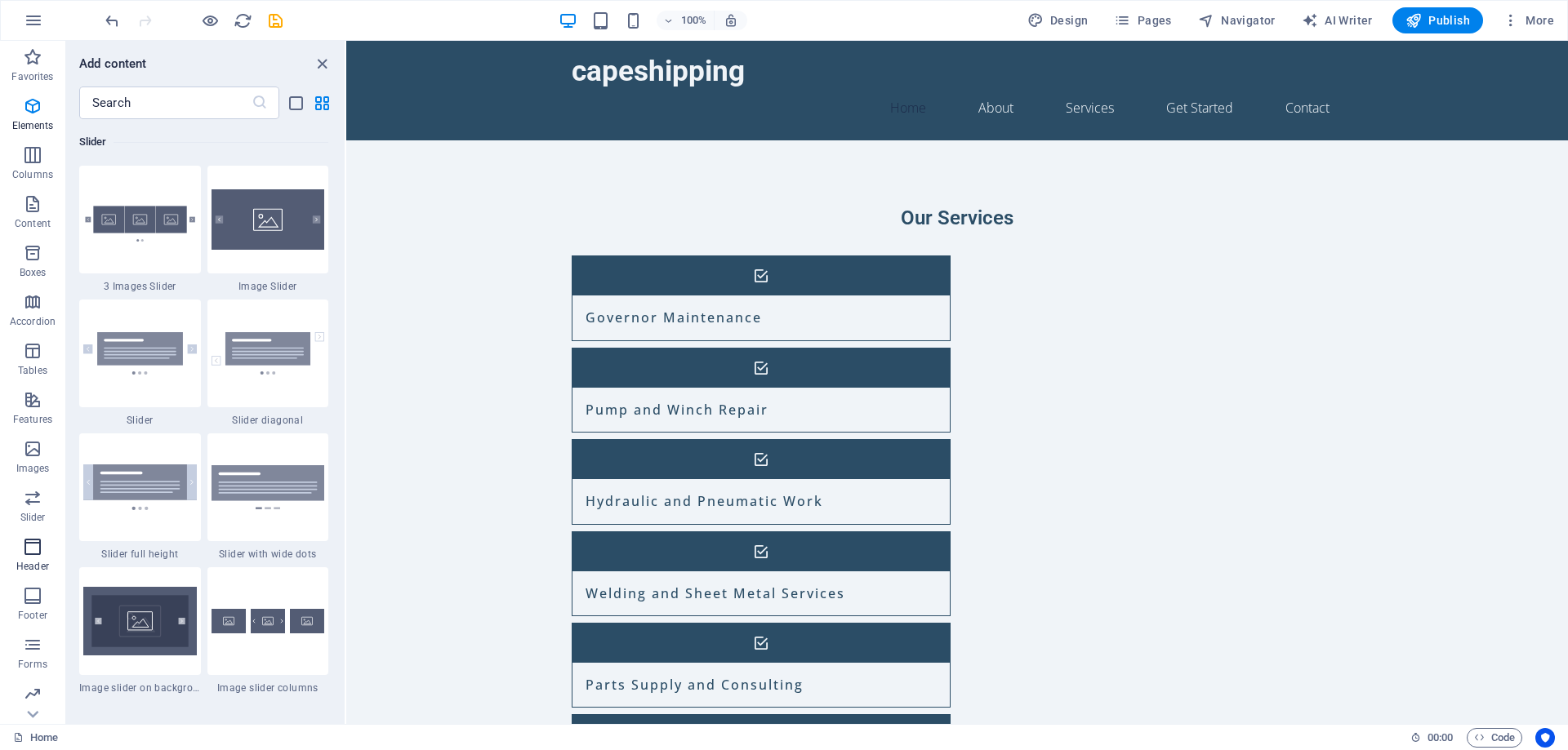
click at [34, 545] on icon "button" at bounding box center [32, 546] width 19 height 19
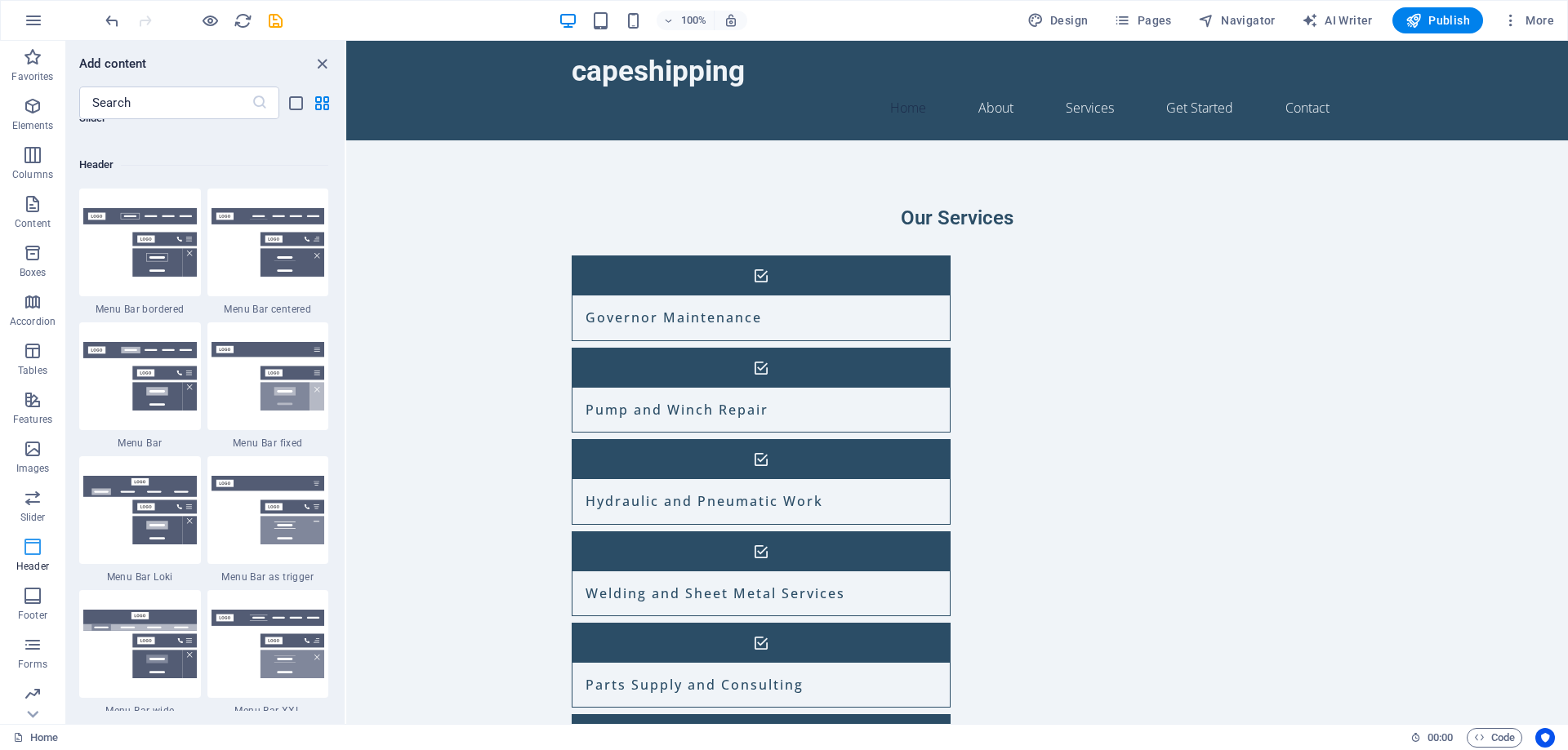
scroll to position [9830, 0]
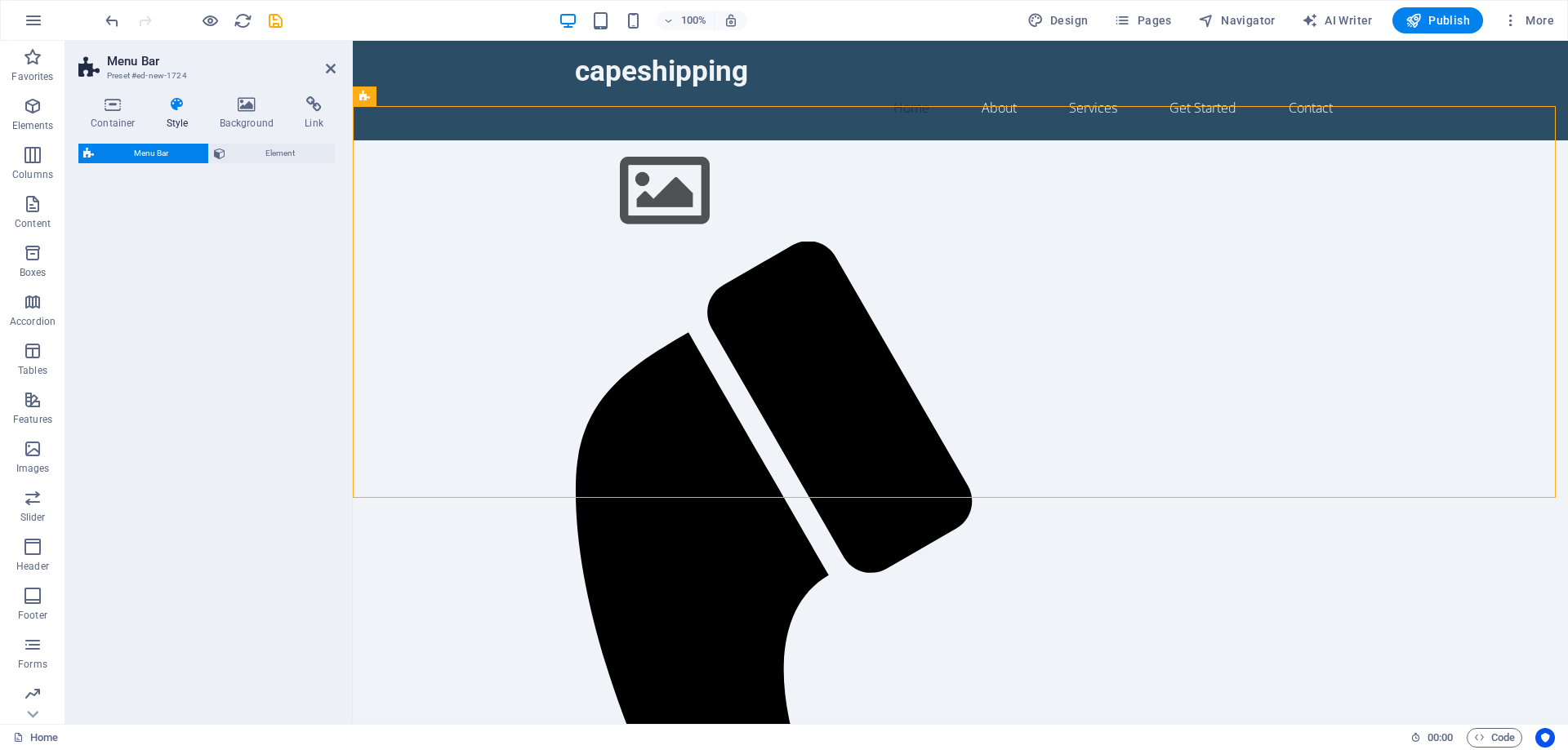
select select "rem"
select select "preset-menu-v2-default"
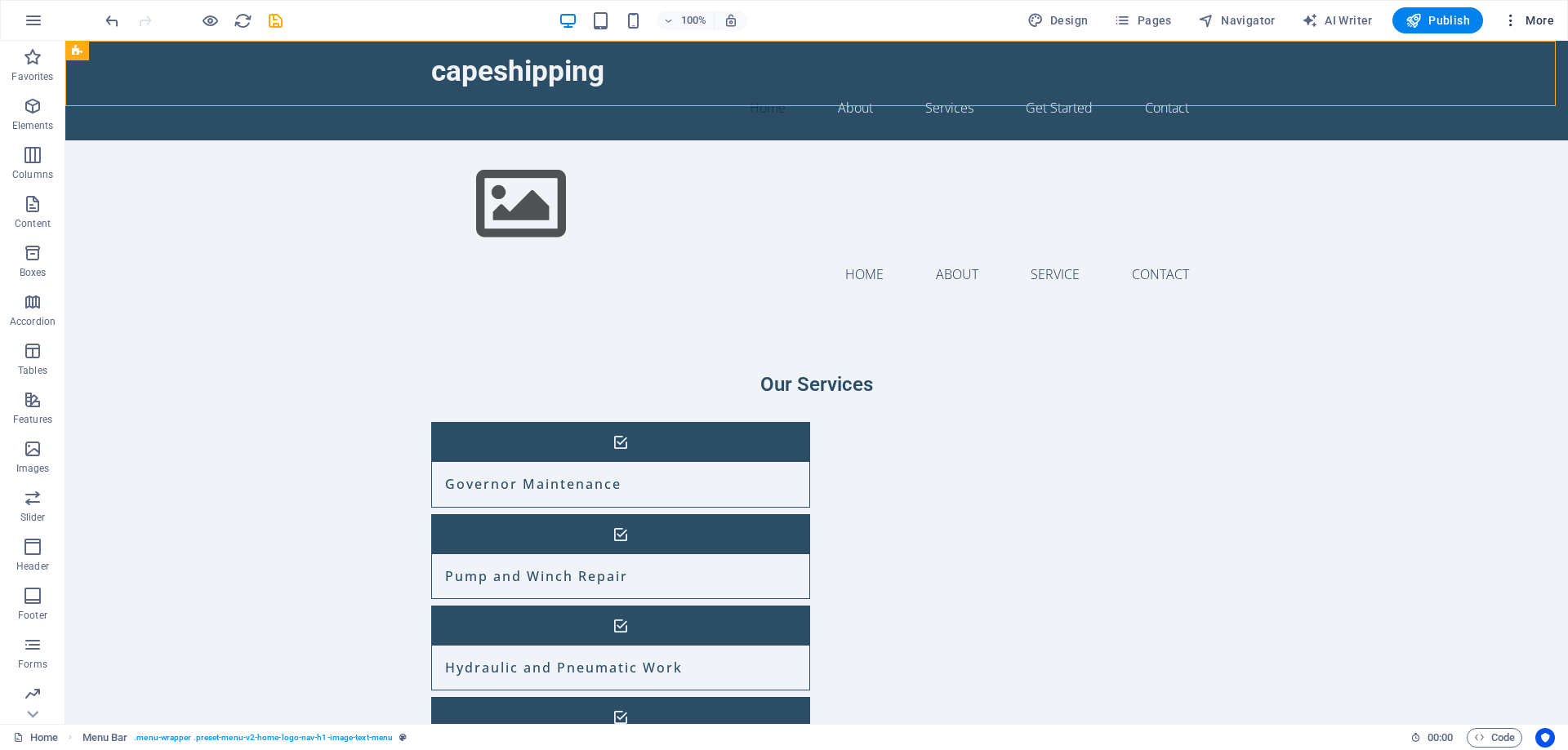
click at [1507, 25] on icon "button" at bounding box center [1510, 19] width 16 height 16
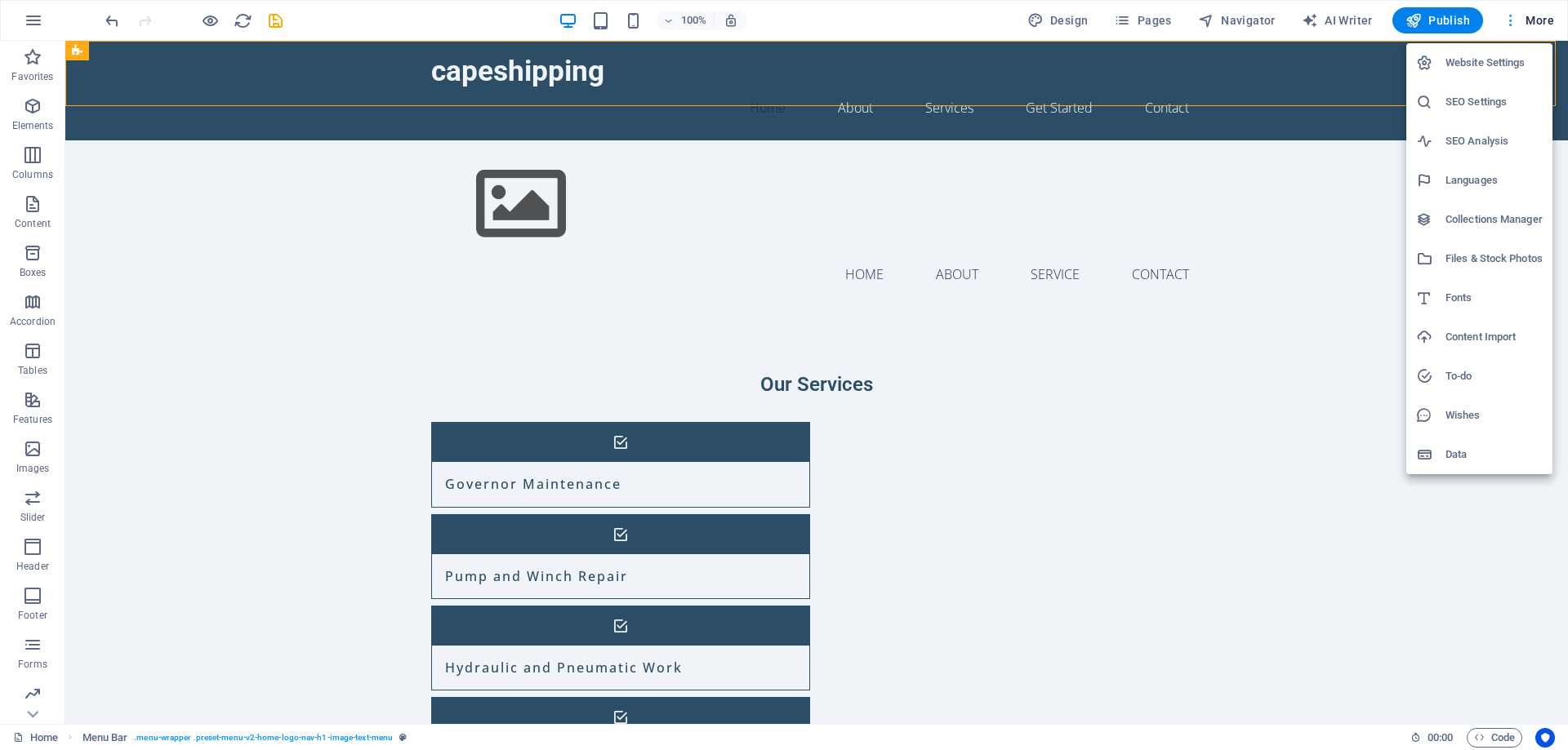
click at [1507, 25] on div at bounding box center [784, 375] width 1568 height 750
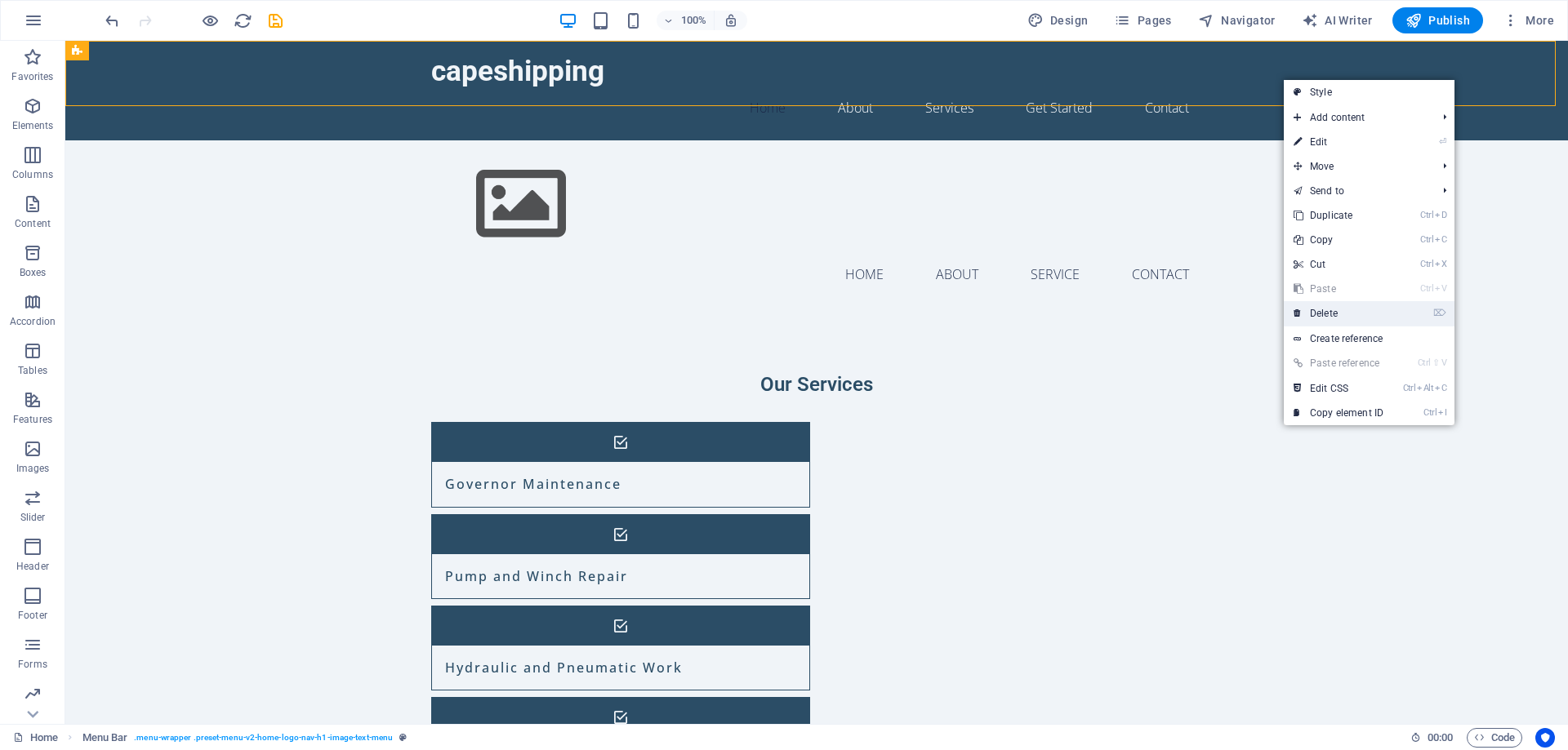
click at [1319, 312] on link "⌦ Delete" at bounding box center [1338, 313] width 109 height 25
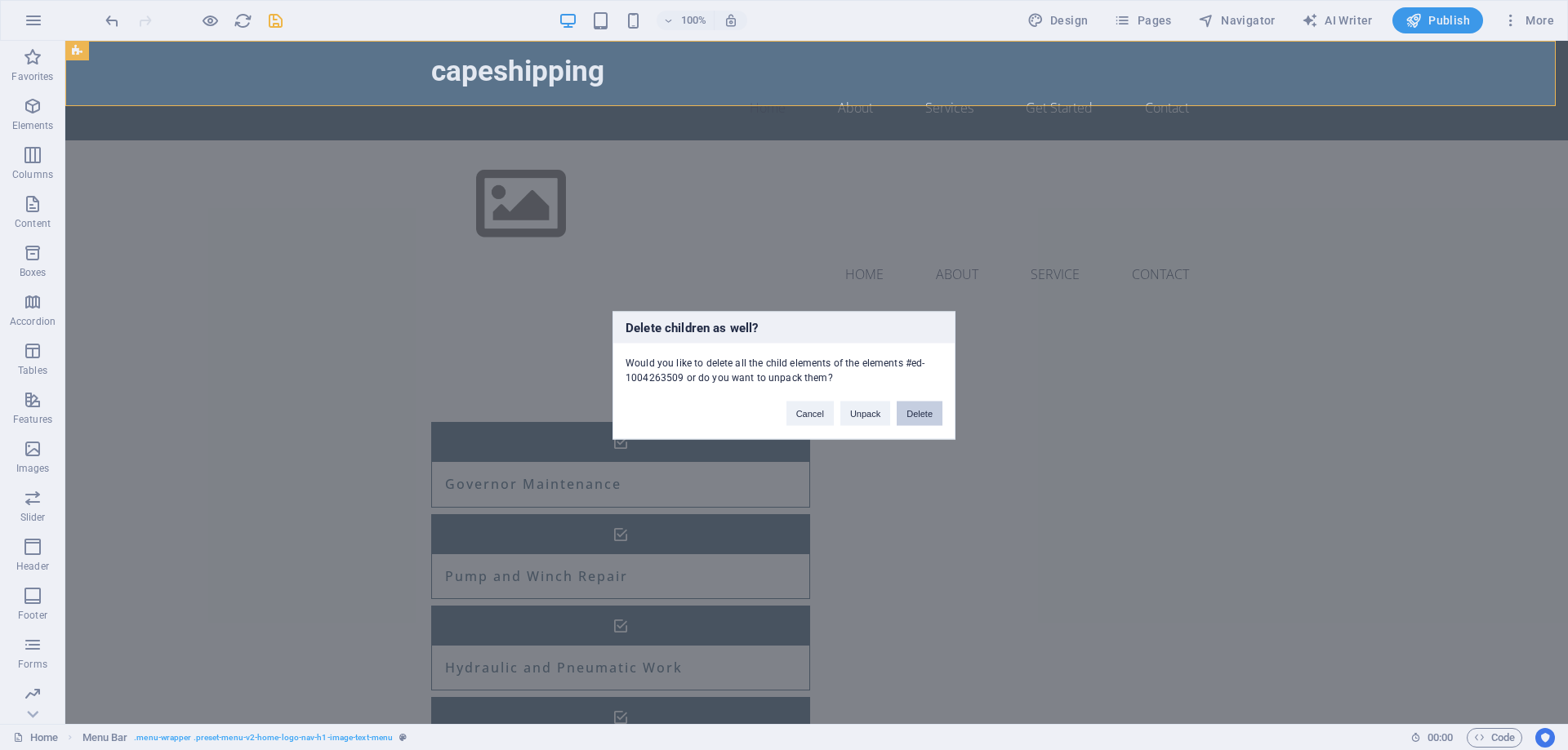
click at [903, 418] on button "Delete" at bounding box center [919, 413] width 46 height 25
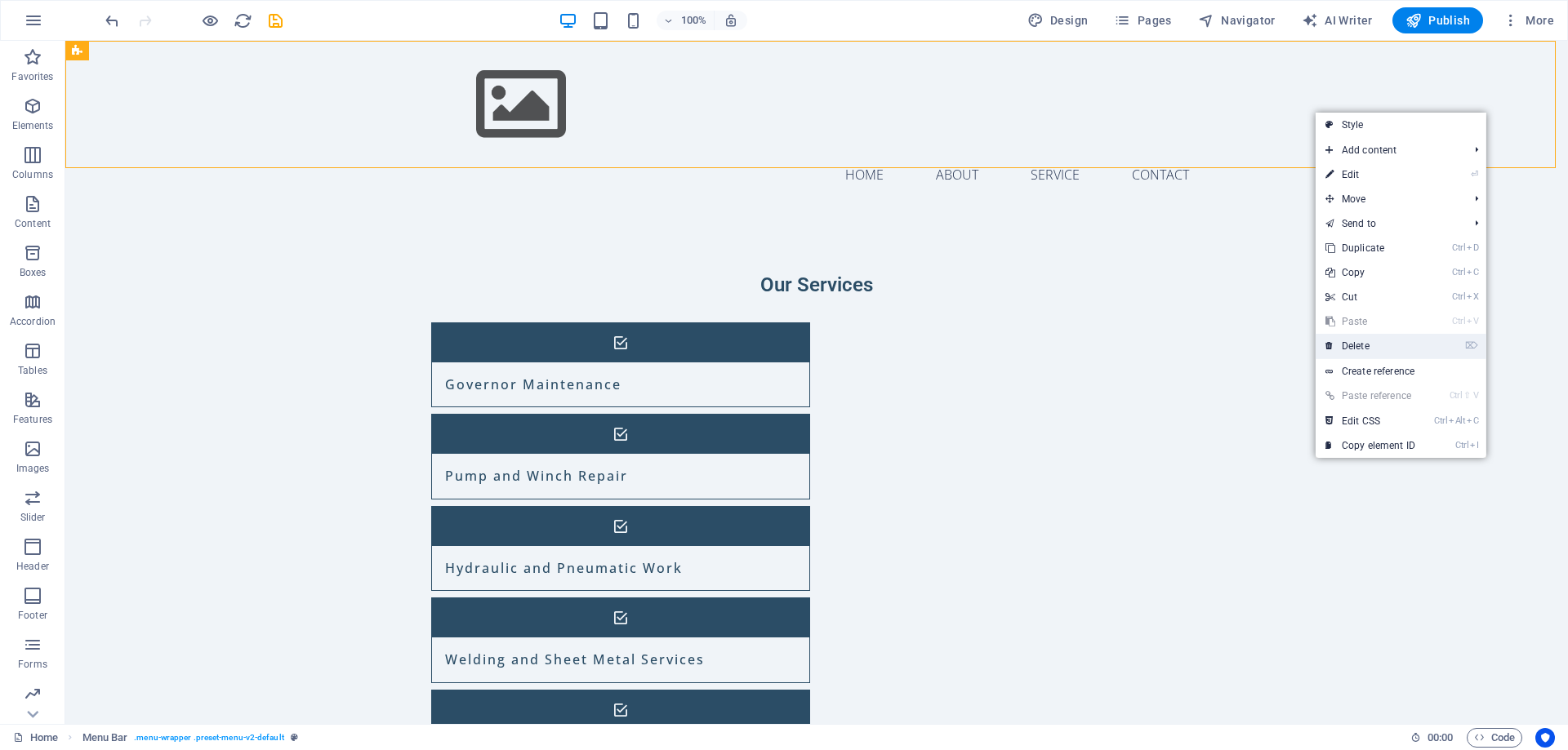
click at [1377, 351] on link "⌦ Delete" at bounding box center [1369, 346] width 109 height 25
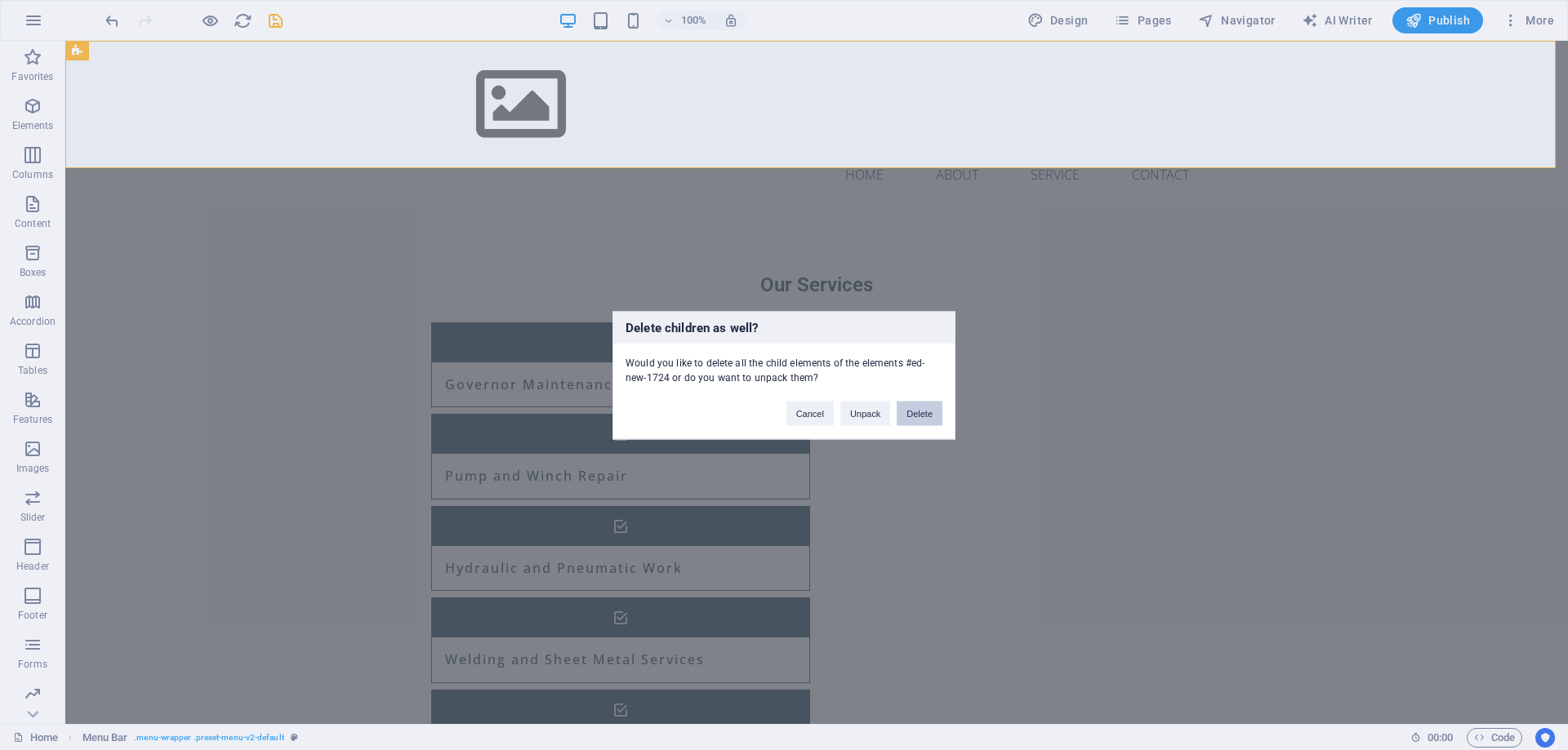
click at [942, 419] on div "Cancel Unpack Delete" at bounding box center [863, 405] width 180 height 41
click at [937, 417] on button "Delete" at bounding box center [919, 413] width 46 height 25
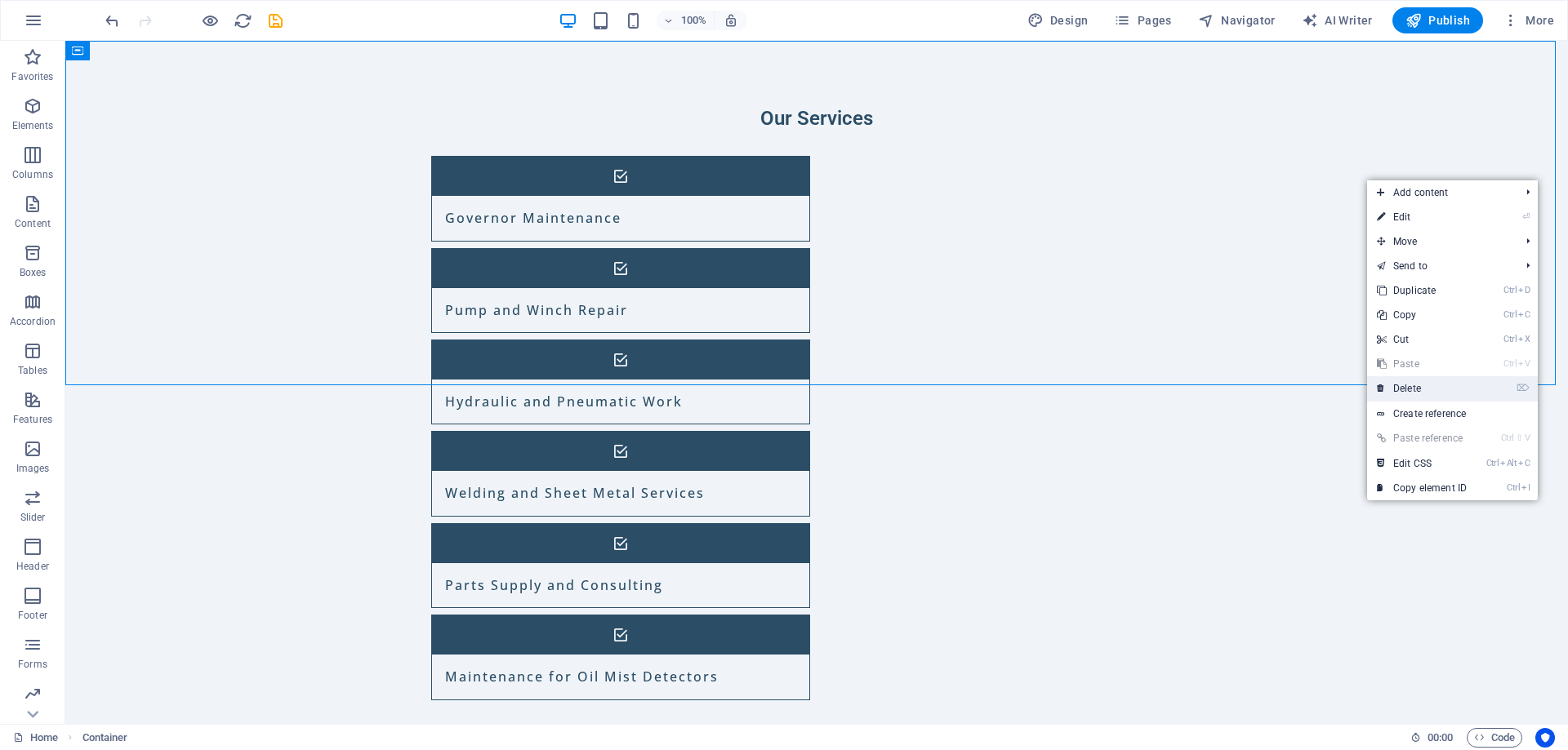
click at [1394, 388] on link "⌦ Delete" at bounding box center [1421, 388] width 109 height 25
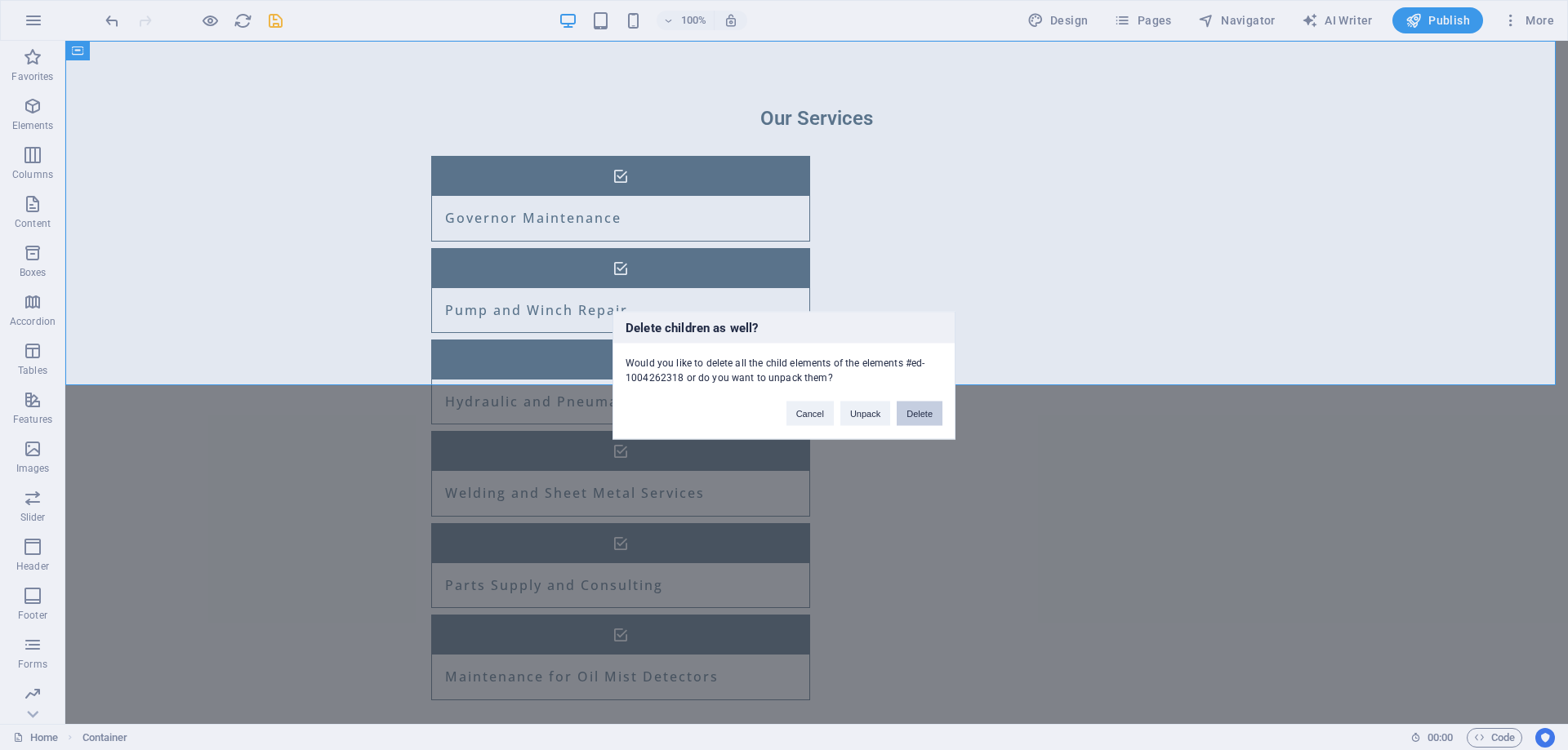
click at [913, 419] on button "Delete" at bounding box center [919, 413] width 46 height 25
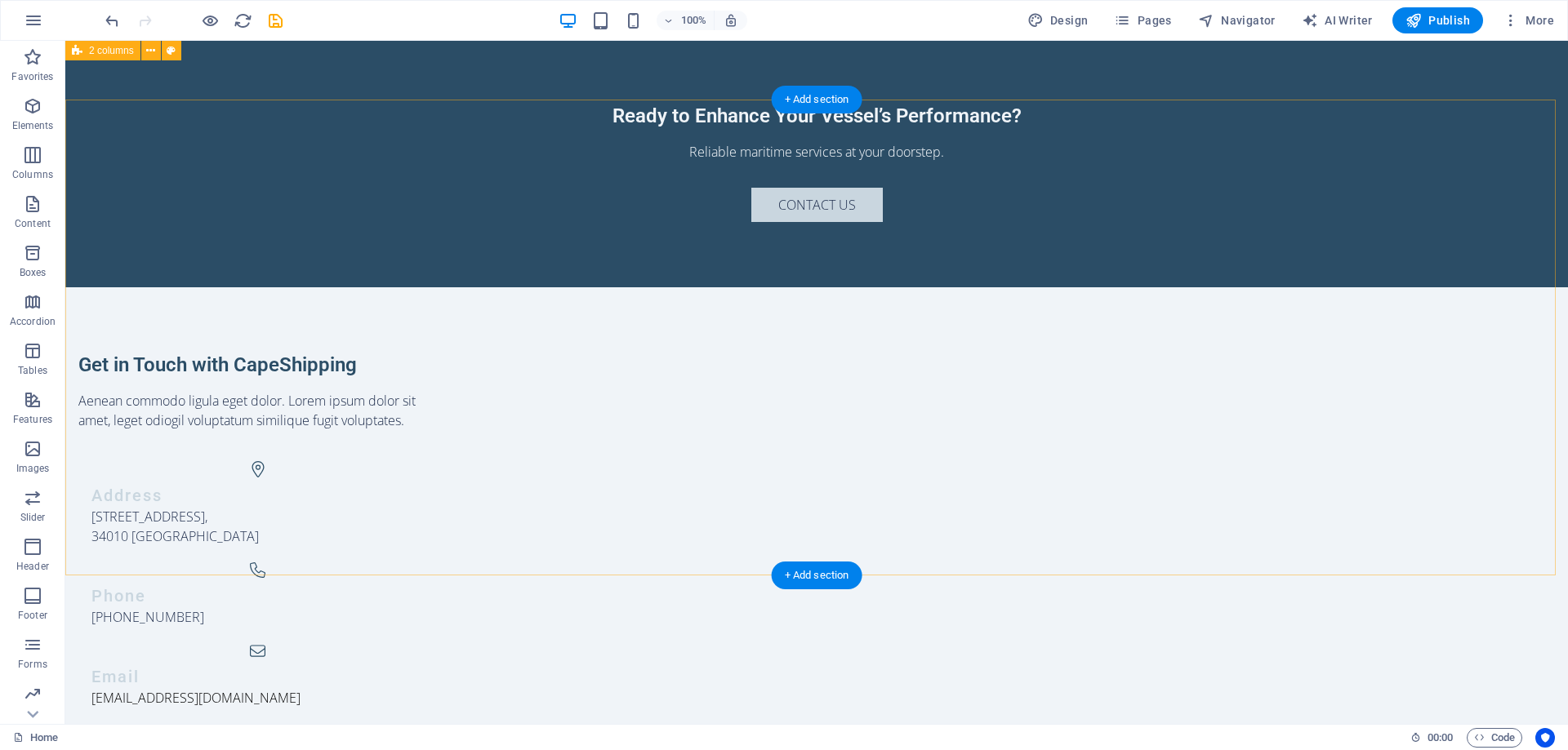
scroll to position [0, 0]
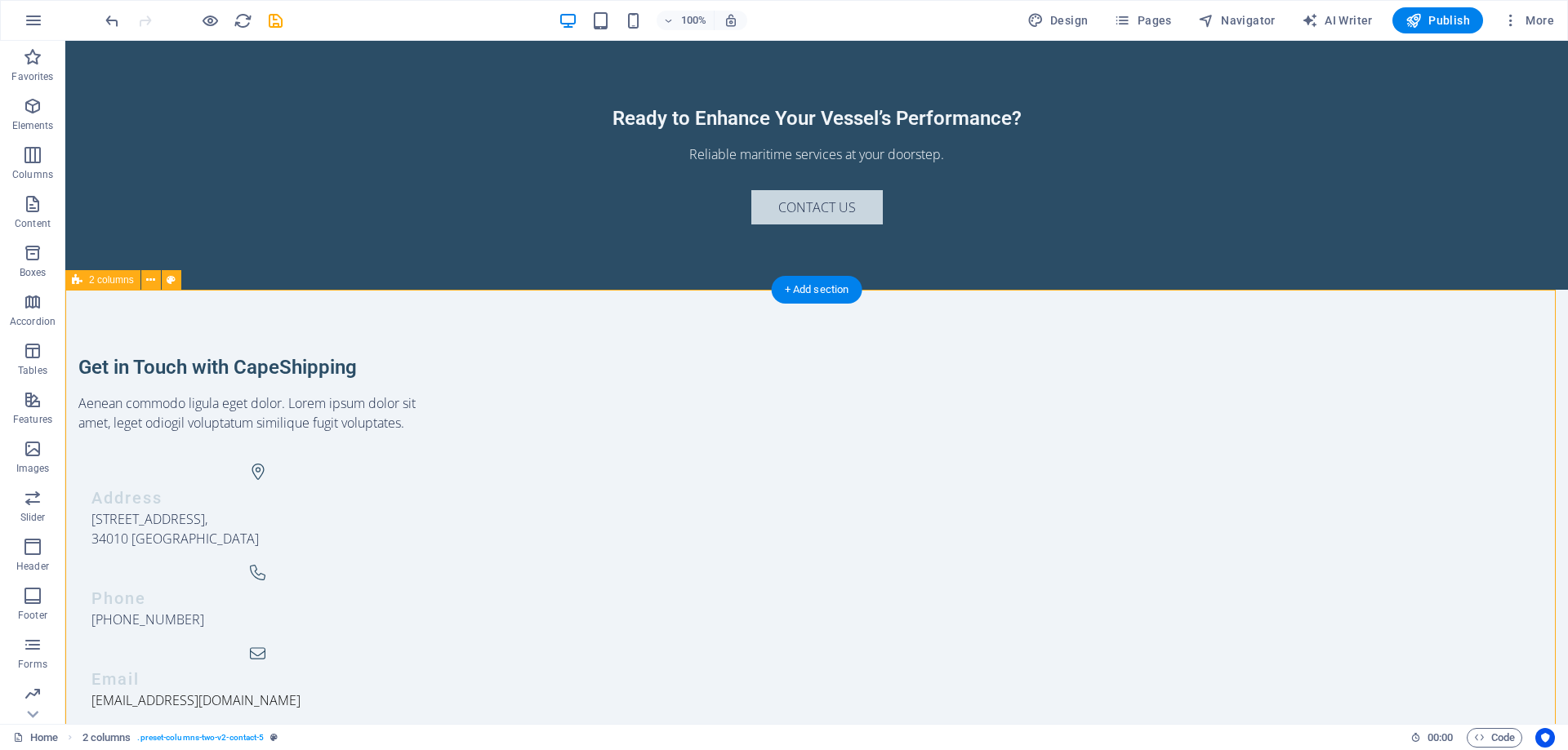
click at [1307, 332] on div "Get in Touch with CapeShipping Aenean commodo ligula eget dolor. Lorem ipsum do…" at bounding box center [816, 723] width 1502 height 867
click at [39, 549] on icon "button" at bounding box center [32, 546] width 19 height 19
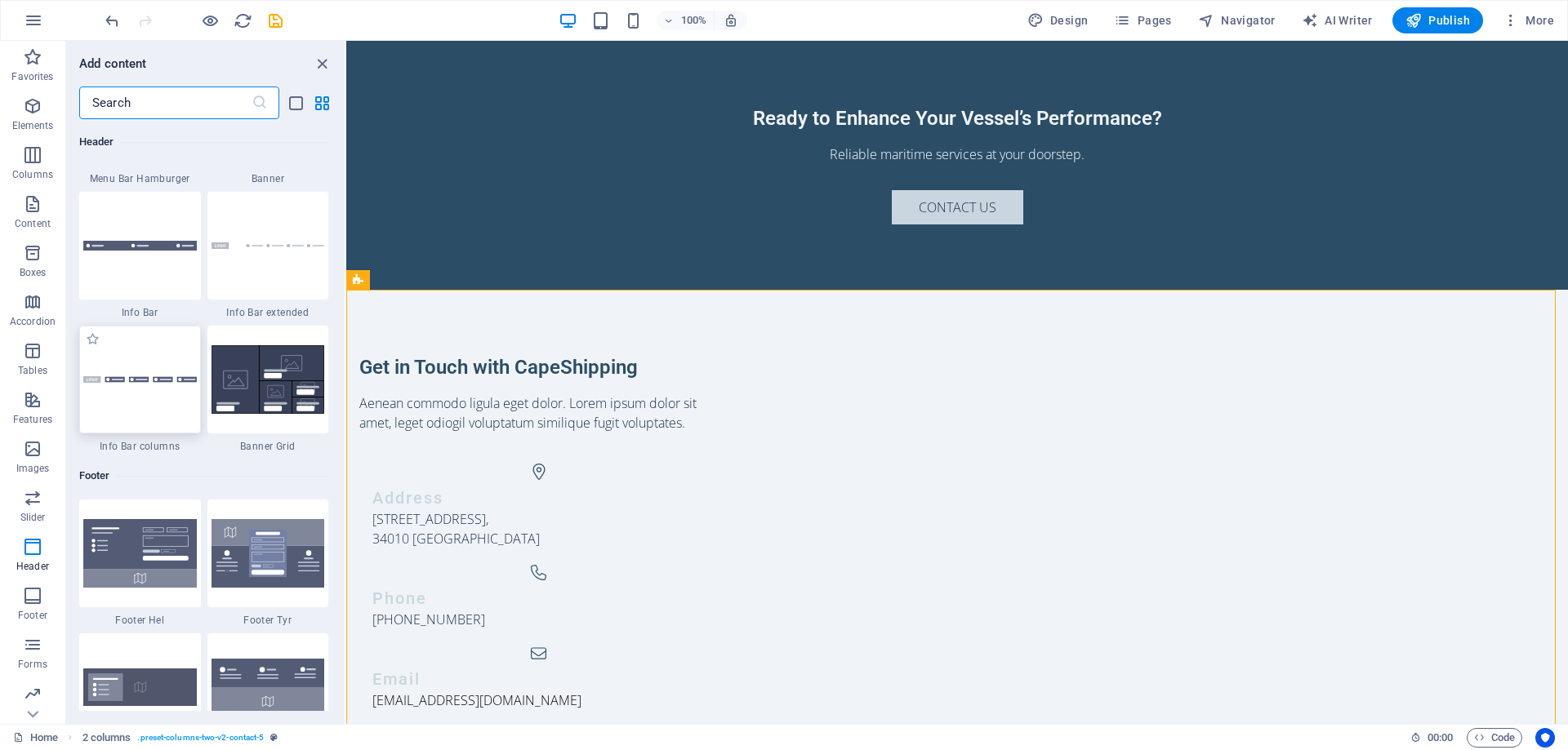
scroll to position [10402, 0]
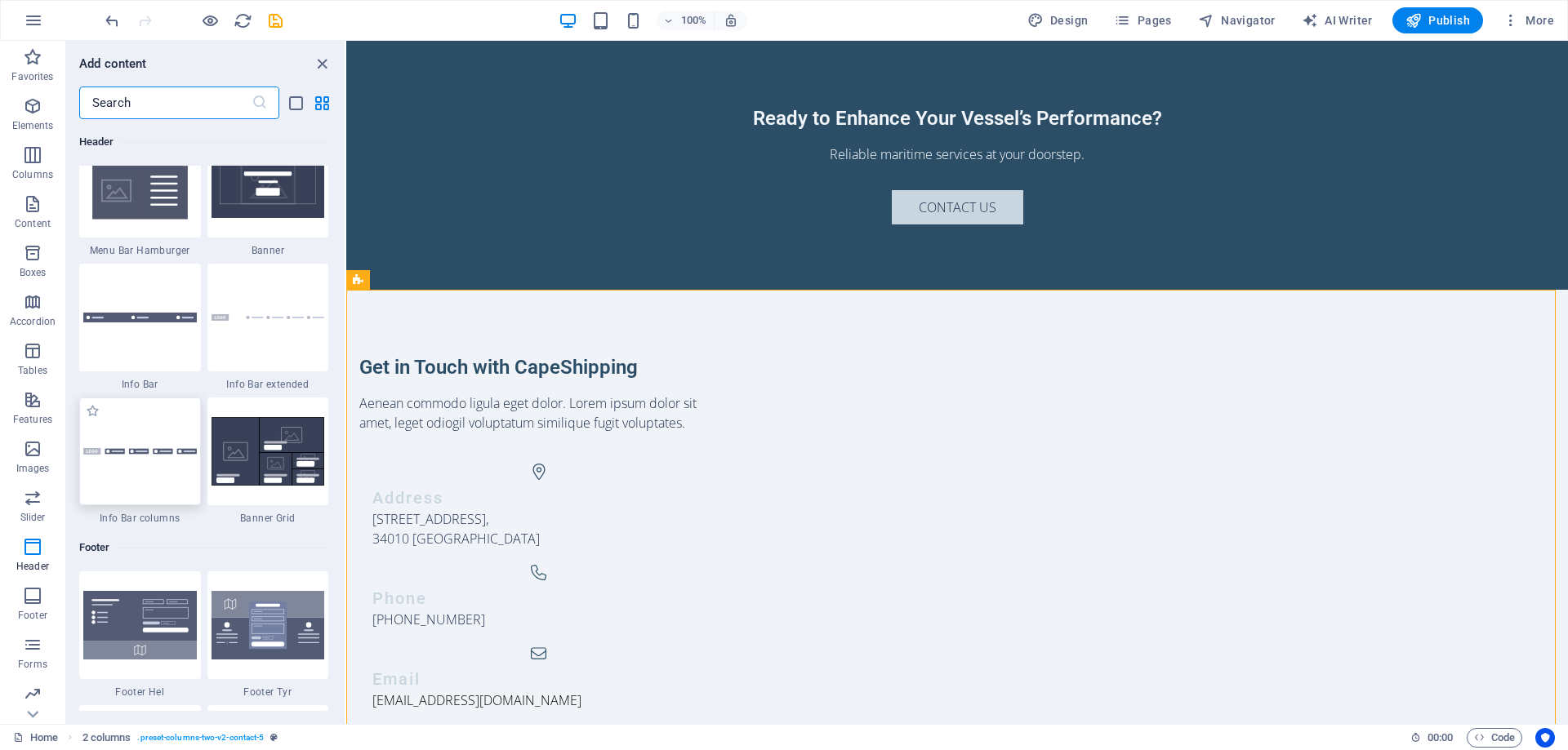
click at [174, 460] on div at bounding box center [140, 451] width 122 height 107
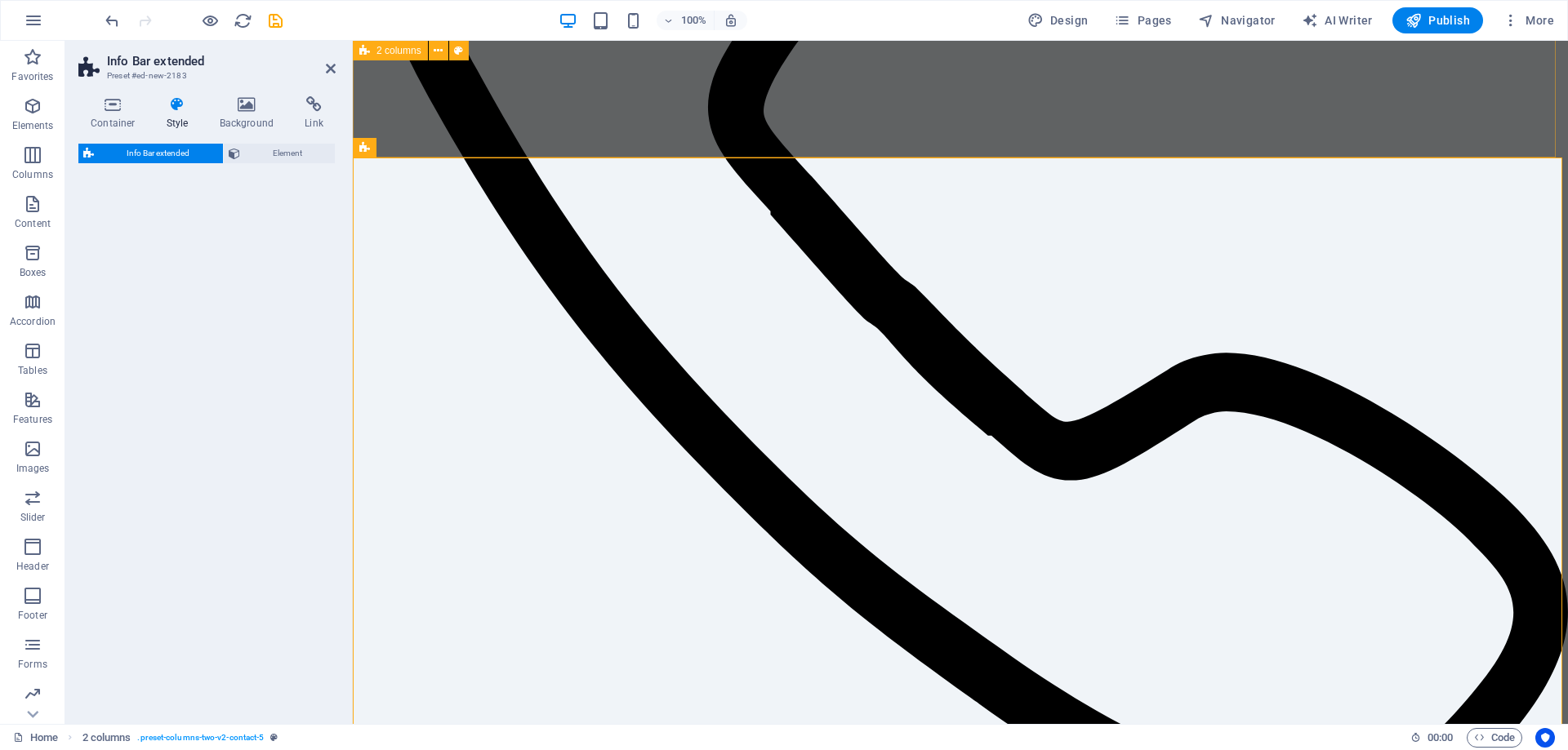
select select "rem"
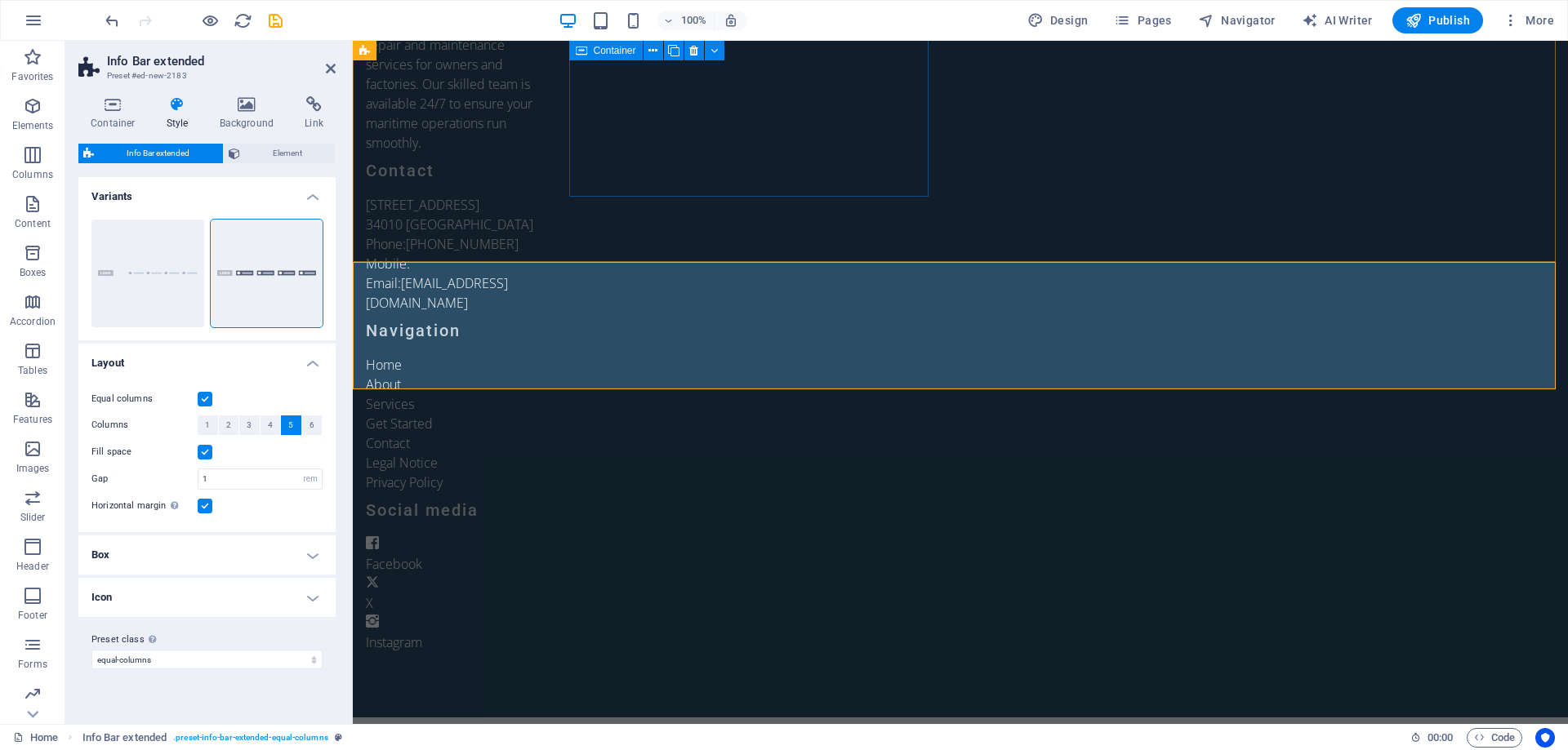
drag, startPoint x: 507, startPoint y: 493, endPoint x: 650, endPoint y: 152, distance: 369.8
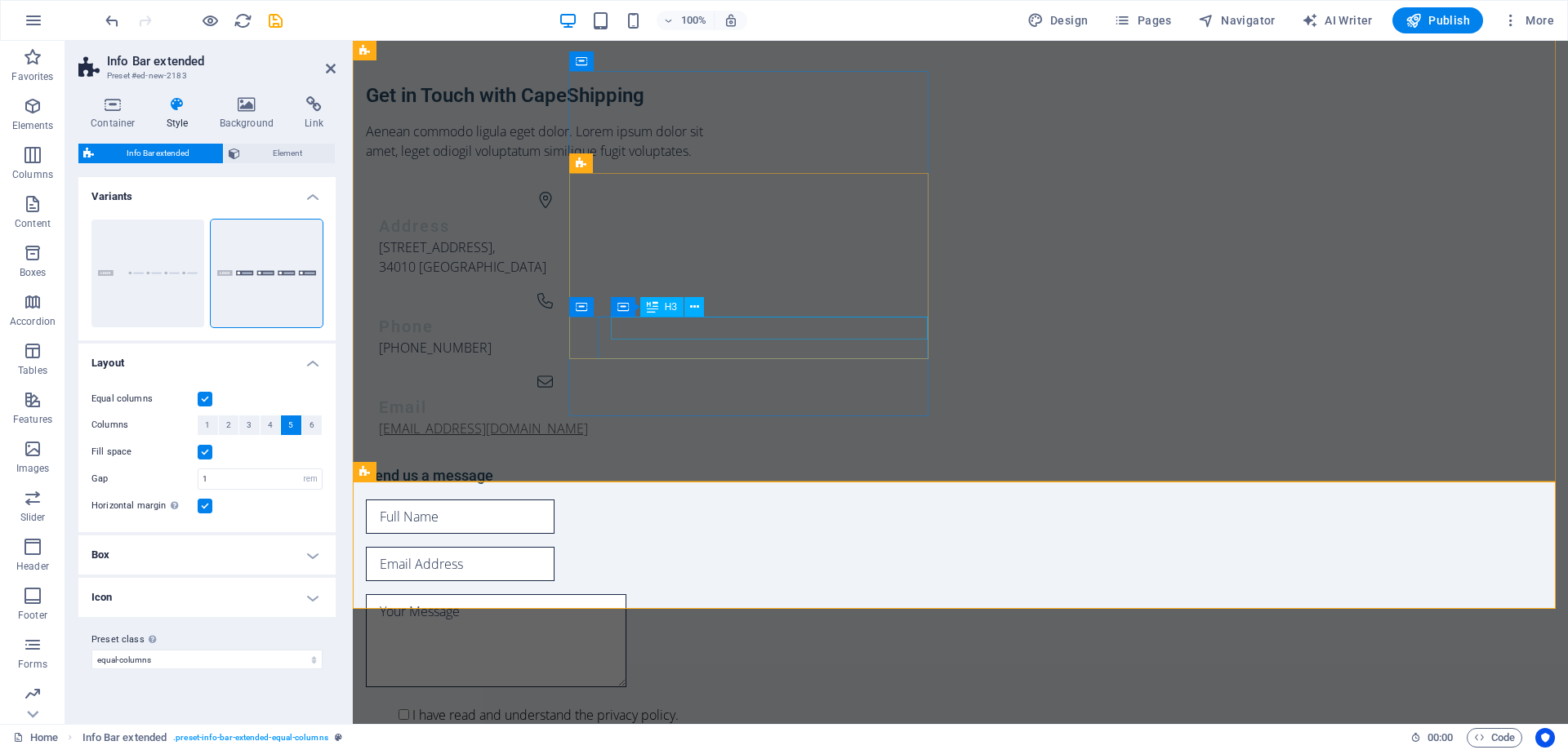
scroll to position [259, 0]
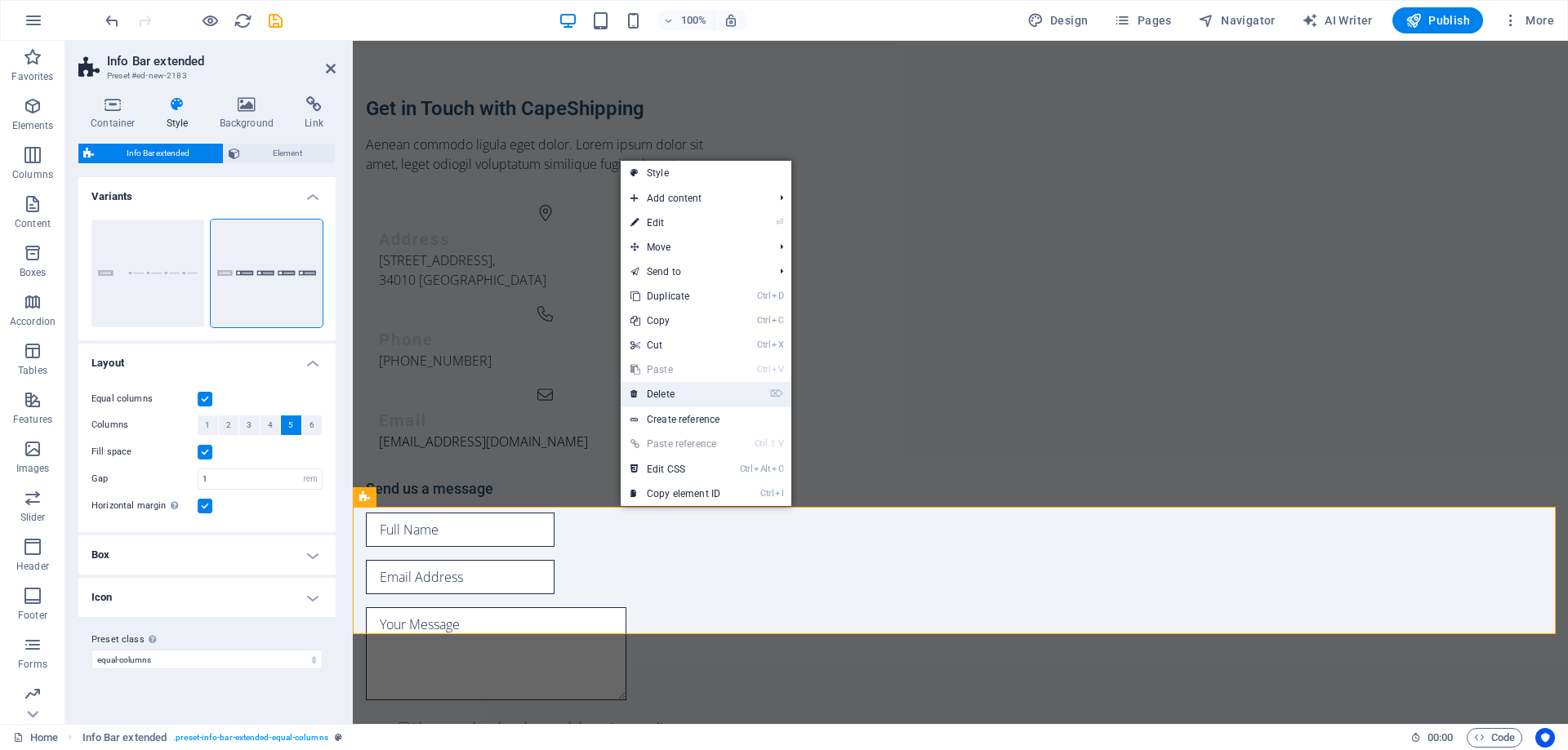
click at [692, 390] on link "⌦ Delete" at bounding box center [675, 394] width 109 height 25
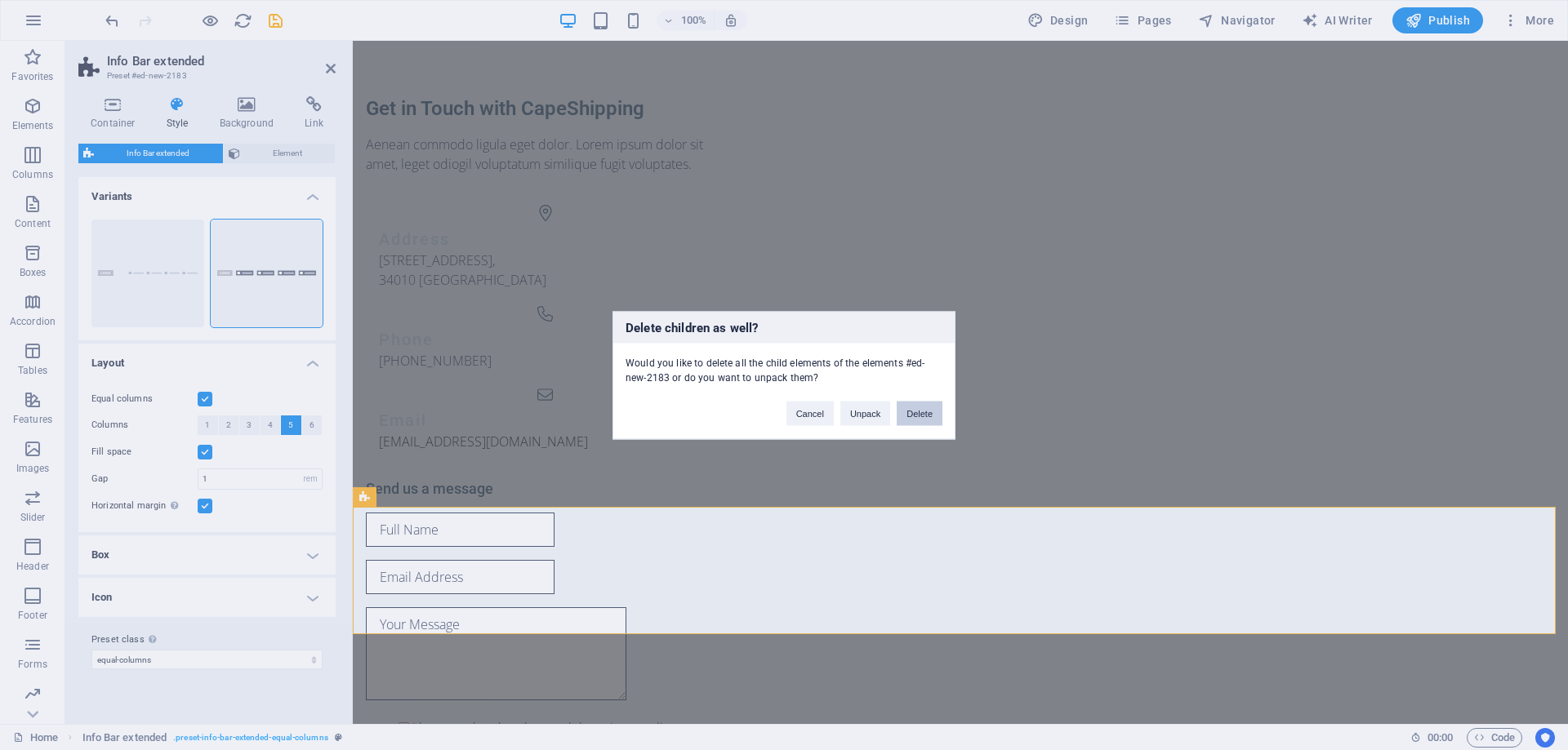
click at [903, 419] on button "Delete" at bounding box center [919, 413] width 46 height 25
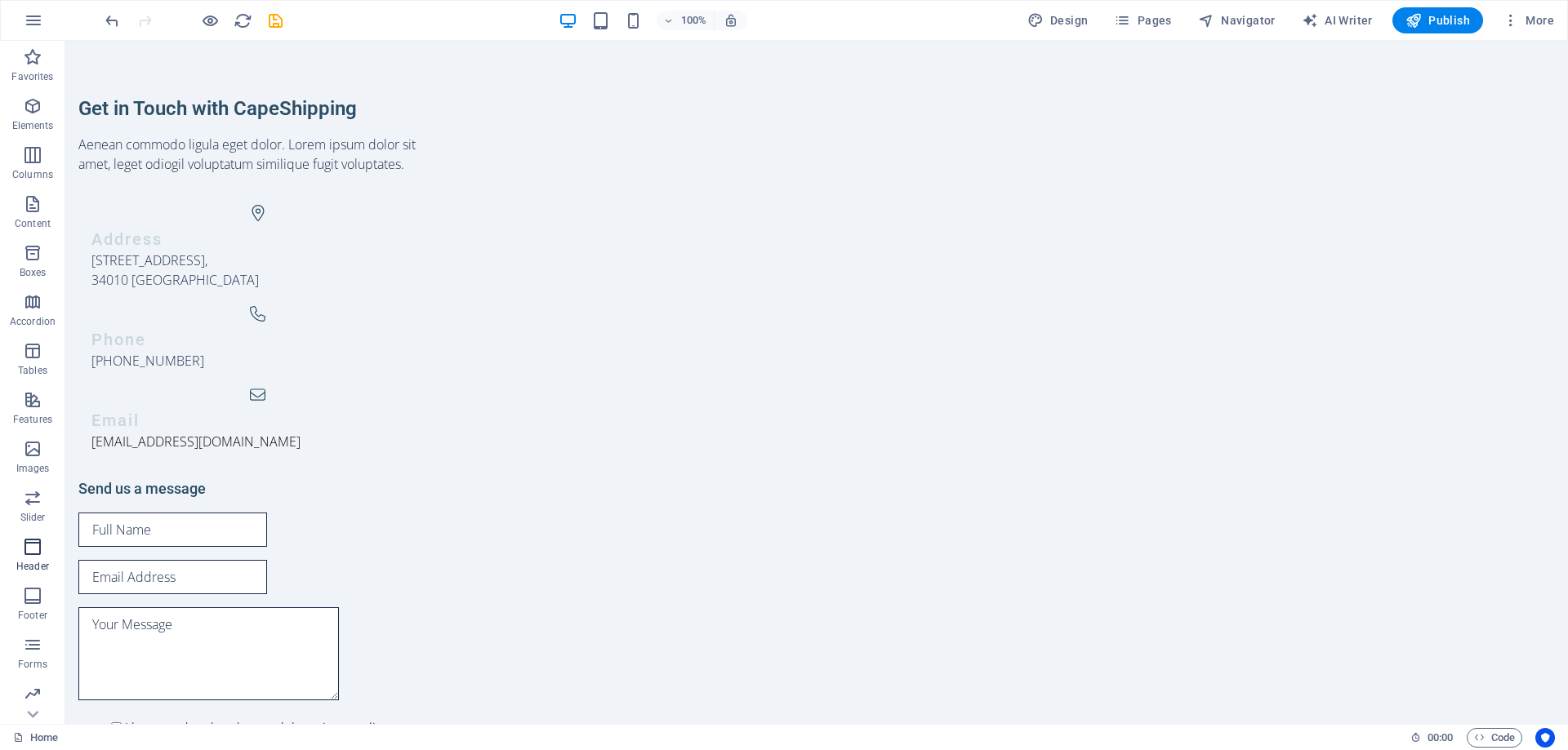
click at [40, 558] on span "Header" at bounding box center [32, 556] width 65 height 39
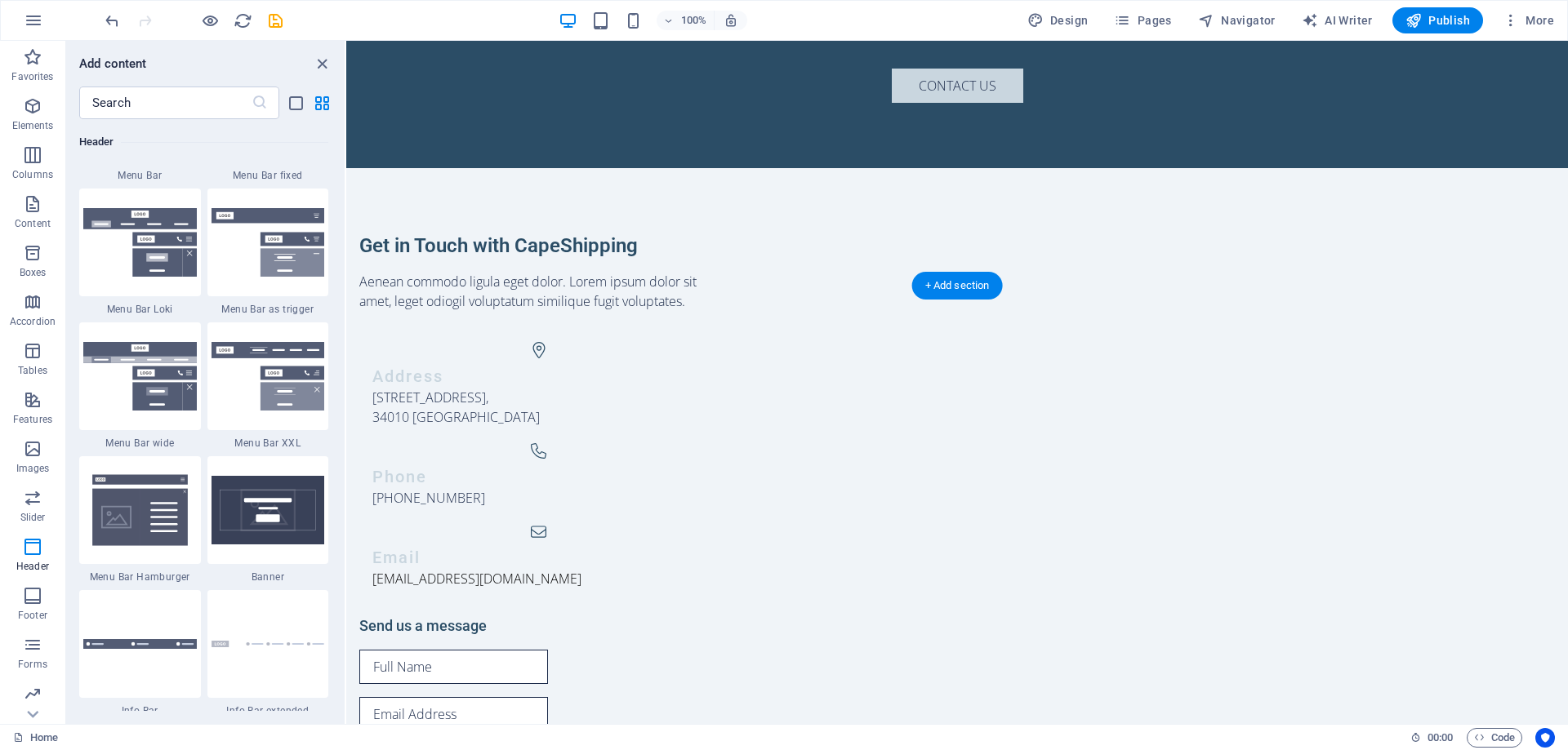
scroll to position [0, 0]
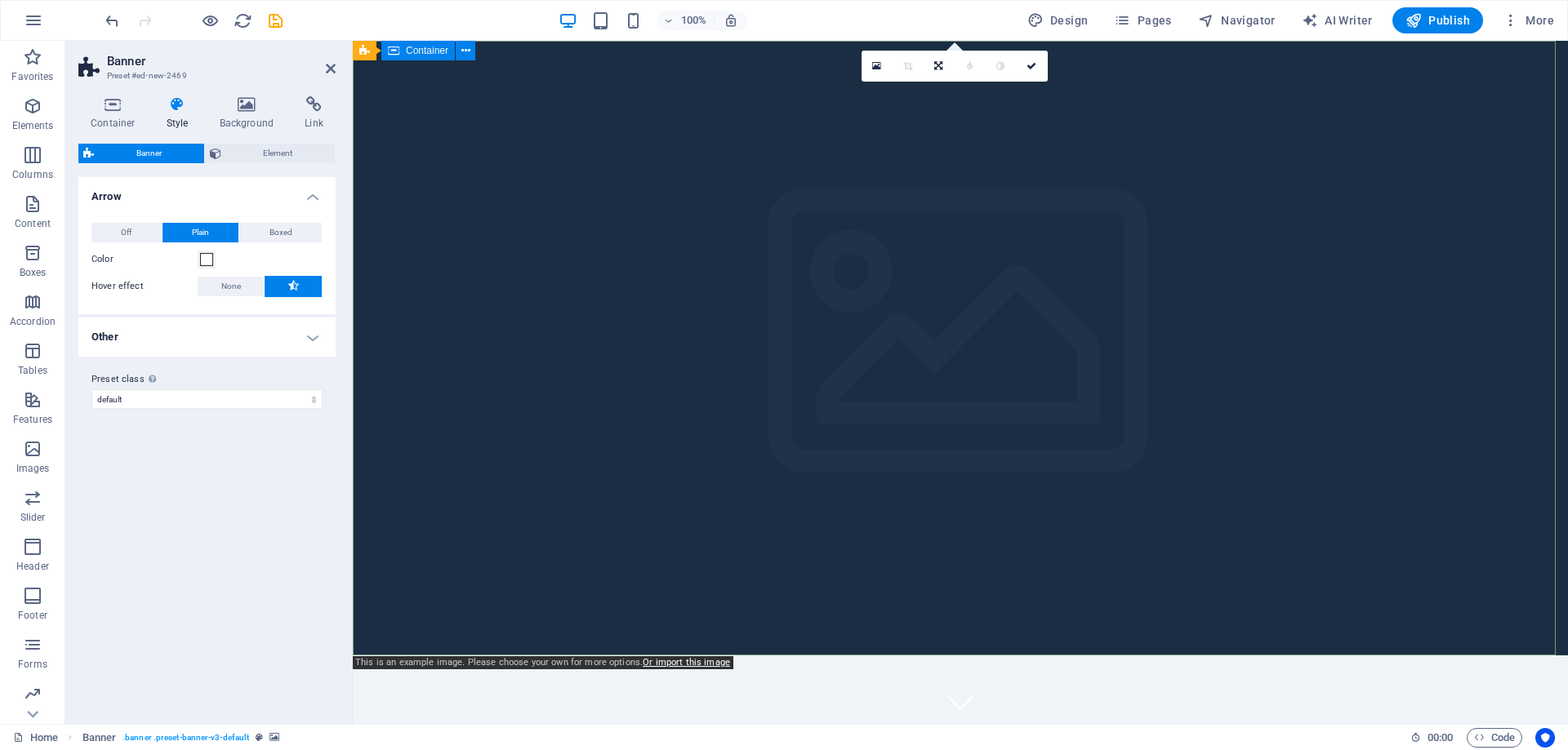
click at [951, 687] on figure at bounding box center [960, 698] width 25 height 25
click at [335, 68] on icon at bounding box center [331, 68] width 10 height 13
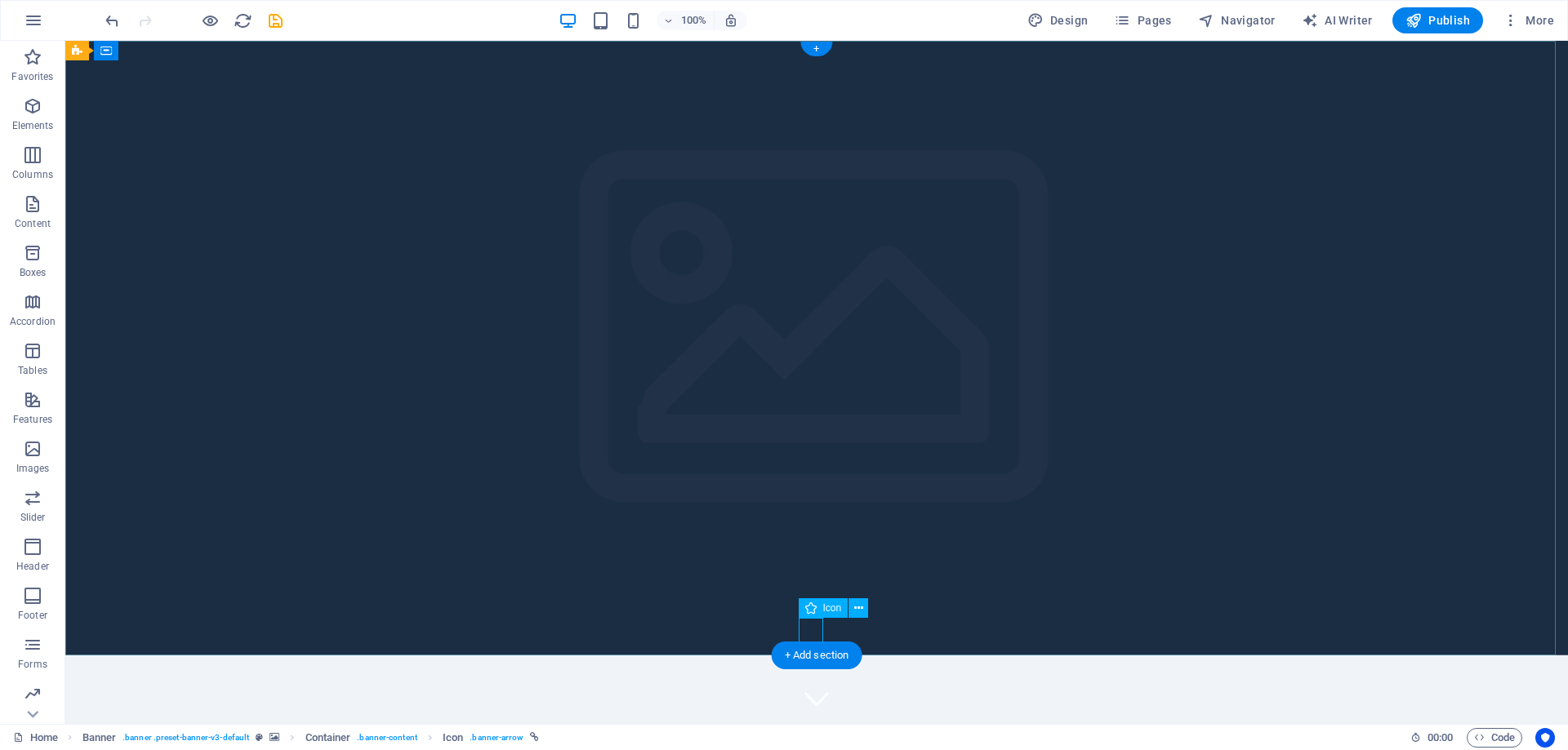
click at [814, 687] on figure at bounding box center [816, 698] width 25 height 25
click at [815, 650] on div "+ Add section" at bounding box center [816, 655] width 90 height 28
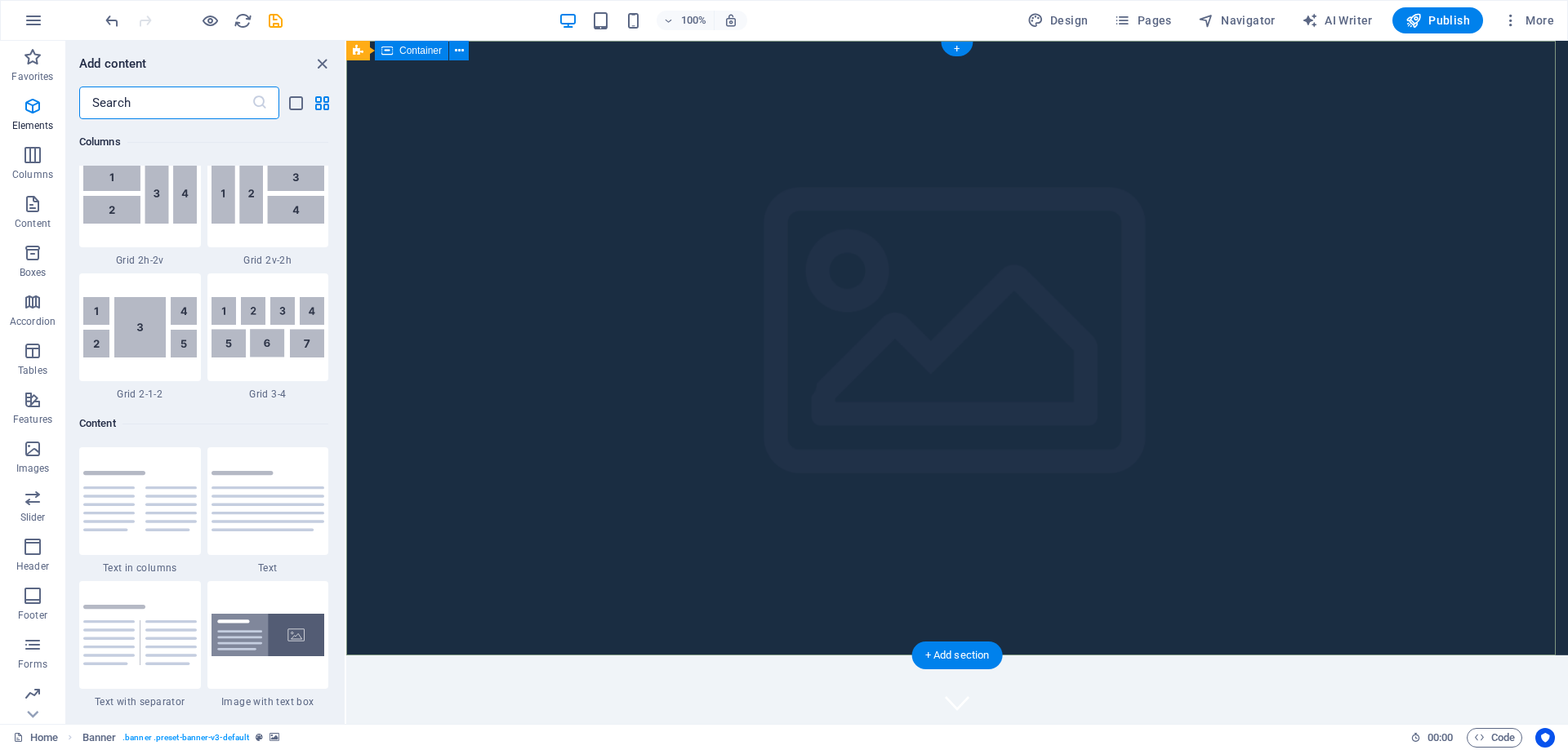
scroll to position [2856, 0]
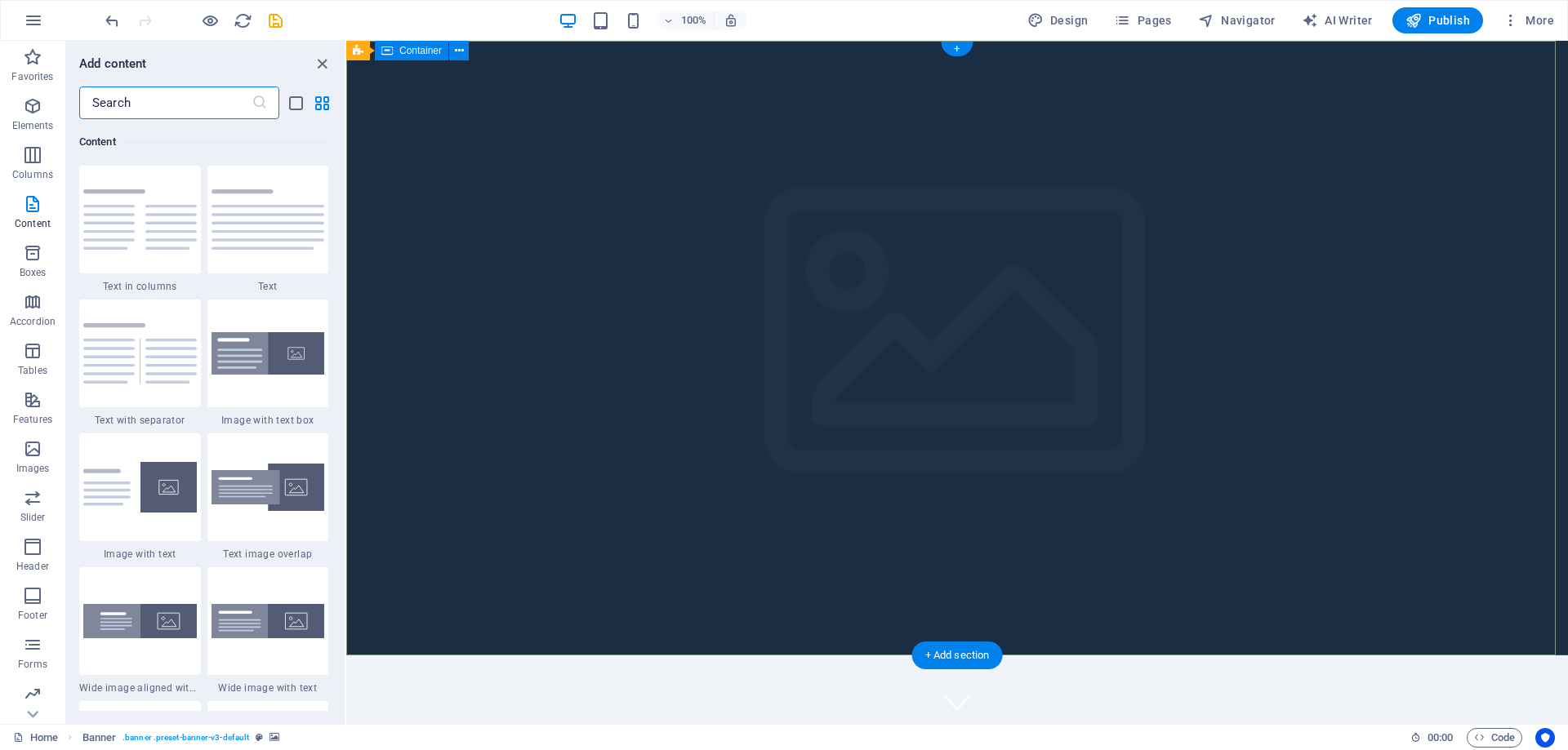
drag, startPoint x: 433, startPoint y: 151, endPoint x: 442, endPoint y: 161, distance: 13.5
click at [453, 45] on button at bounding box center [458, 50] width 19 height 19
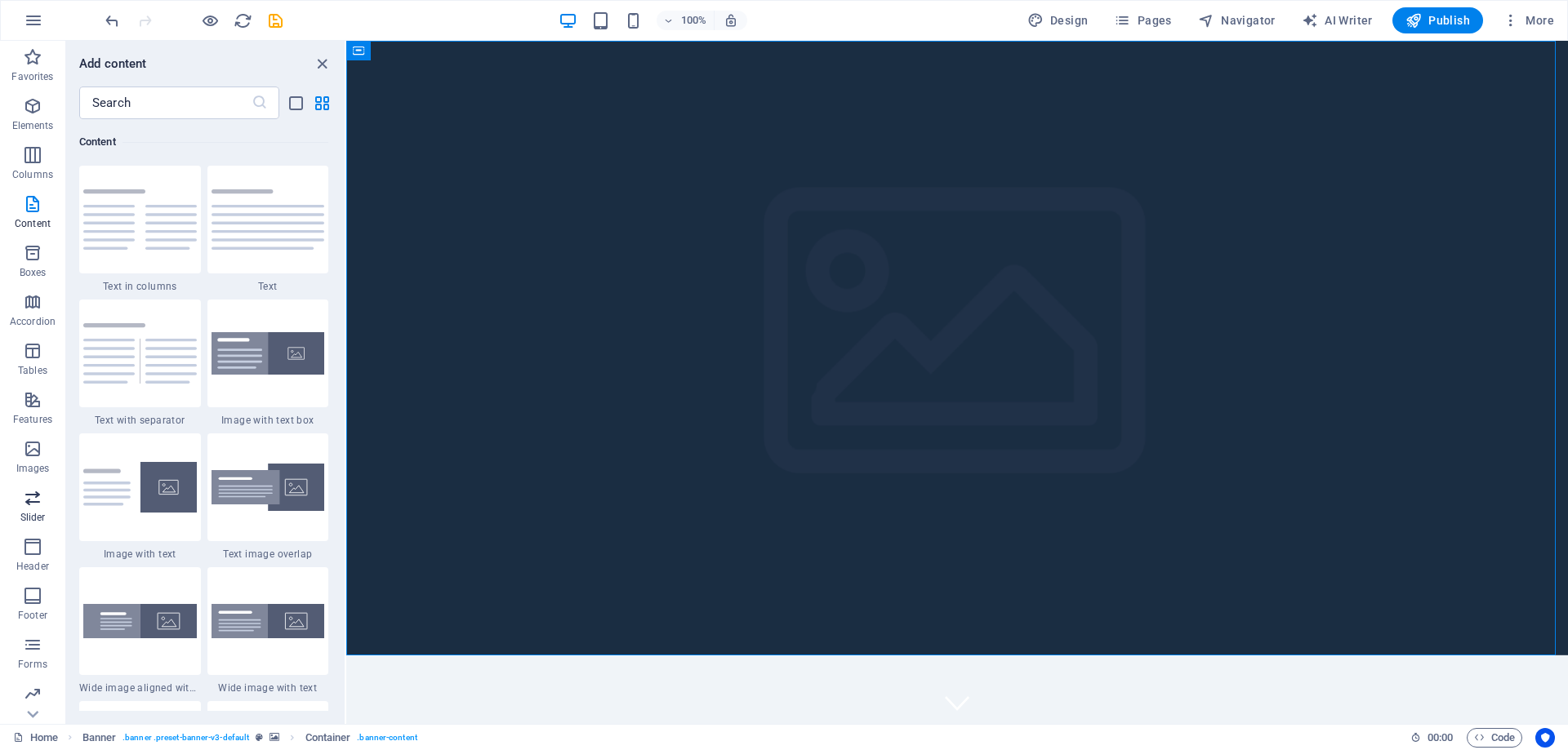
click at [40, 498] on icon "button" at bounding box center [32, 497] width 19 height 19
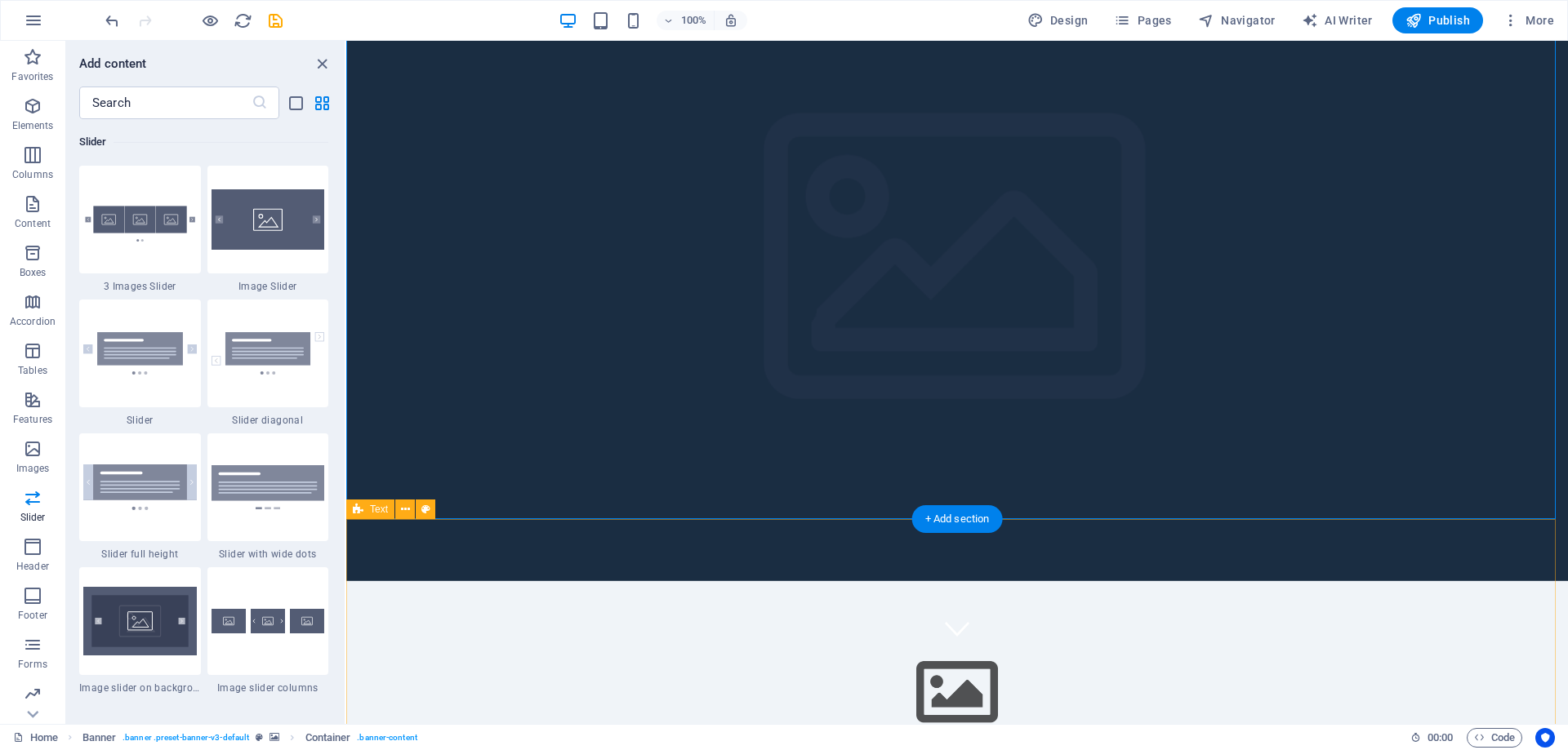
scroll to position [163, 0]
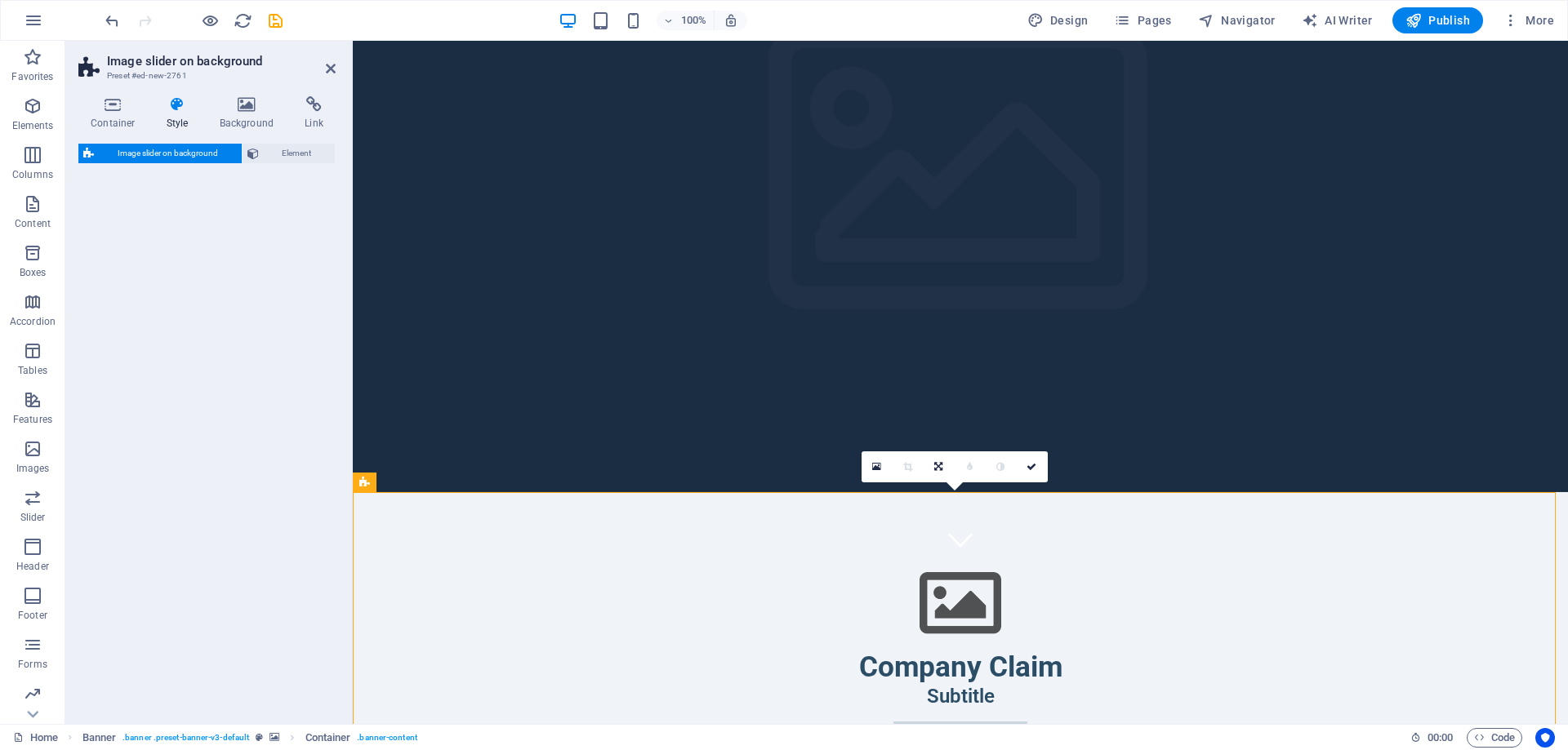
select select "rem"
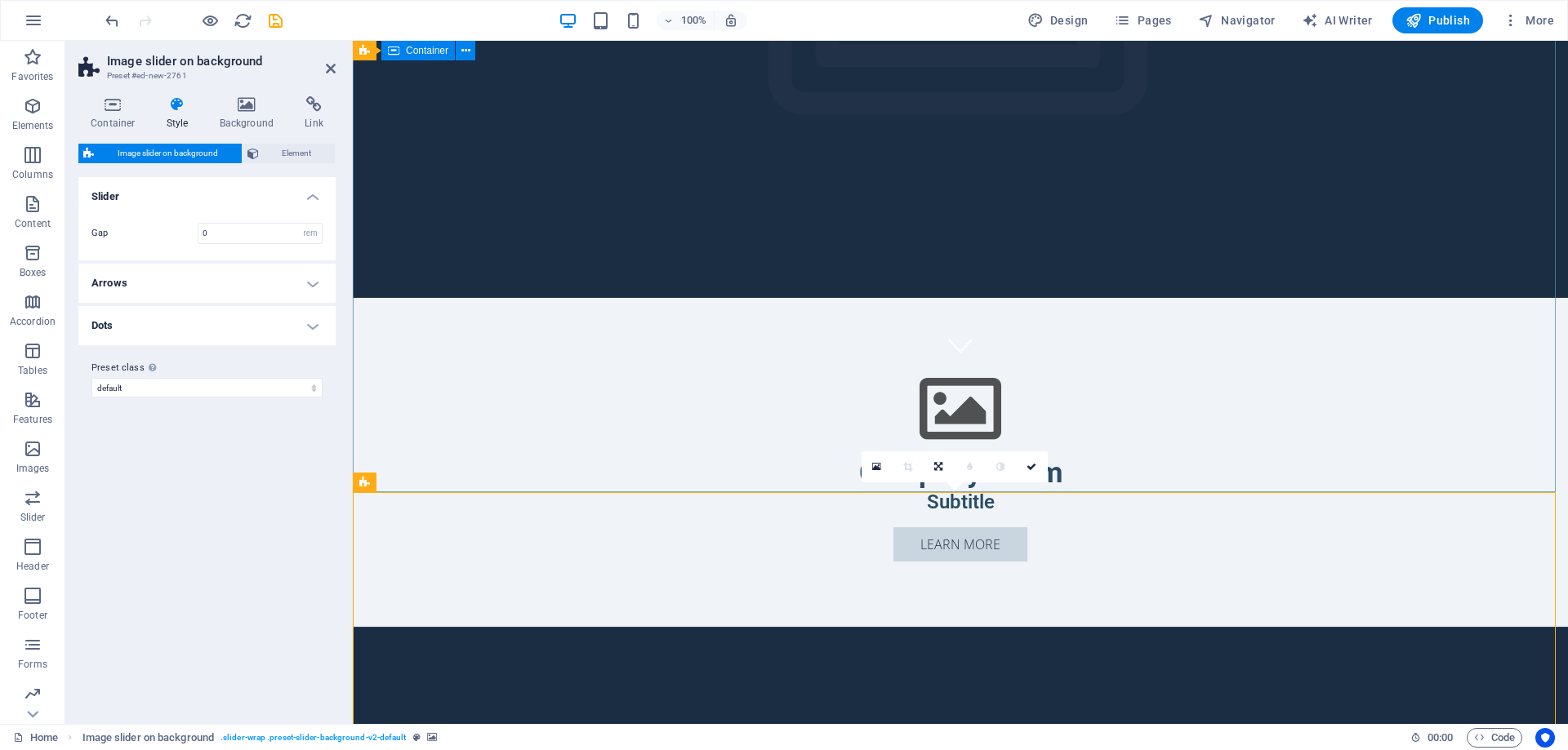
scroll to position [490, 0]
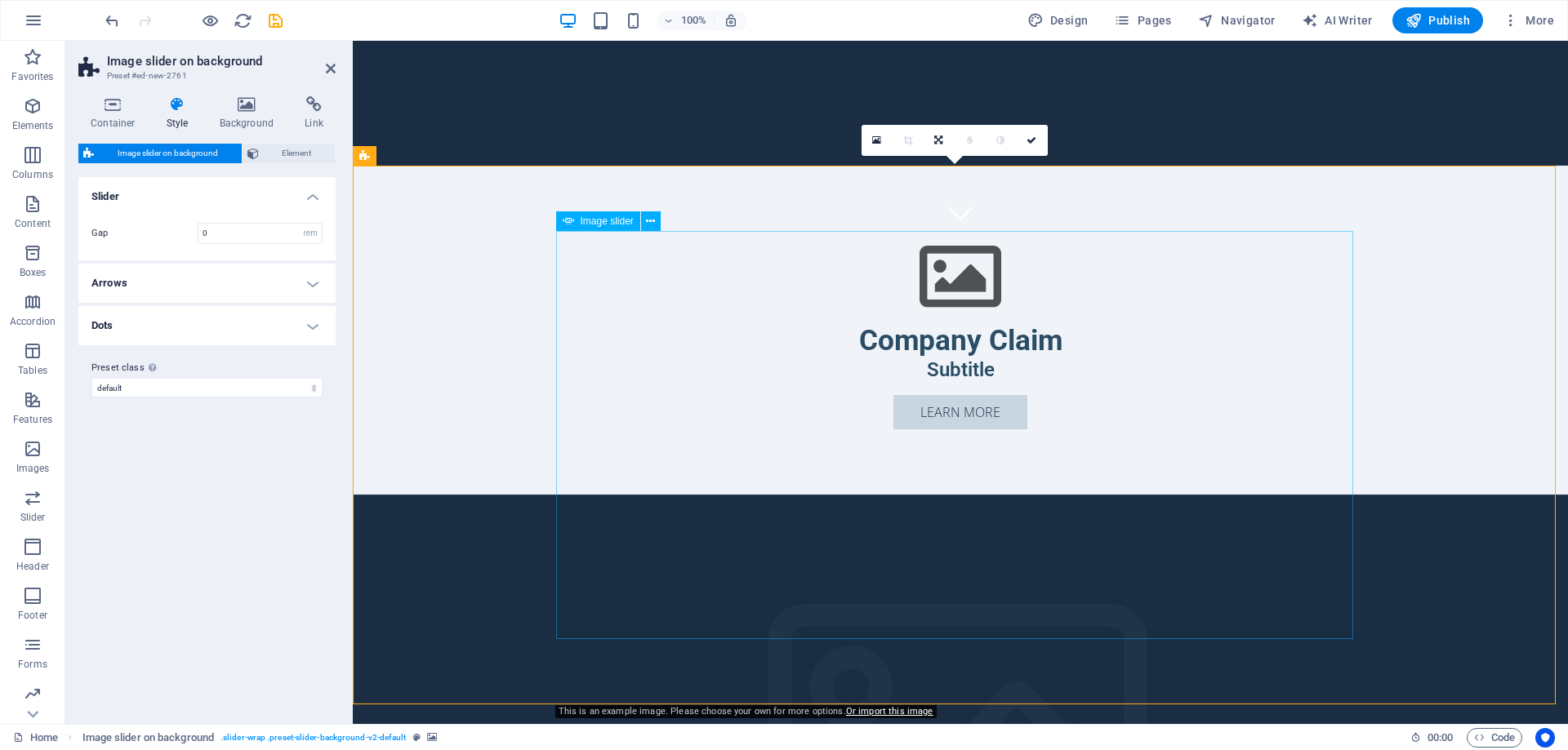
click at [594, 218] on span "Image slider" at bounding box center [606, 222] width 53 height 10
click at [648, 223] on icon at bounding box center [650, 222] width 9 height 17
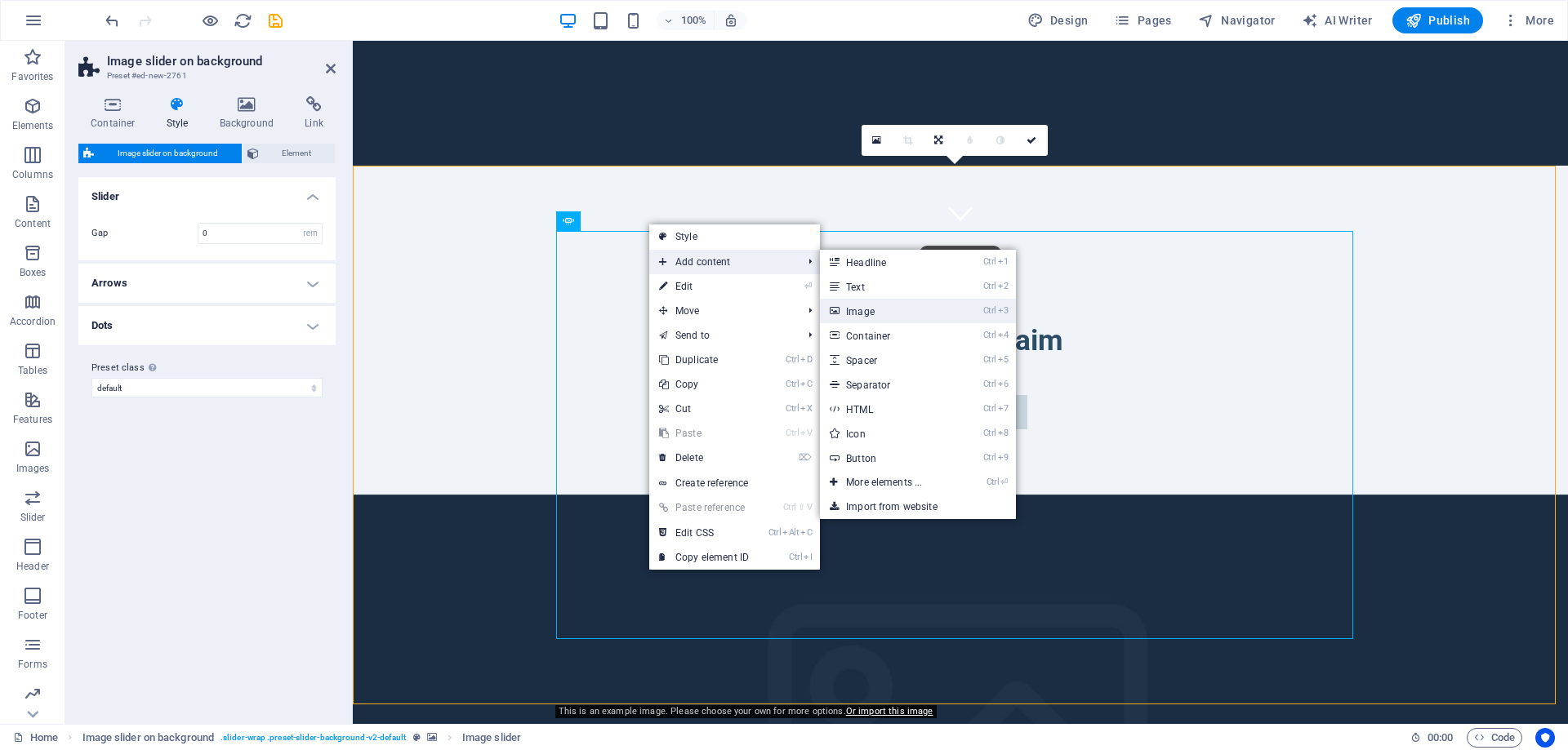
click at [877, 320] on link "Ctrl 3 Image" at bounding box center [886, 310] width 134 height 25
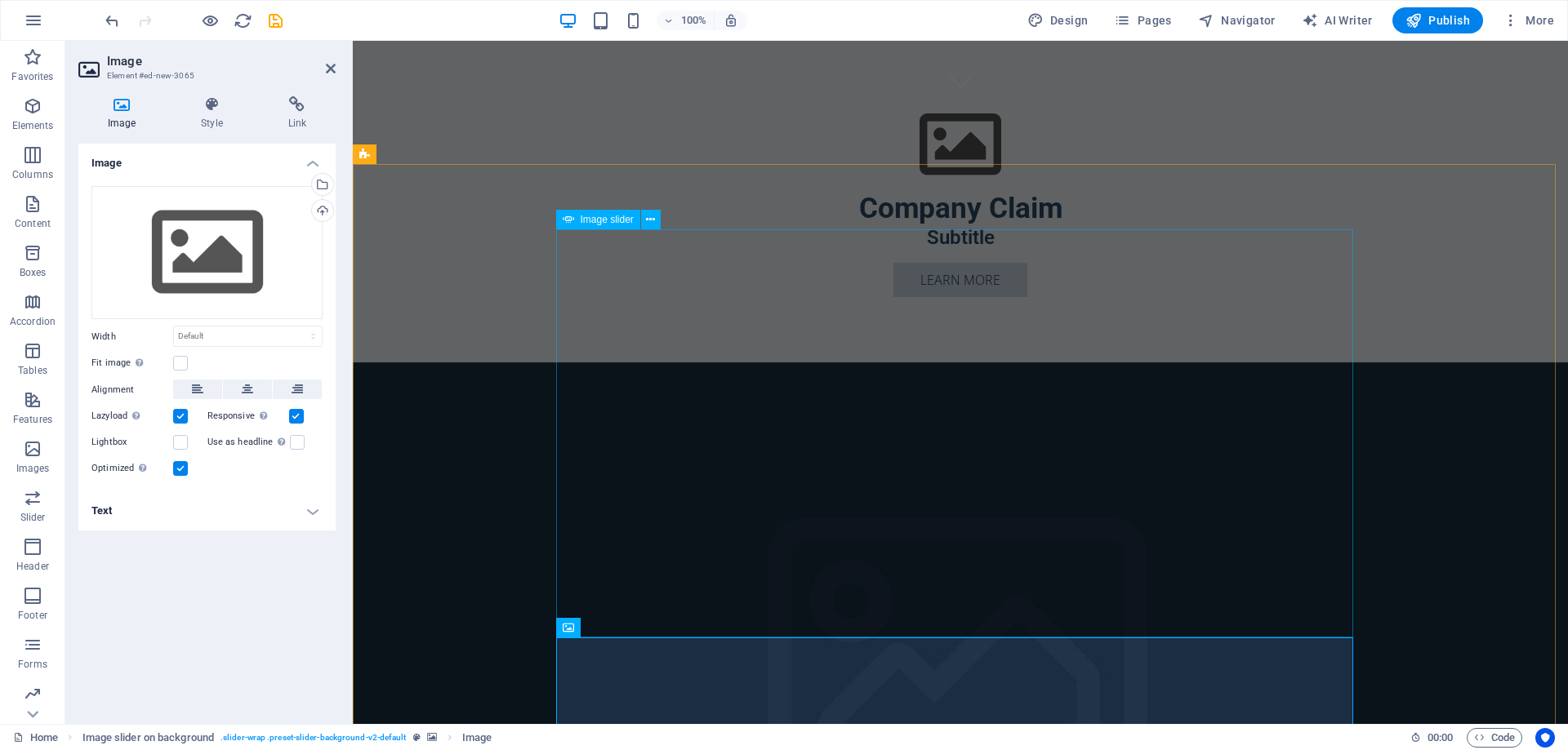
scroll to position [735, 0]
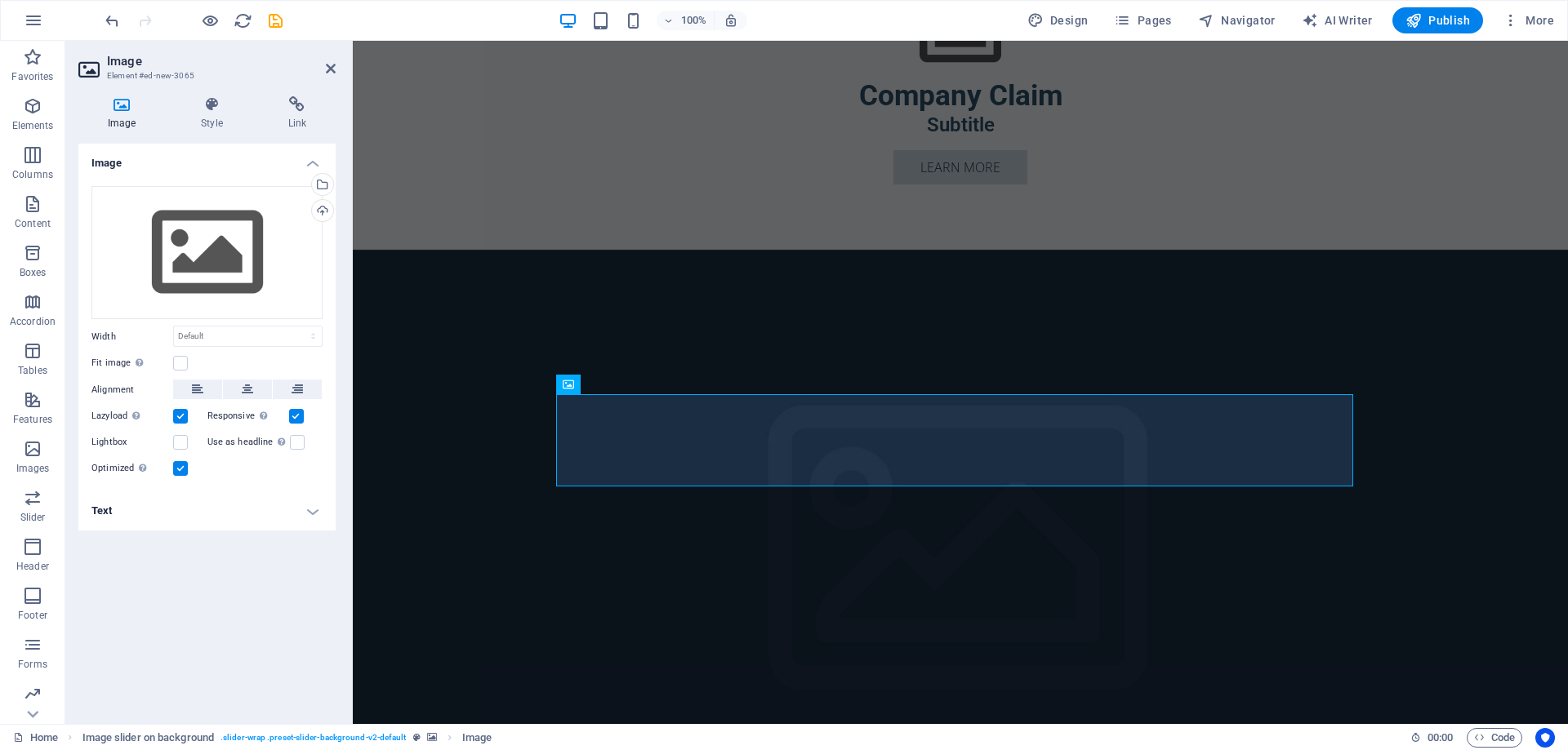
click at [812, 508] on figure at bounding box center [960, 565] width 1215 height 631
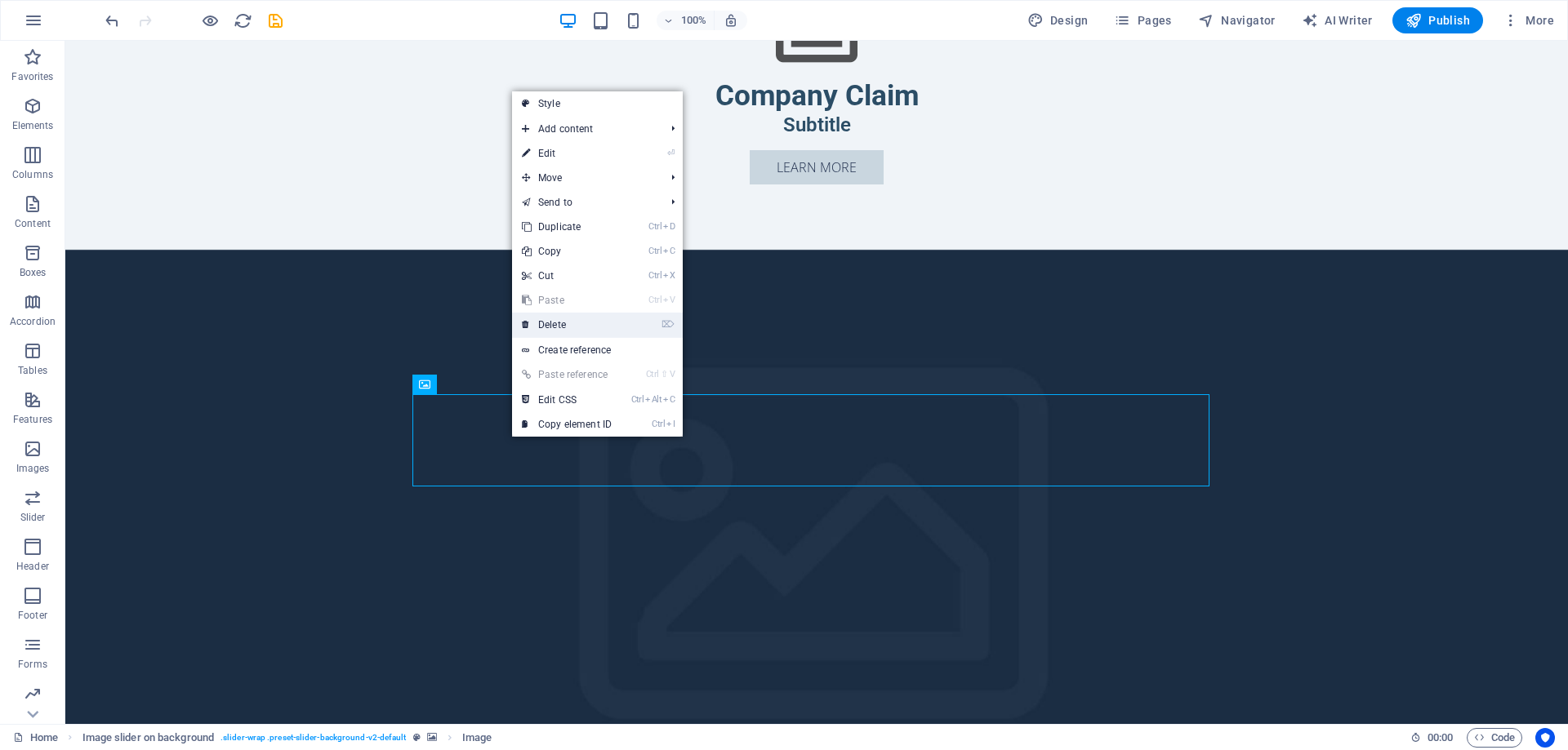
click at [551, 327] on link "⌦ Delete" at bounding box center [566, 325] width 109 height 25
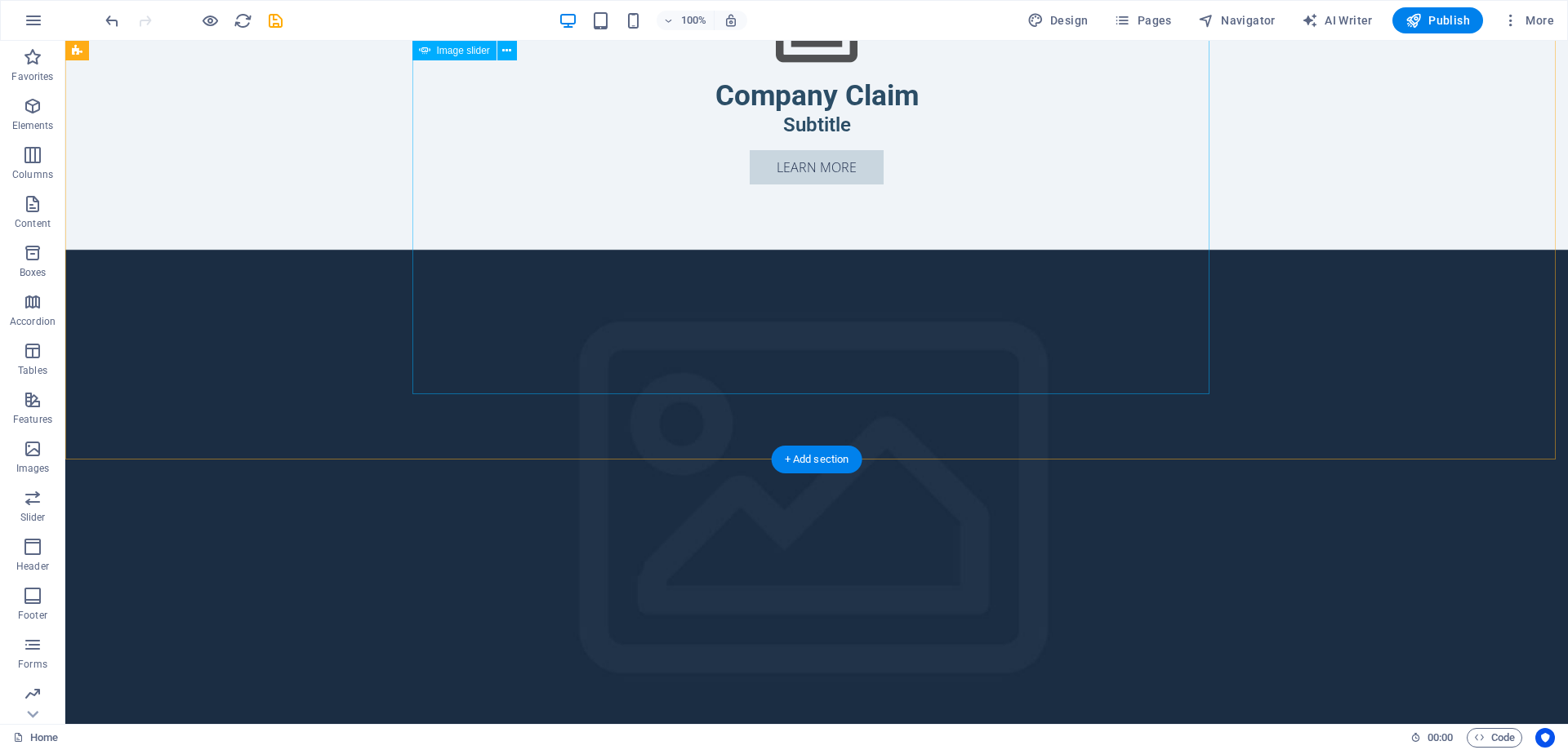
select select "px"
select select "ms"
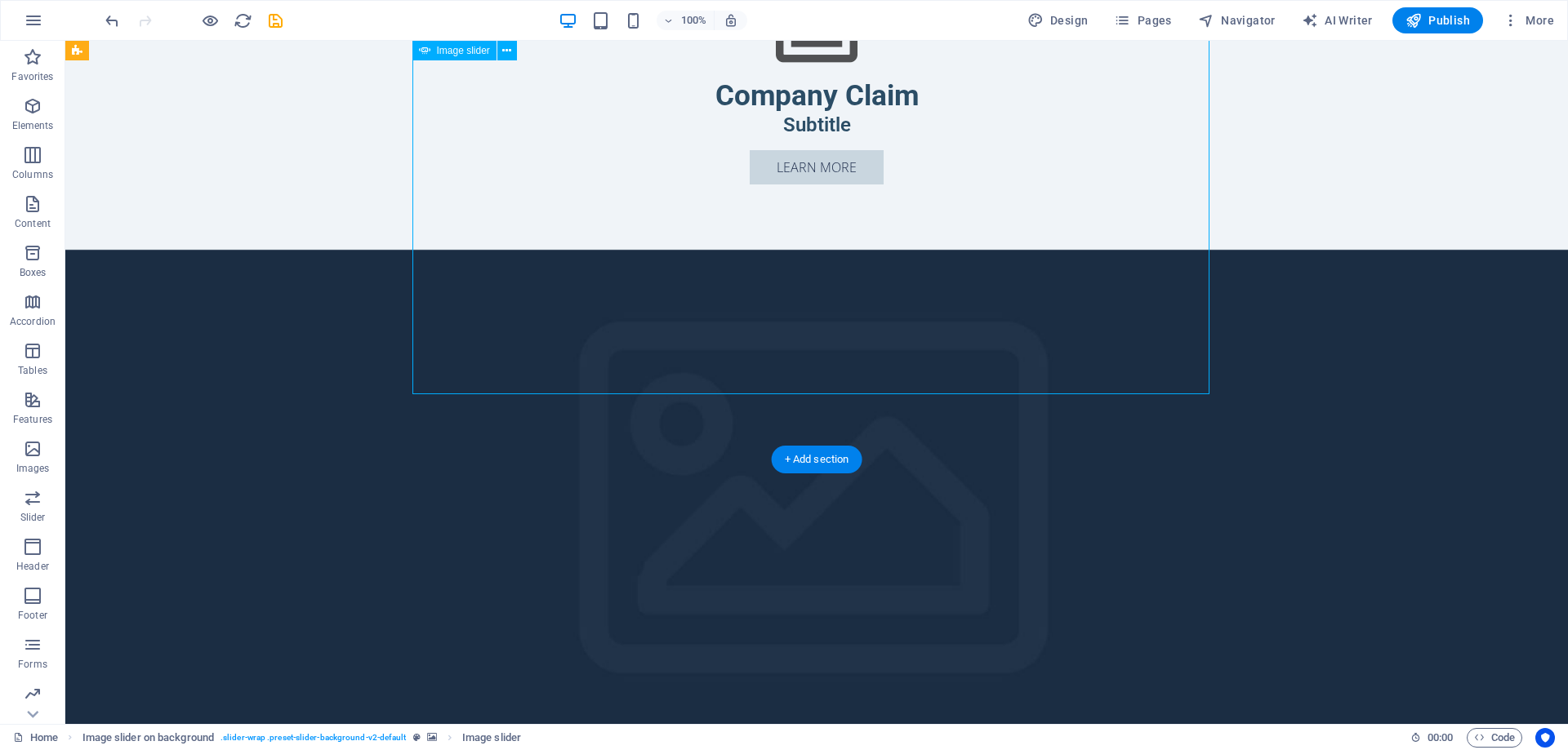
select select "s"
select select "progressive"
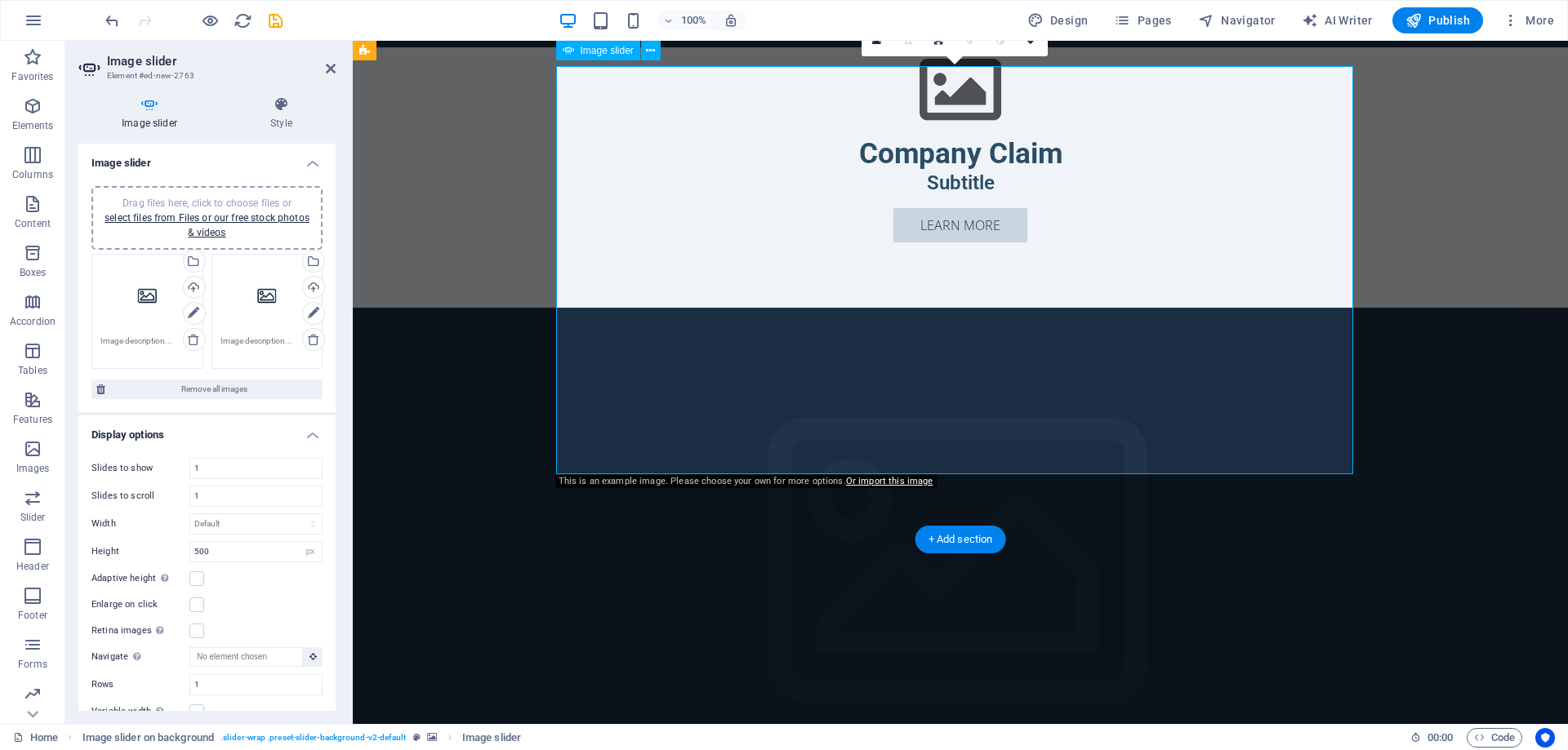
scroll to position [653, 0]
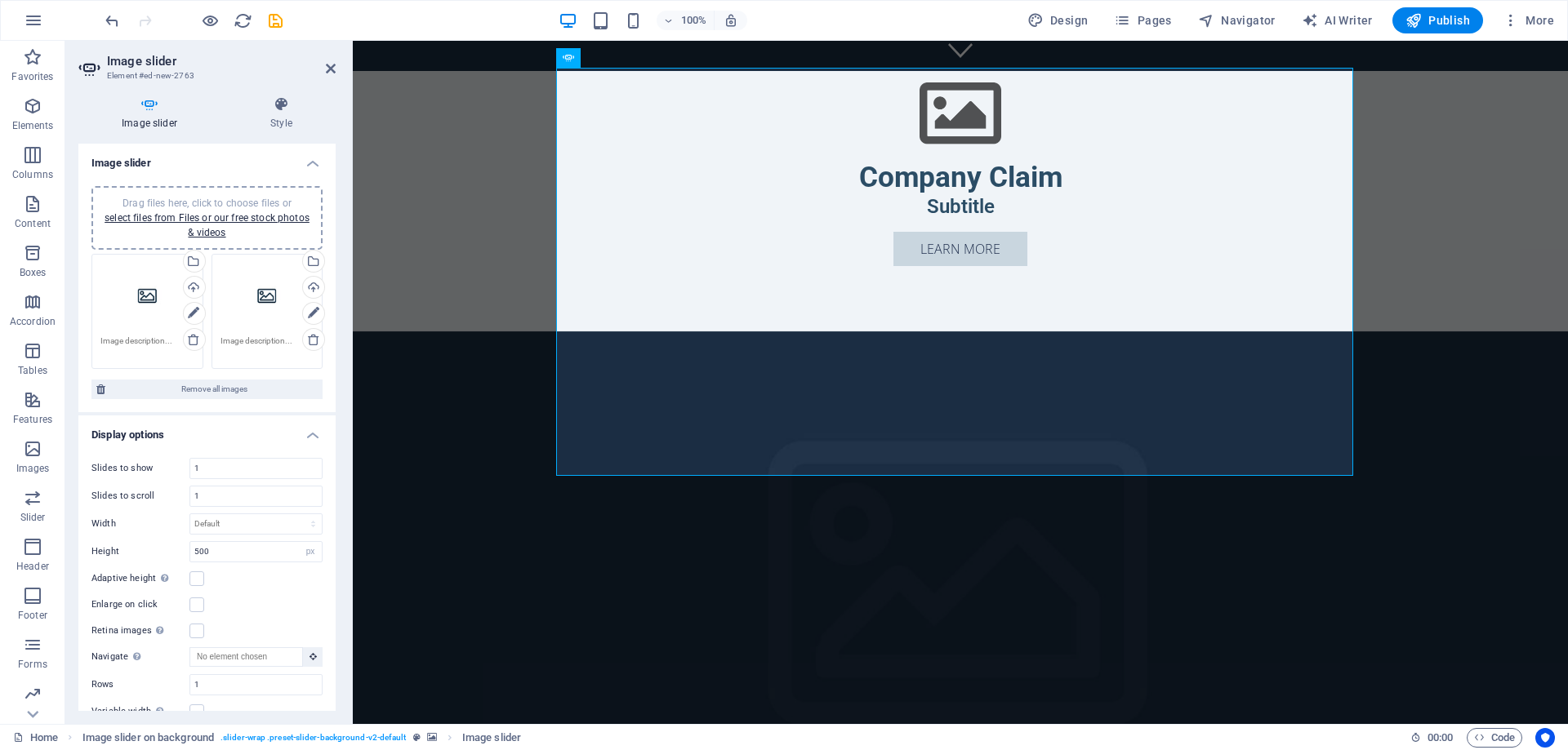
click at [186, 225] on div "Drag files here, click to choose files or select files from Files or our free s…" at bounding box center [207, 218] width 211 height 44
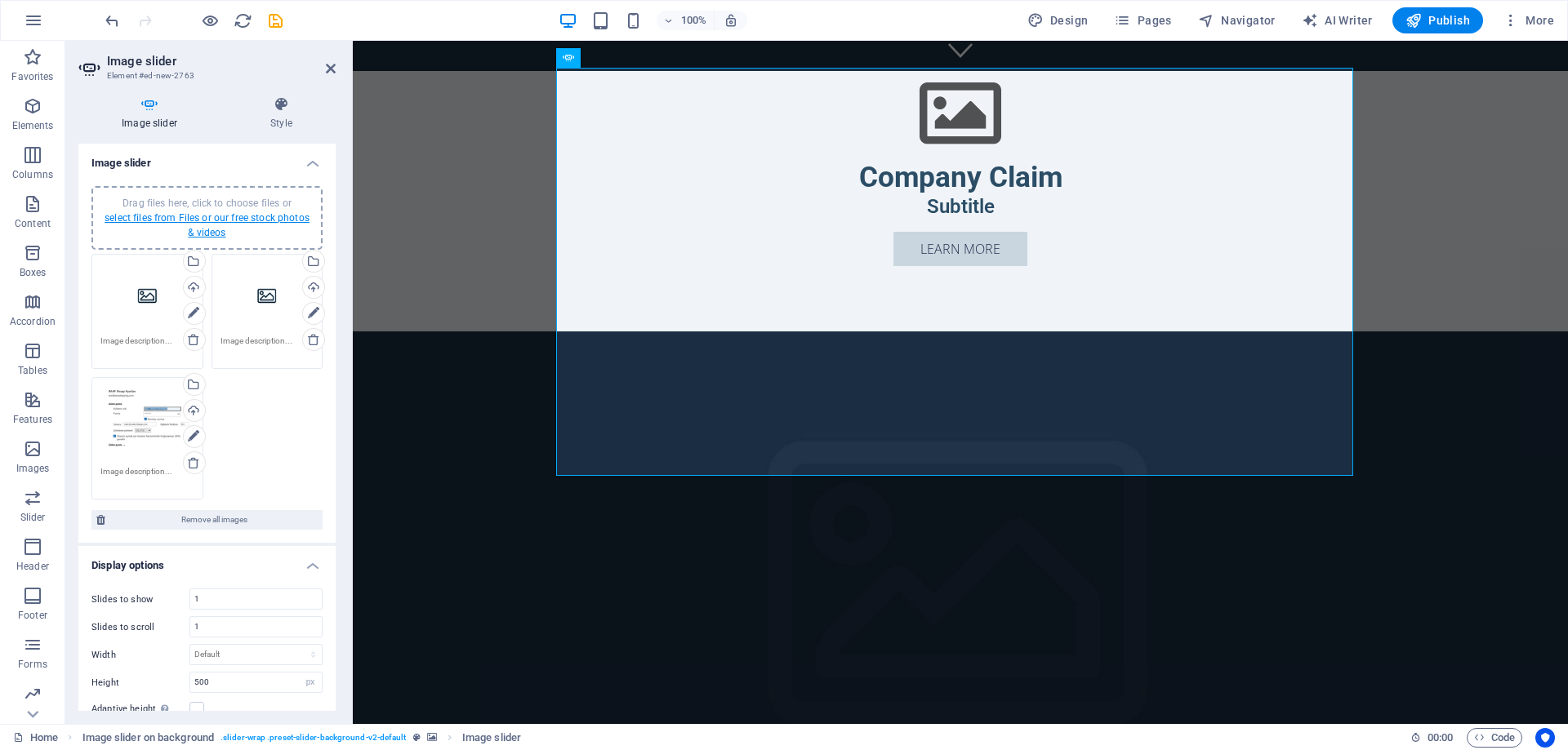
click at [224, 218] on link "select files from Files or our free stock photos & videos" at bounding box center [207, 225] width 205 height 26
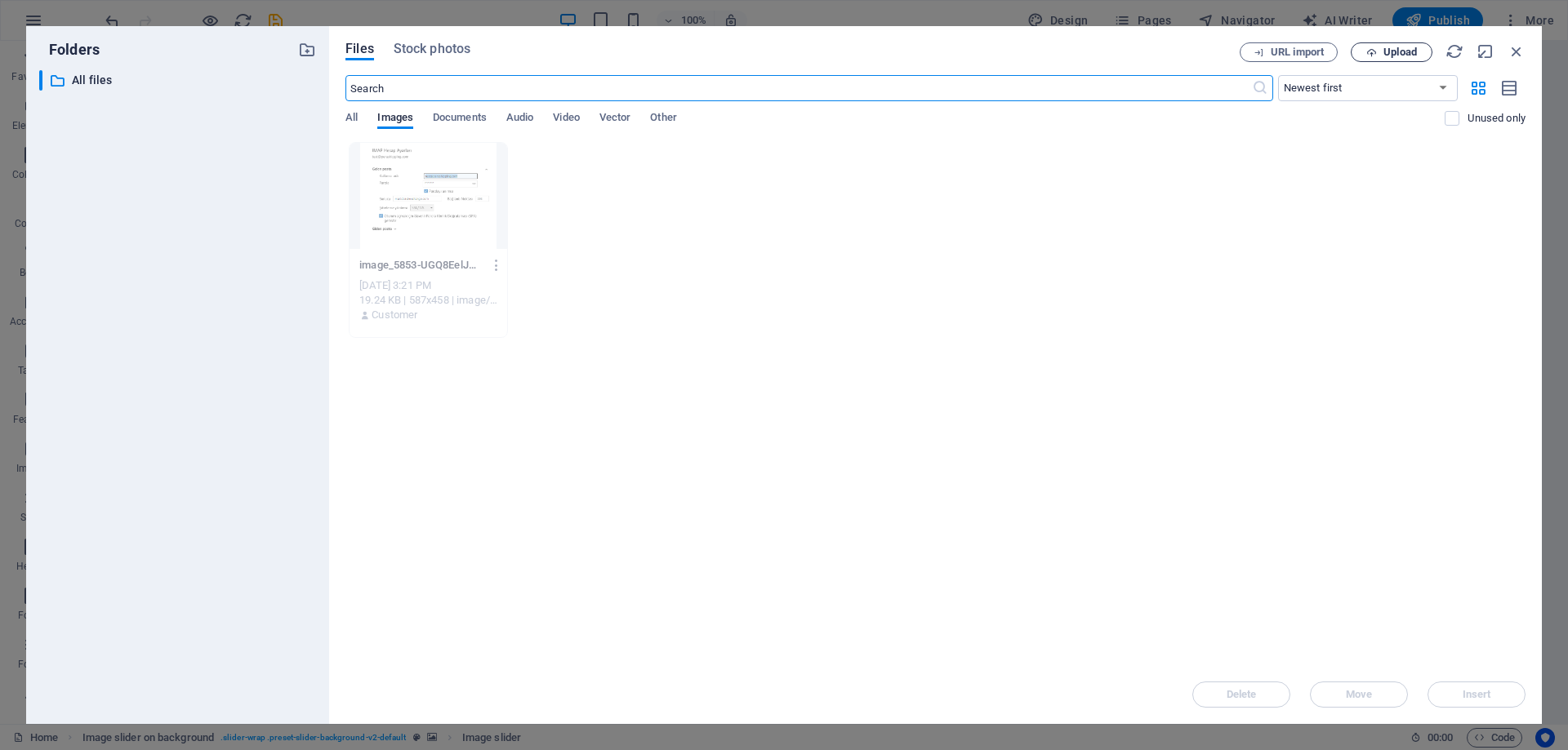
click at [1396, 56] on span "Upload" at bounding box center [1401, 52] width 34 height 10
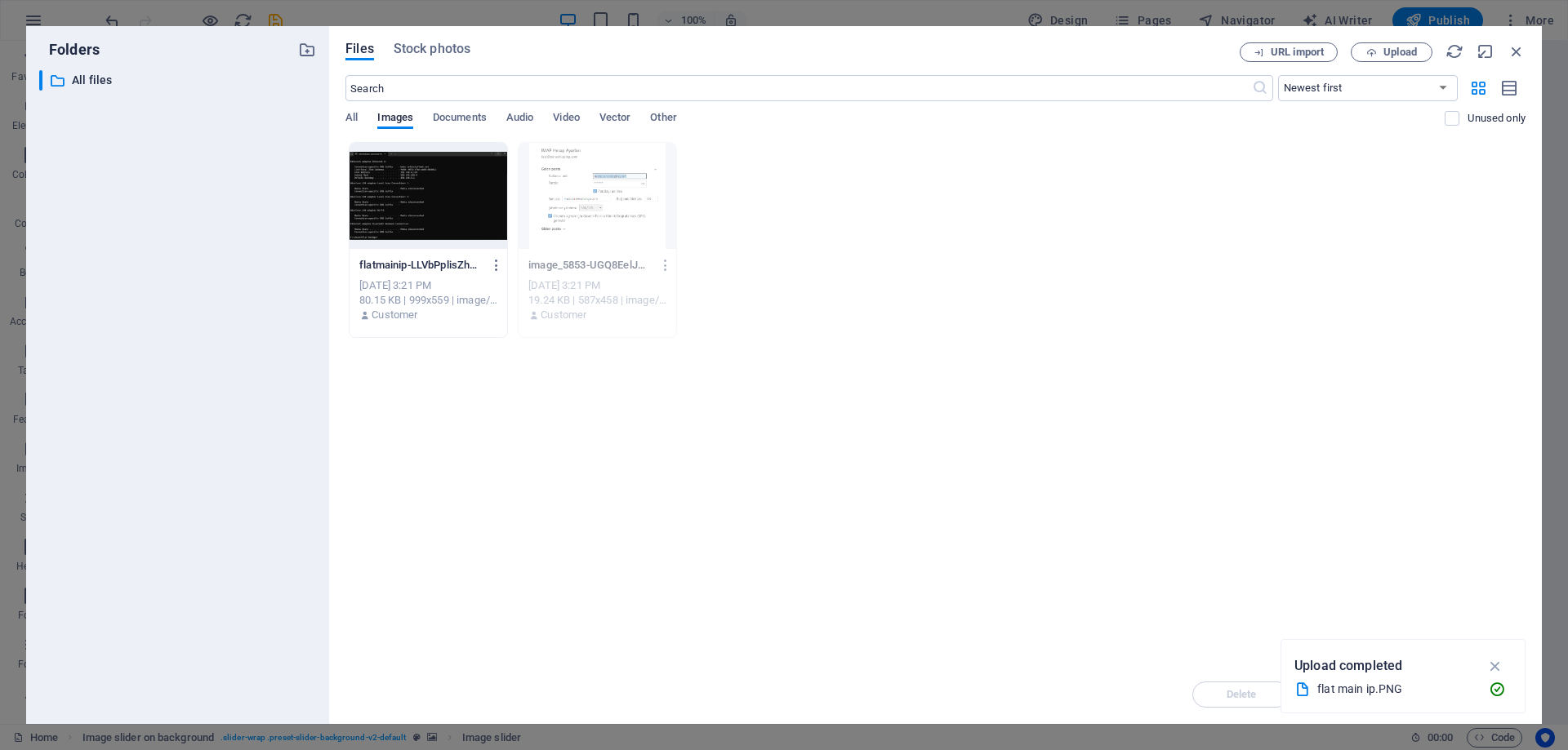
click at [420, 223] on div at bounding box center [428, 196] width 157 height 107
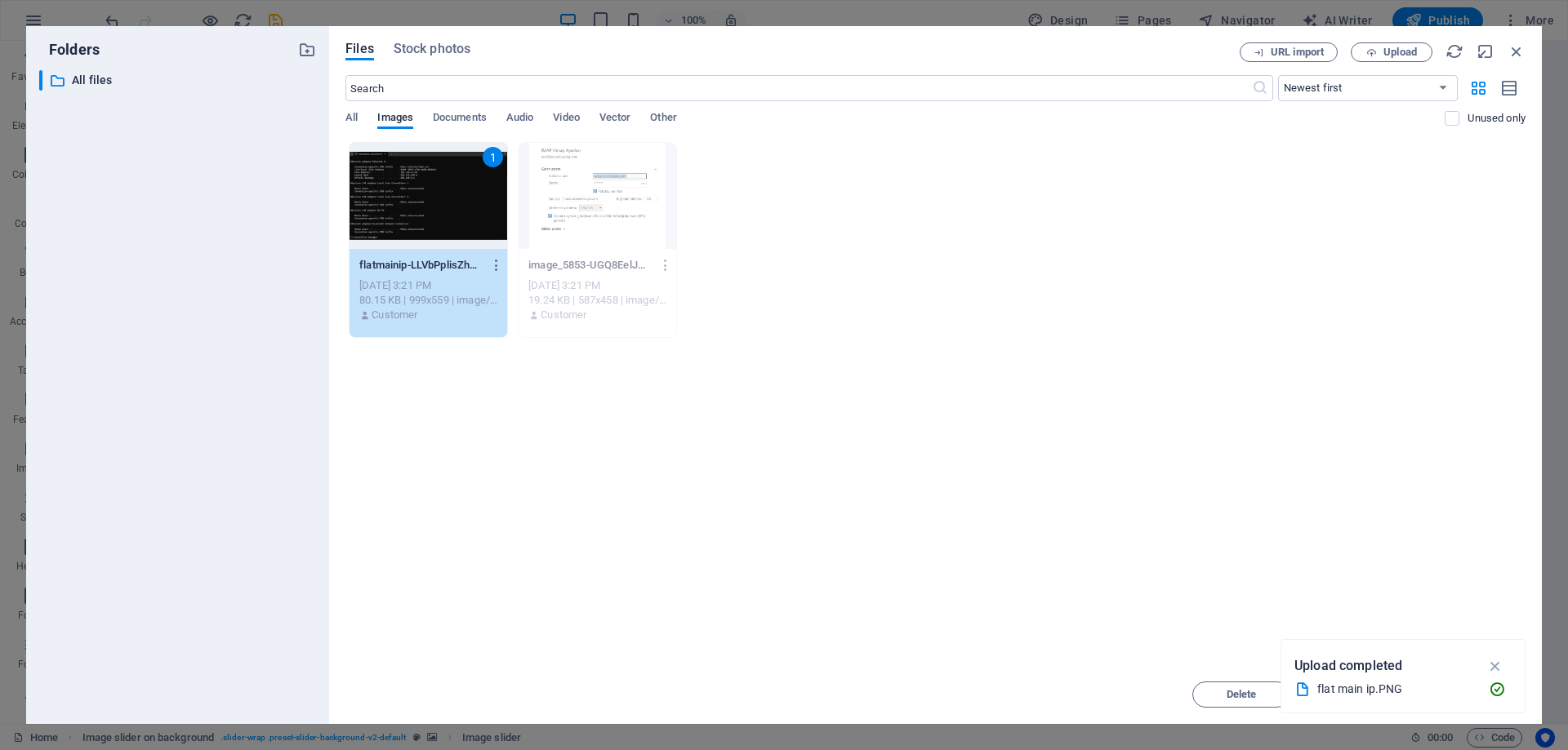
drag, startPoint x: 420, startPoint y: 223, endPoint x: 69, endPoint y: 182, distance: 353.4
click at [420, 223] on div "1" at bounding box center [428, 196] width 157 height 107
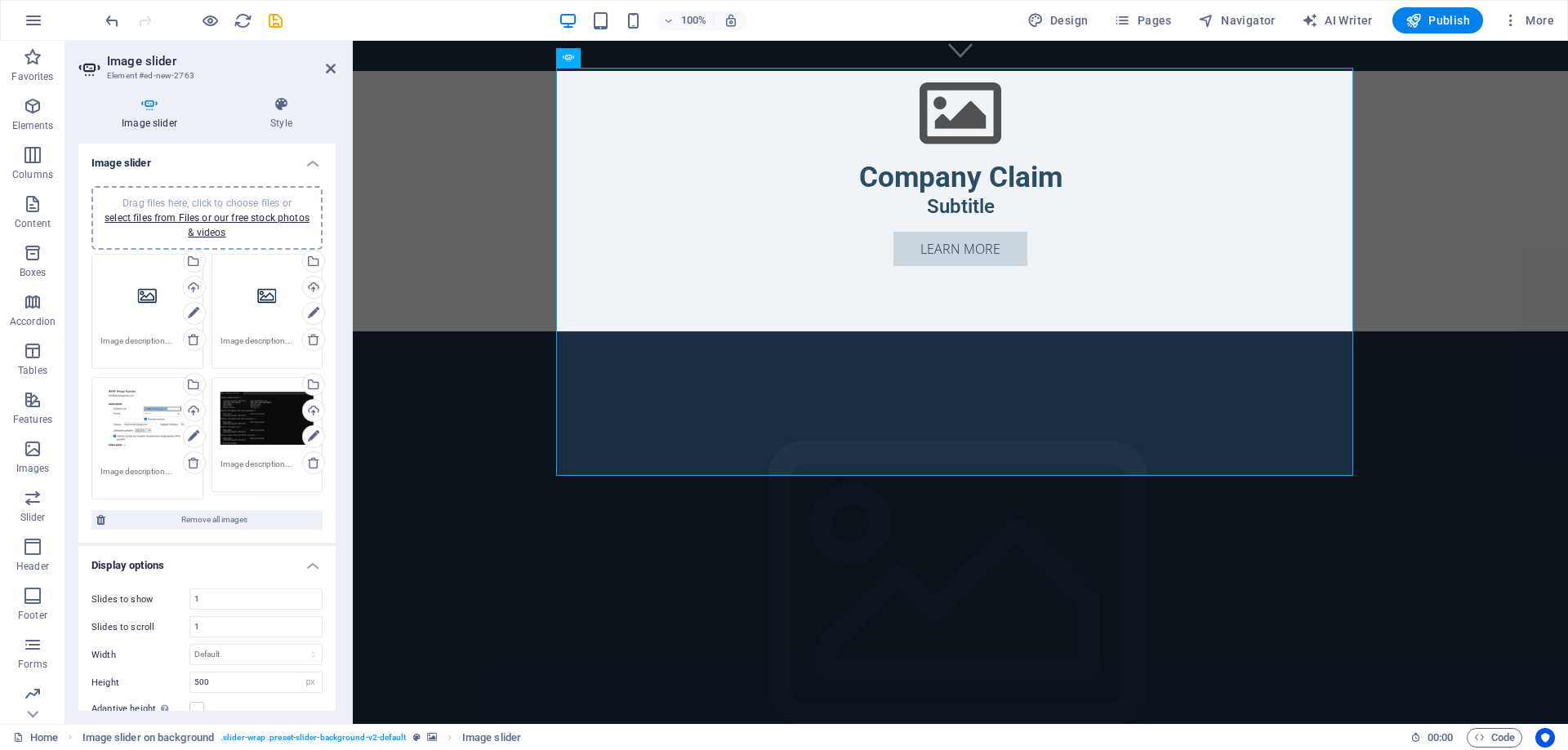
click at [1438, 331] on figure at bounding box center [960, 600] width 1215 height 539
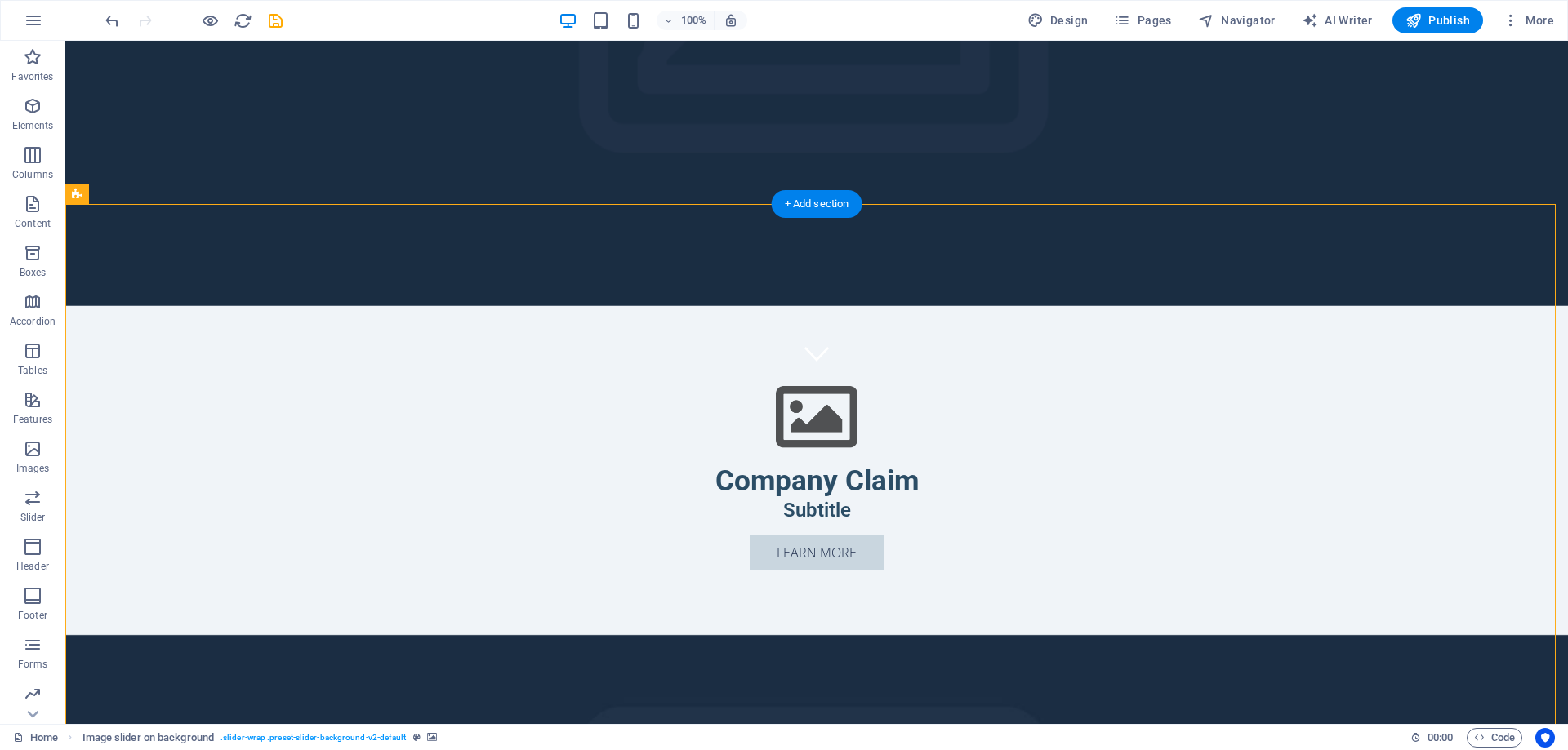
scroll to position [490, 0]
